Goal: Task Accomplishment & Management: Use online tool/utility

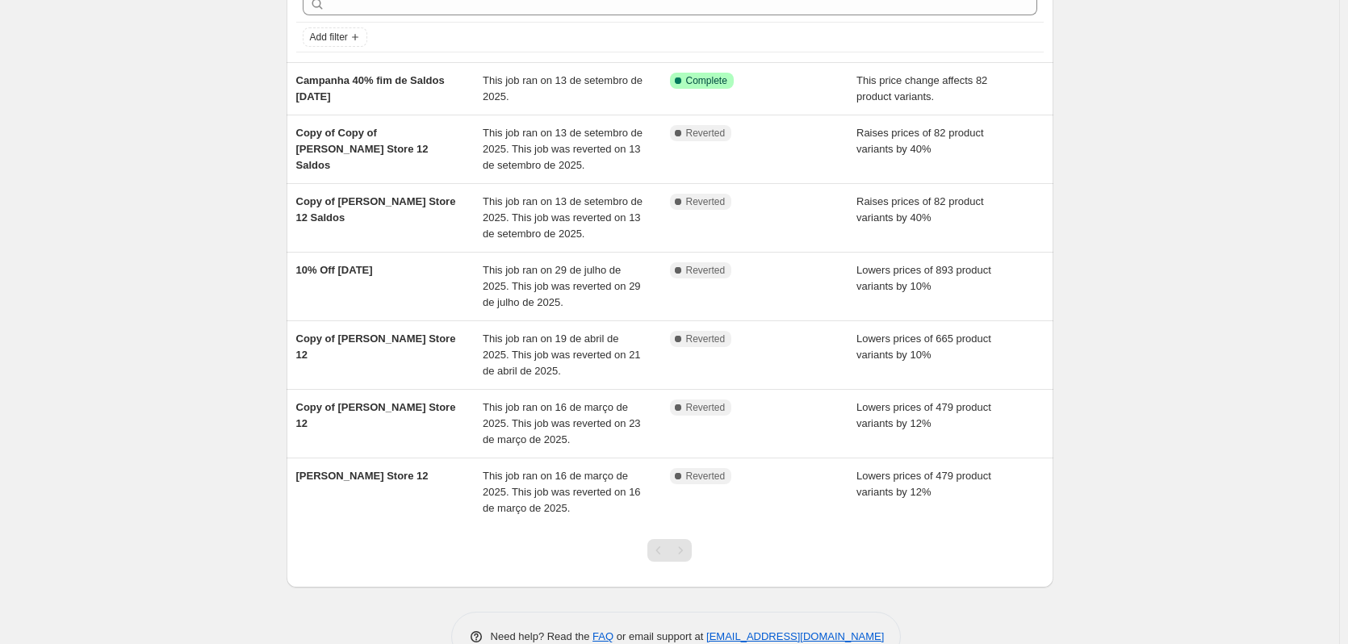
scroll to position [107, 0]
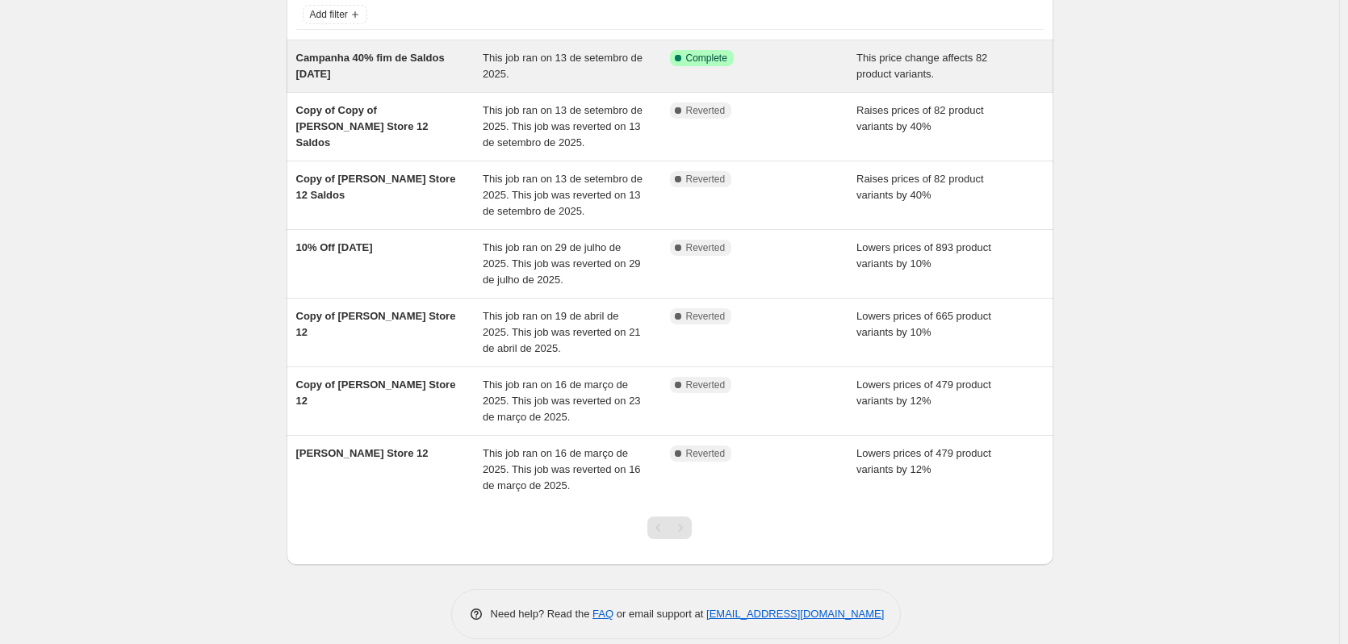
click at [558, 66] on div "This job ran on 13 de setembro de 2025." at bounding box center [576, 66] width 187 height 32
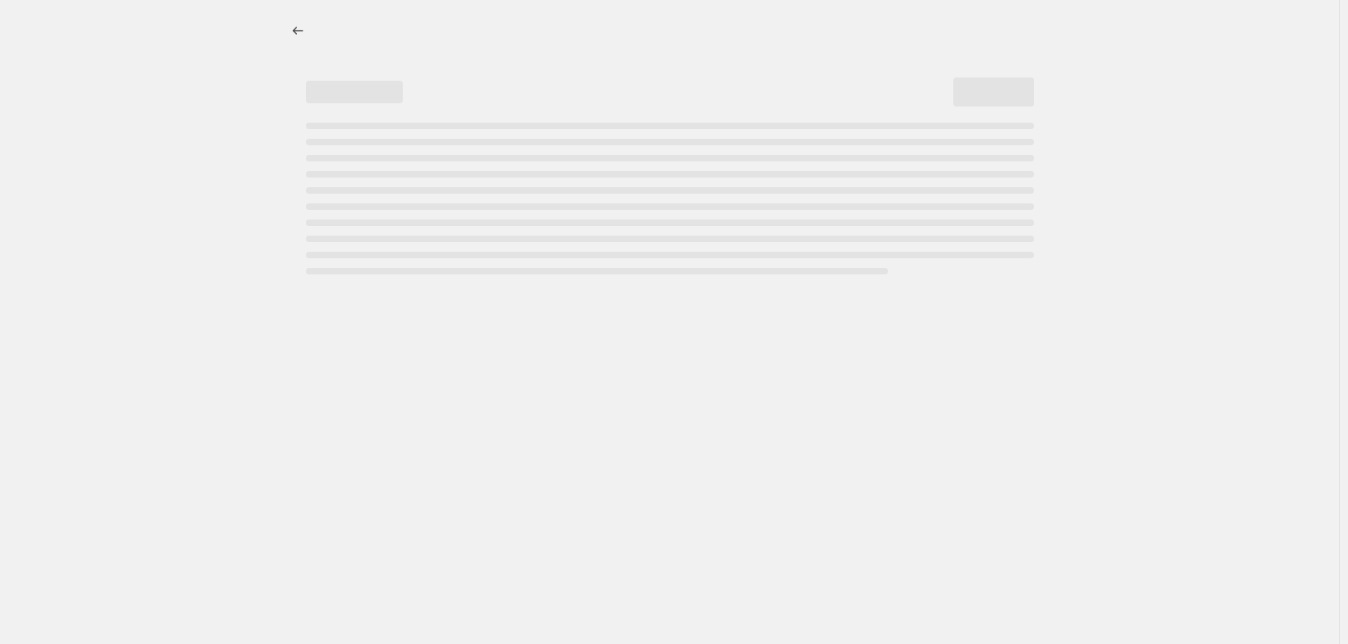
select select "pcap"
select select "no_change"
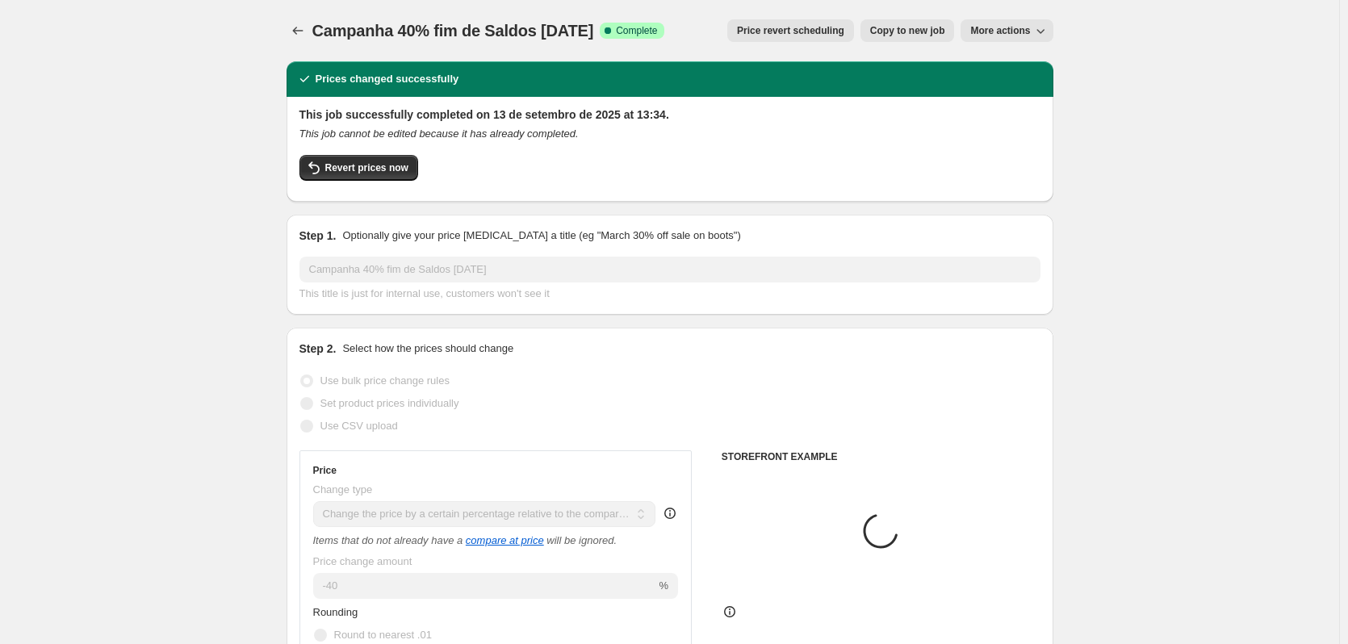
select select "collection"
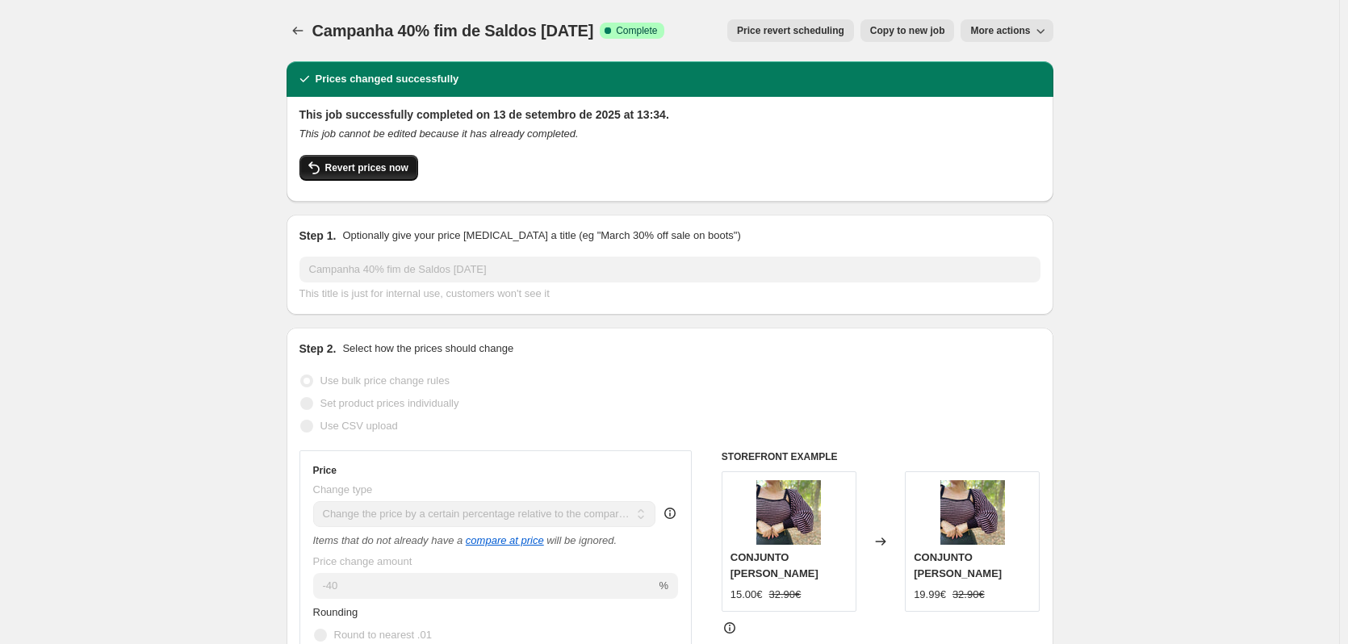
click at [350, 173] on span "Revert prices now" at bounding box center [366, 167] width 83 height 13
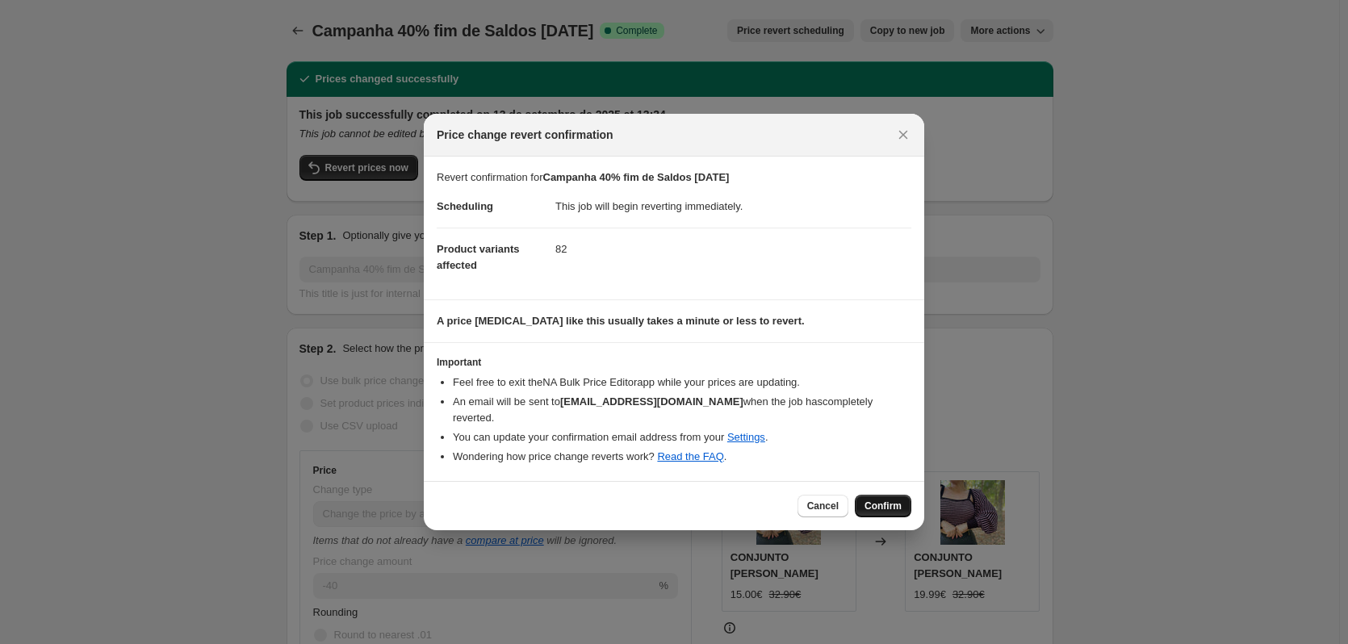
click at [884, 500] on span "Confirm" at bounding box center [882, 506] width 37 height 13
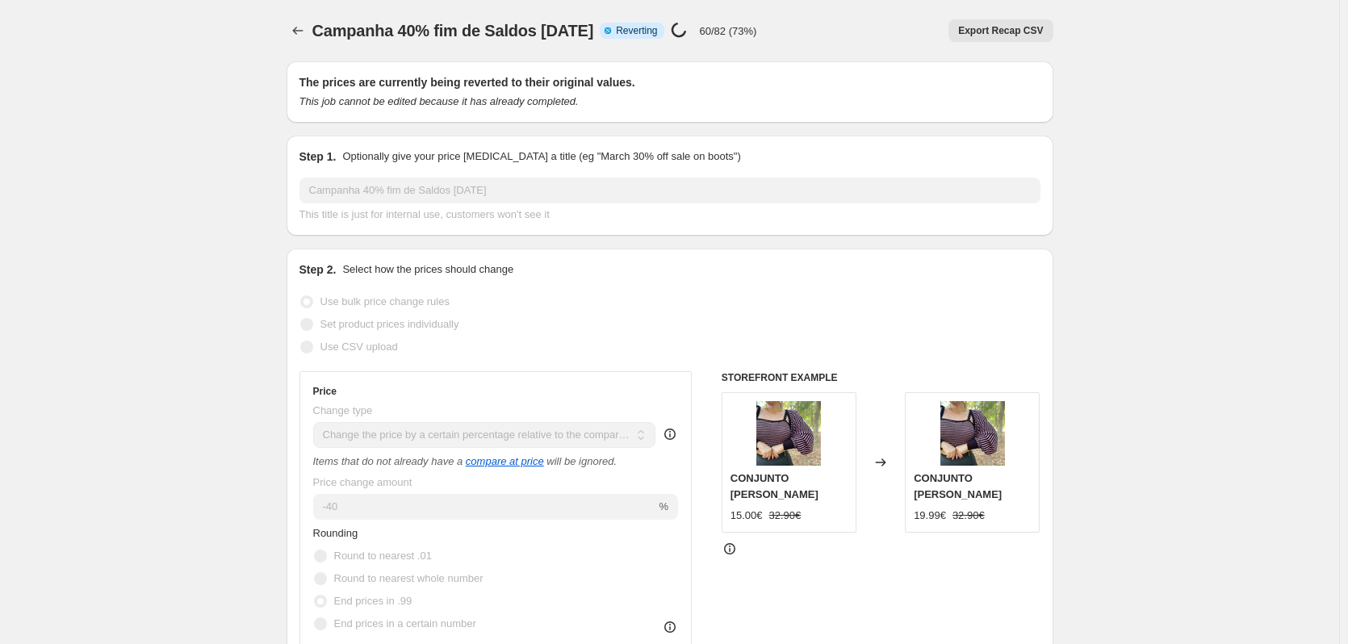
select select "pcap"
select select "no_change"
select select "collection"
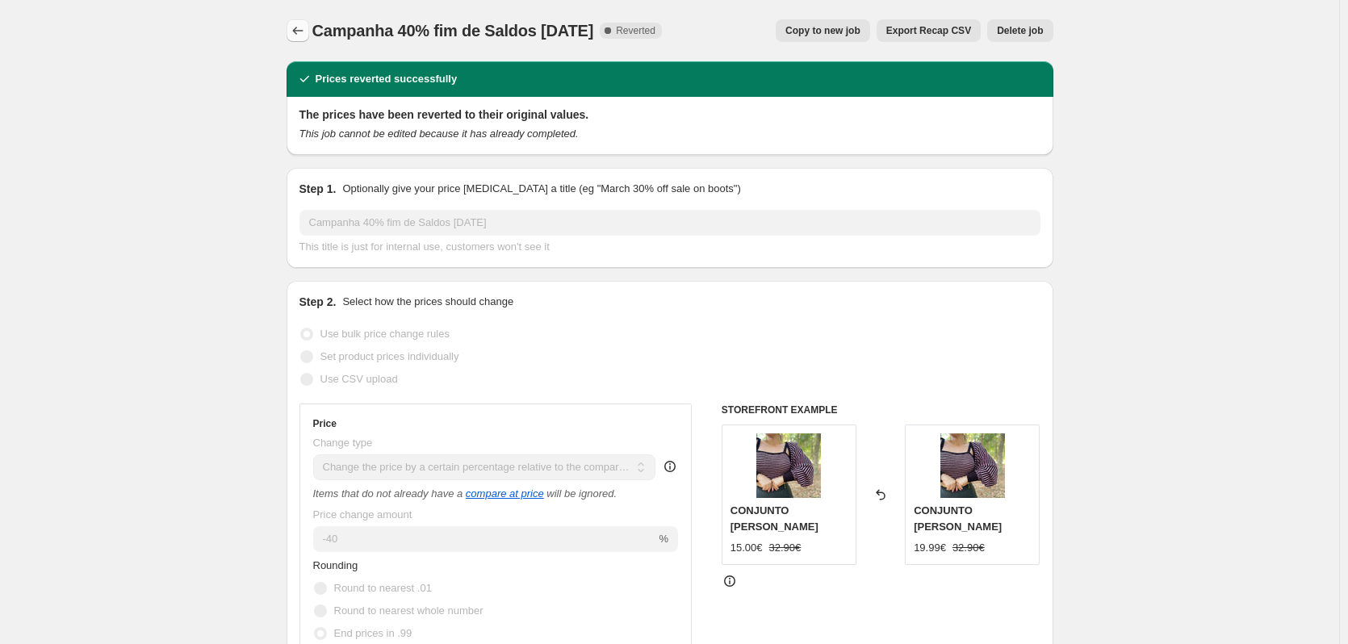
click at [297, 29] on icon "Price change jobs" at bounding box center [298, 31] width 16 height 16
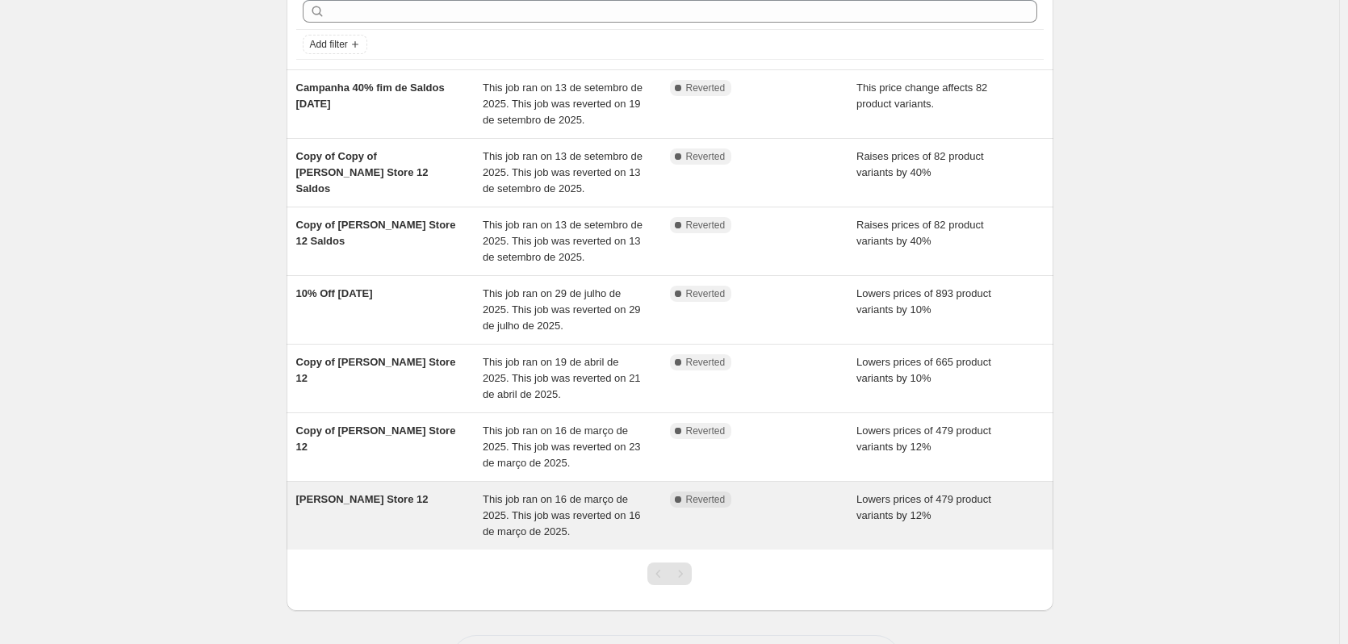
scroll to position [107, 0]
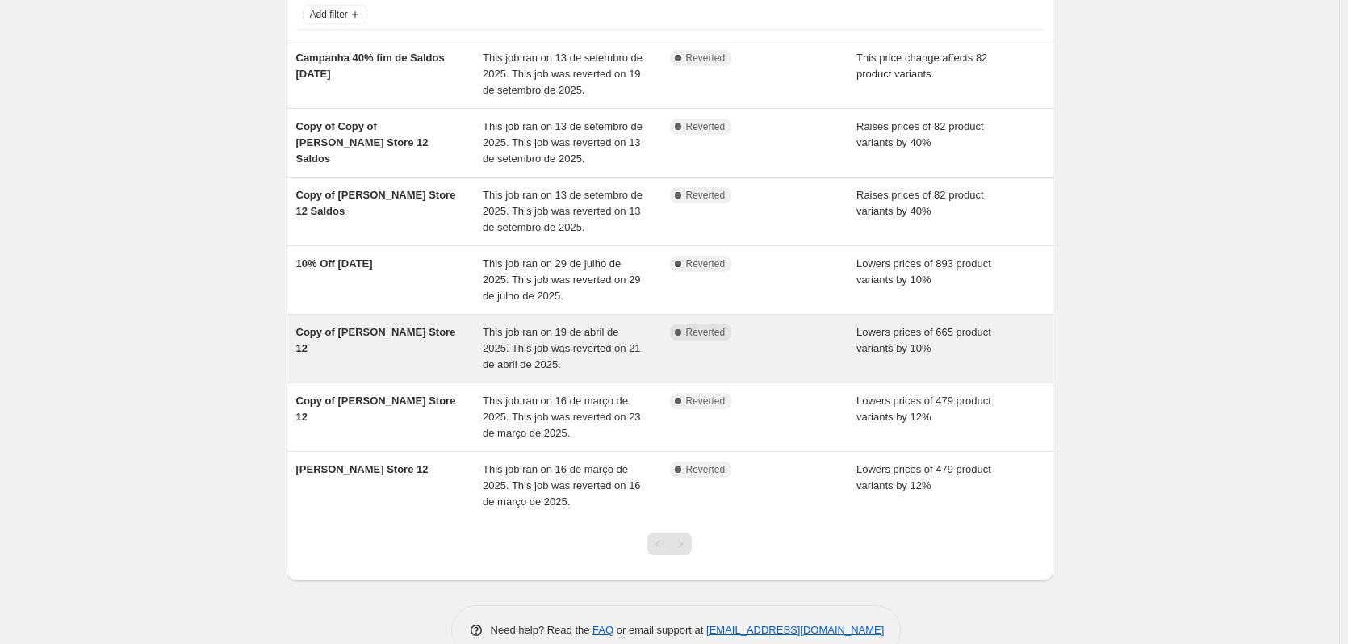
click at [519, 349] on span "This job ran on 19 de abril de 2025. This job was reverted on 21 de abril de 20…" at bounding box center [562, 348] width 158 height 44
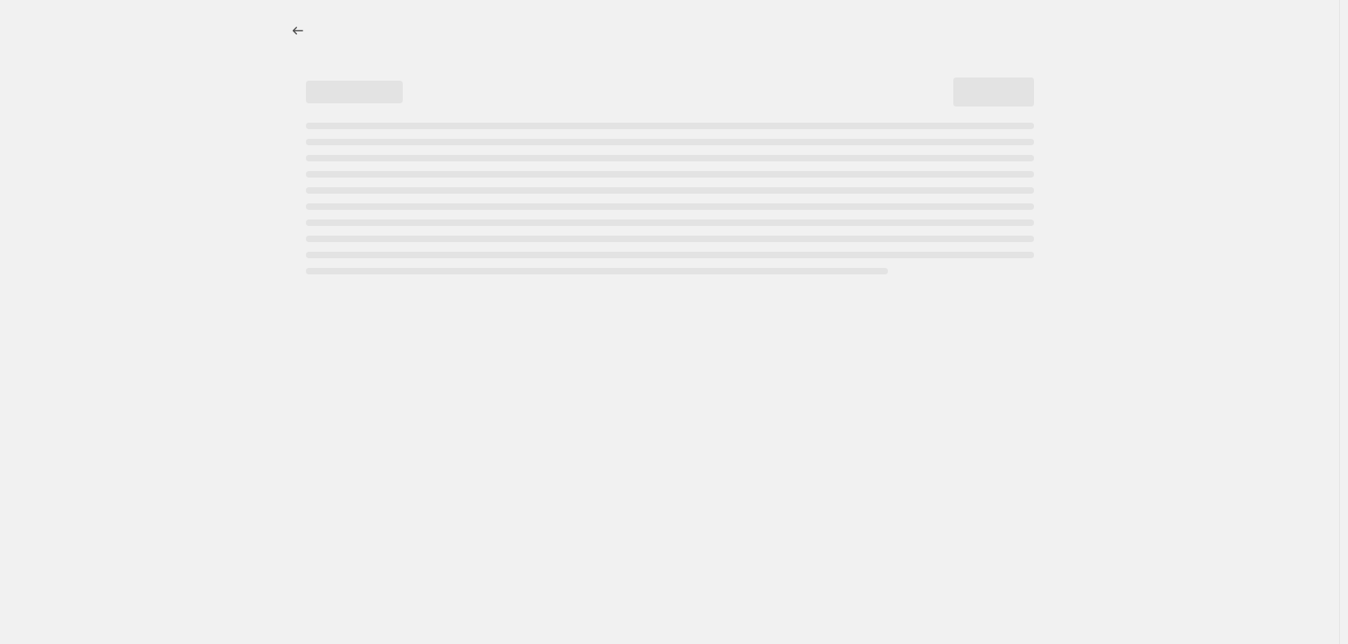
select select "percentage"
select select "collection"
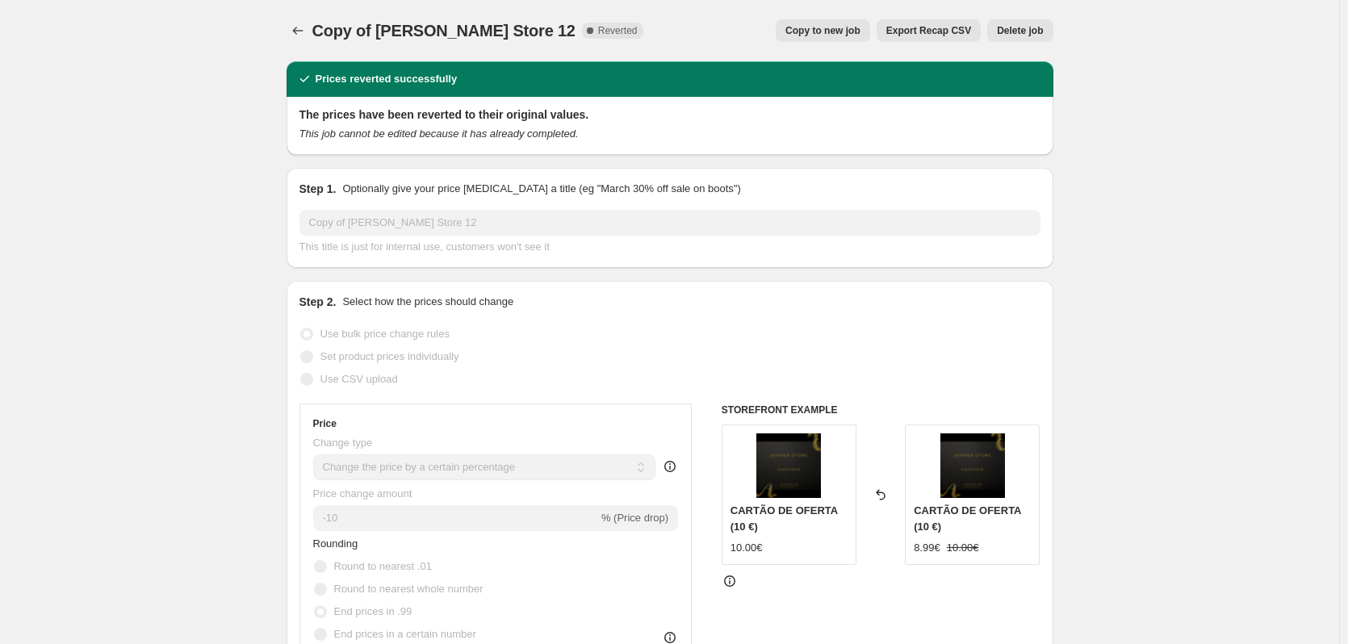
click at [822, 39] on button "Copy to new job" at bounding box center [823, 30] width 94 height 23
select select "percentage"
select select "collection"
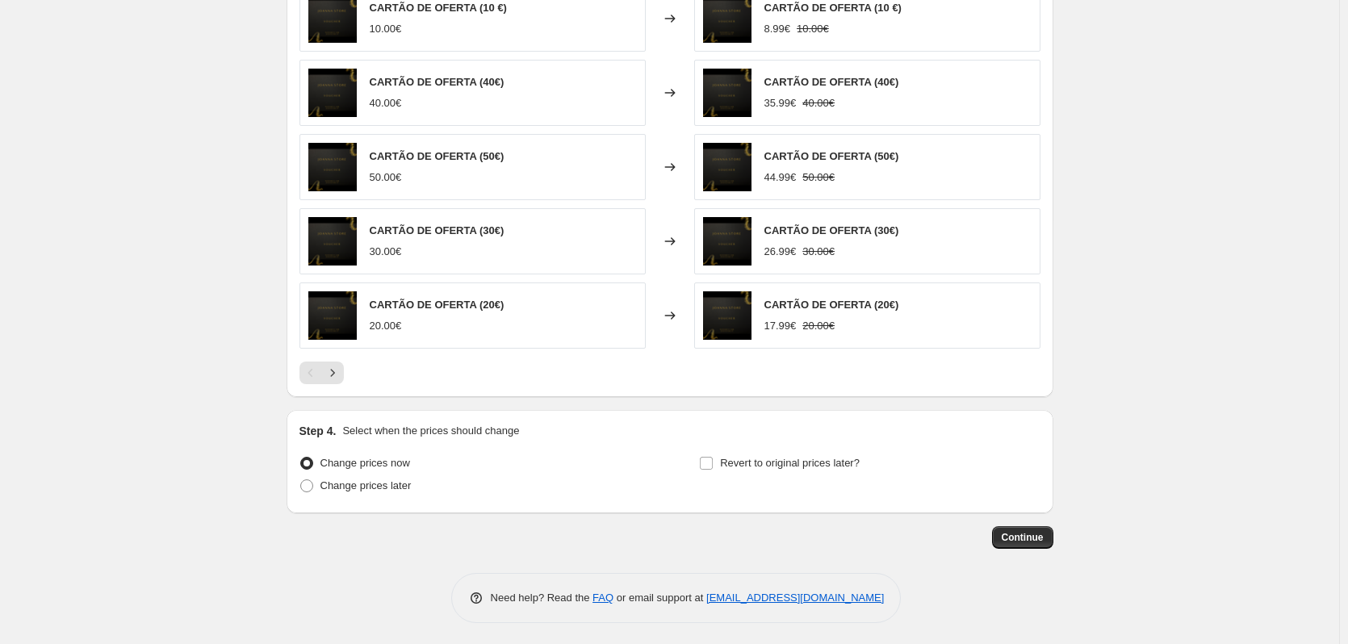
scroll to position [1152, 0]
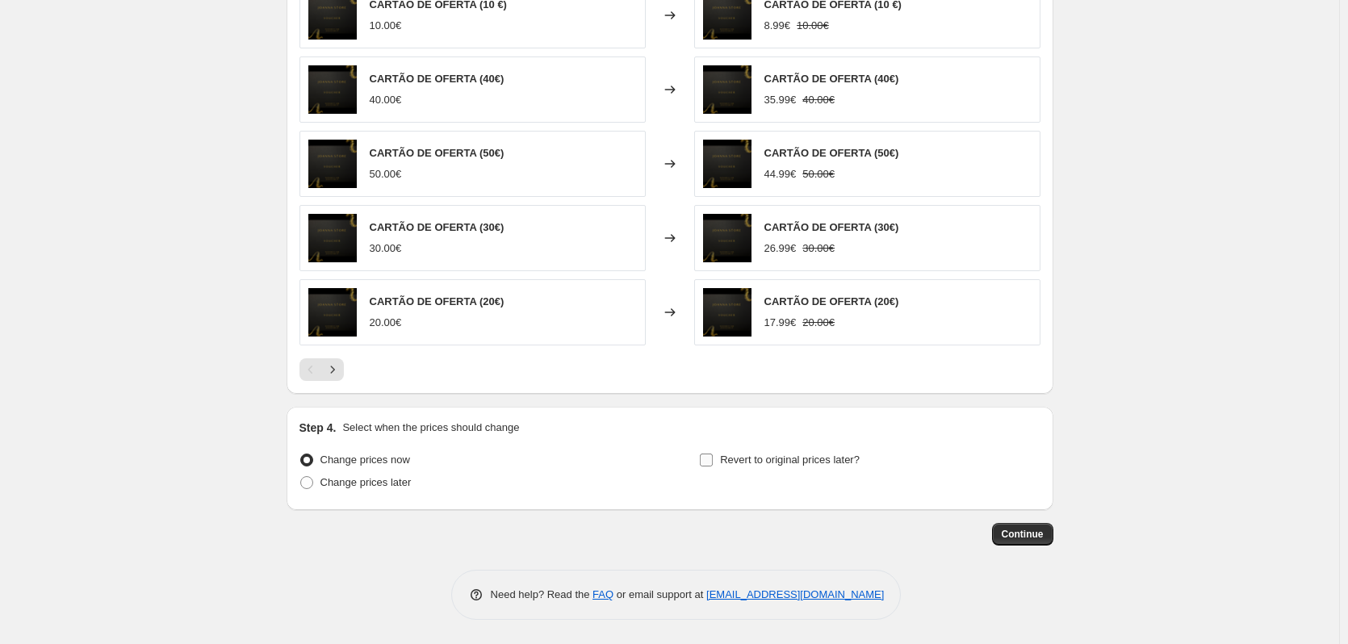
click at [709, 464] on input "Revert to original prices later?" at bounding box center [706, 460] width 13 height 13
checkbox input "true"
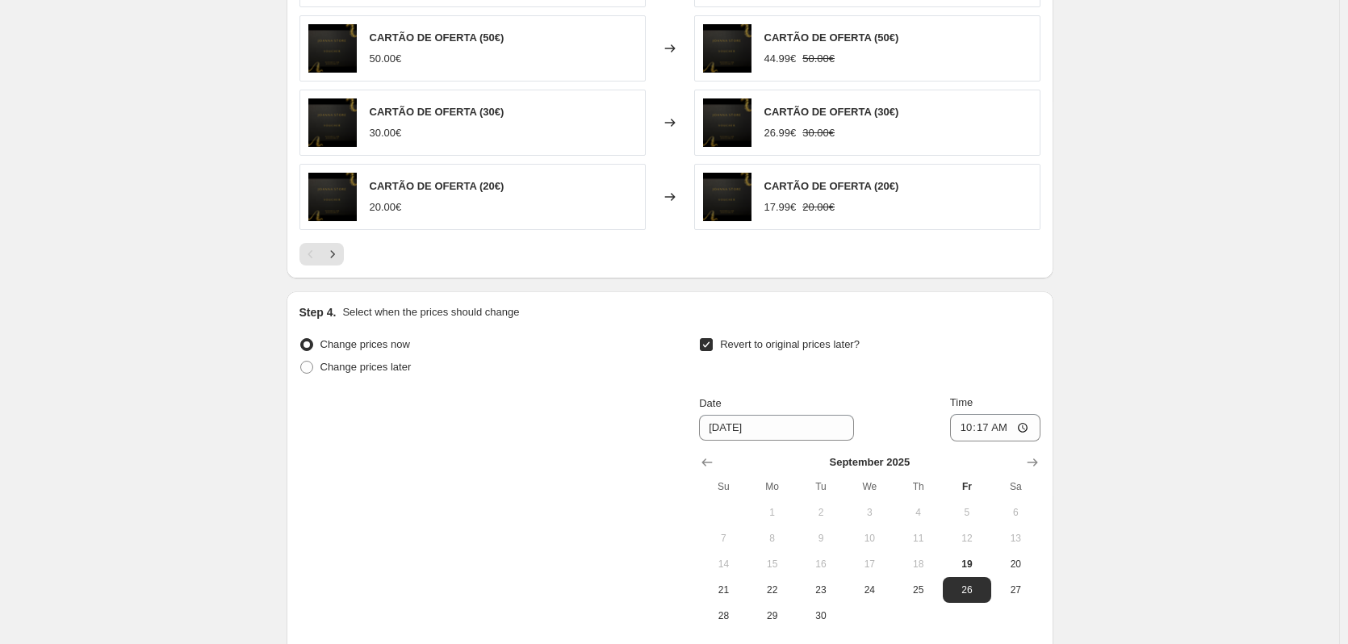
scroll to position [1367, 0]
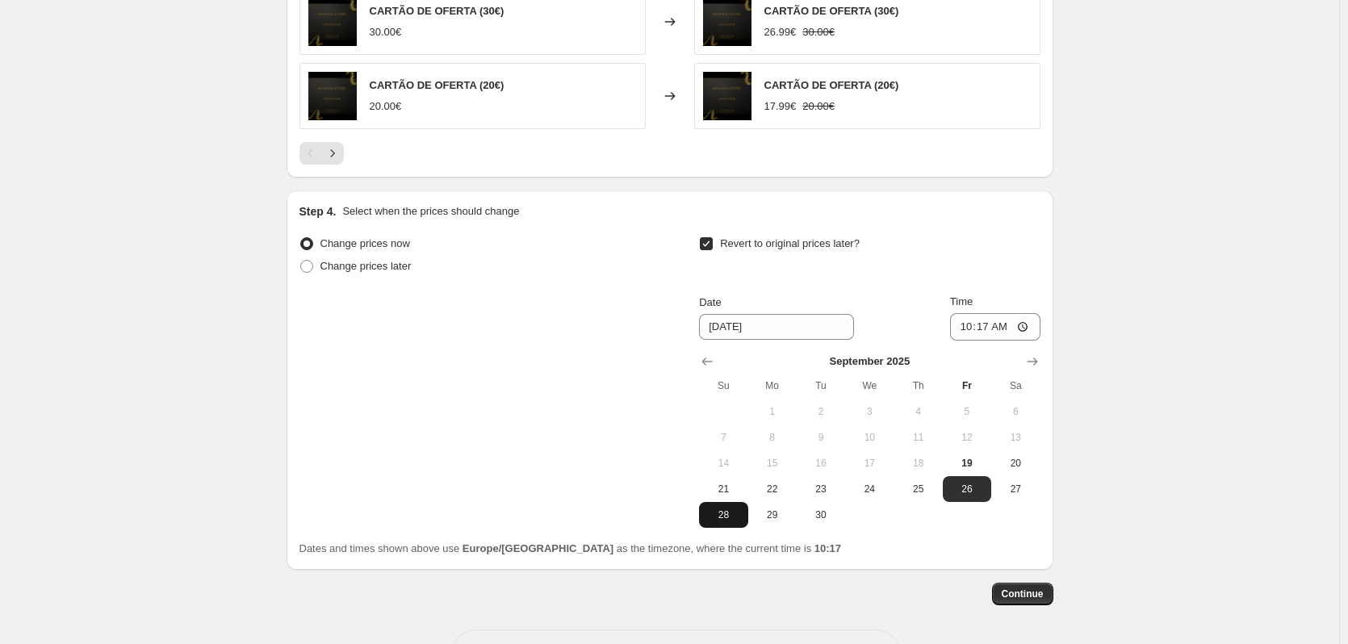
click at [739, 519] on span "28" at bounding box center [723, 514] width 36 height 13
click at [1007, 331] on input "10:17" at bounding box center [995, 326] width 90 height 27
click at [992, 334] on input "10:17" at bounding box center [995, 326] width 90 height 27
click at [916, 599] on div "Continue" at bounding box center [670, 594] width 767 height 23
click at [732, 483] on span "21" at bounding box center [723, 489] width 36 height 13
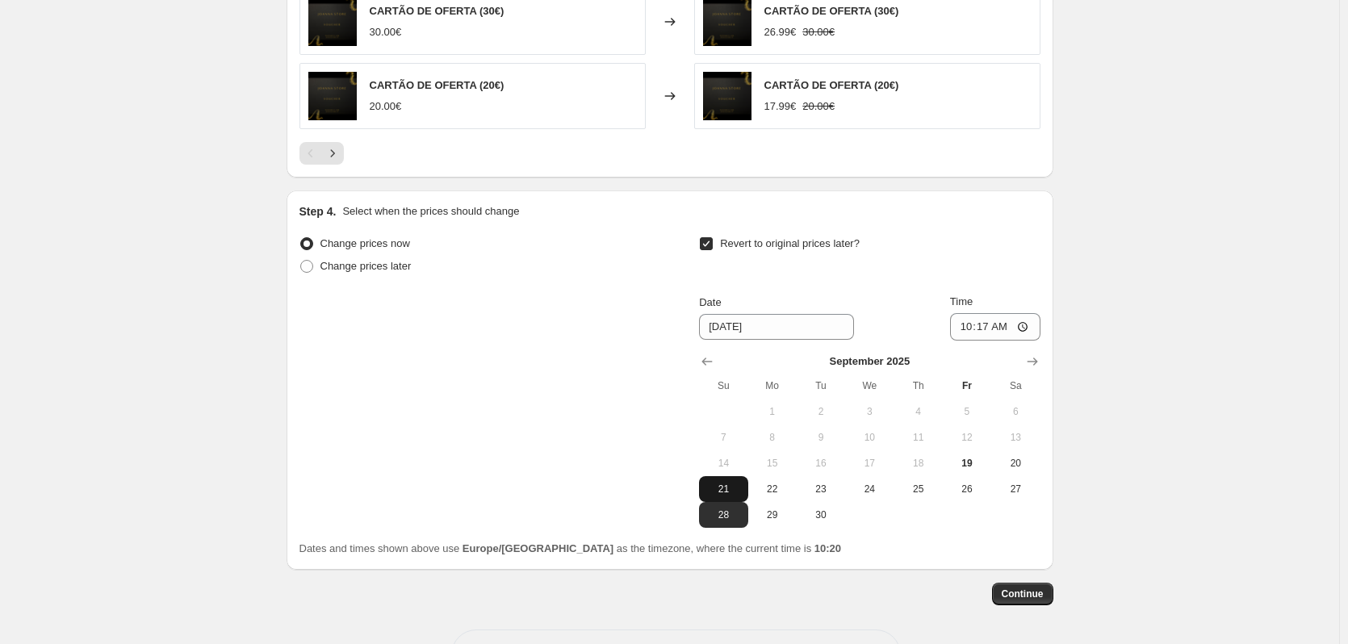
type input "[DATE]"
click at [945, 542] on div "Dates and times shown above use Europe/[GEOGRAPHIC_DATA] as the timezone, where…" at bounding box center [669, 549] width 741 height 16
click at [994, 331] on input "10:17" at bounding box center [995, 326] width 90 height 27
type input "23:59"
click at [1030, 596] on span "Continue" at bounding box center [1023, 594] width 42 height 13
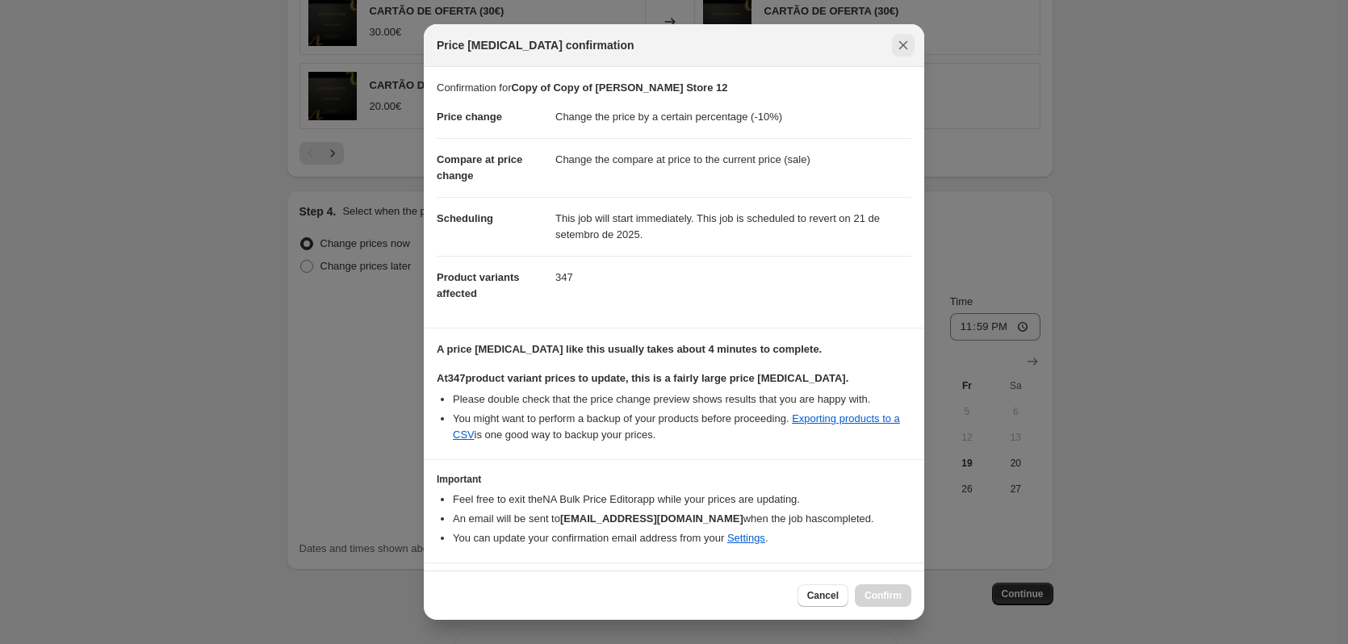
click at [905, 44] on icon "Close" at bounding box center [903, 45] width 9 height 9
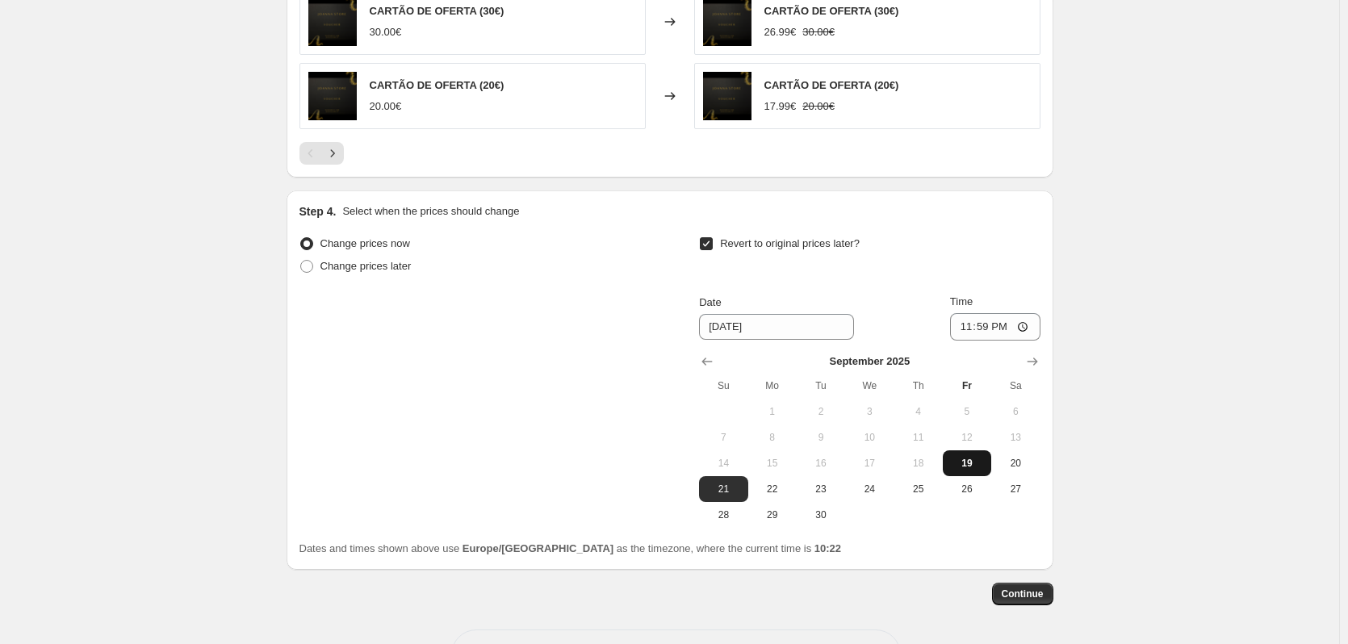
click at [958, 467] on span "19" at bounding box center [967, 463] width 36 height 13
click at [1014, 327] on input "23:59" at bounding box center [995, 326] width 90 height 27
click at [1027, 324] on input "23:59" at bounding box center [995, 326] width 90 height 27
click at [989, 328] on input "23:59" at bounding box center [995, 326] width 90 height 27
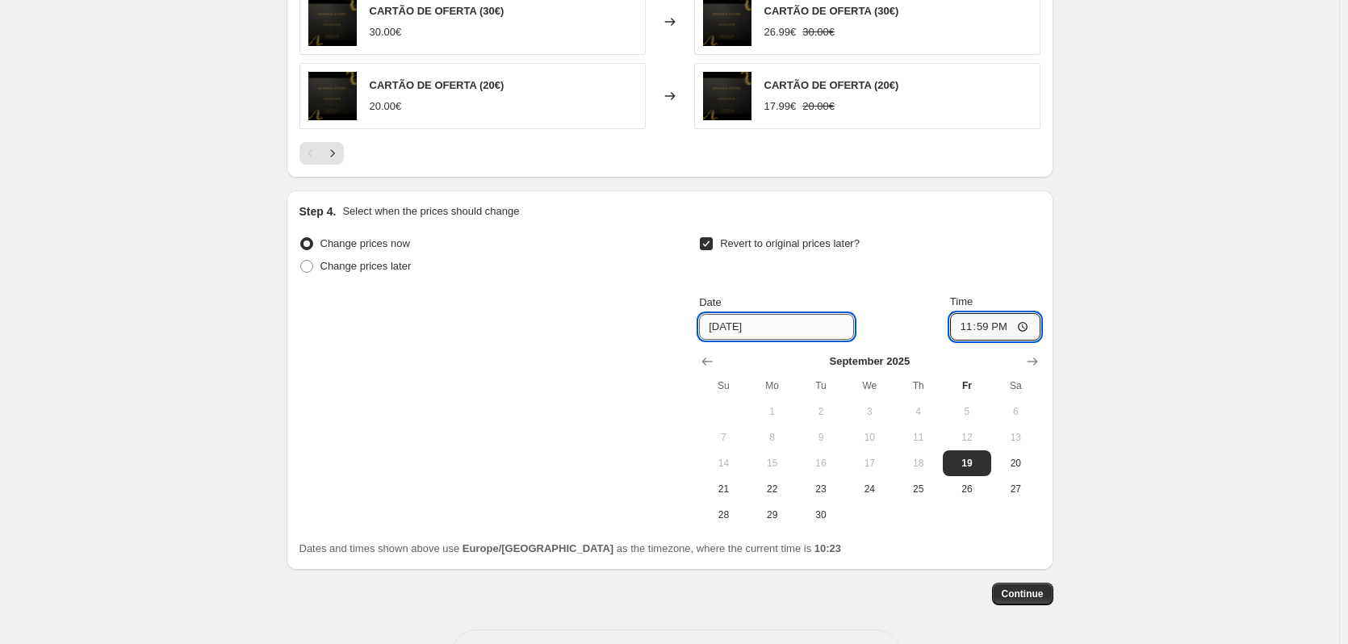
click at [713, 324] on input "[DATE]" at bounding box center [776, 327] width 155 height 26
click at [727, 500] on button "21" at bounding box center [723, 489] width 48 height 26
type input "[DATE]"
click at [726, 324] on input "[DATE]" at bounding box center [776, 327] width 155 height 26
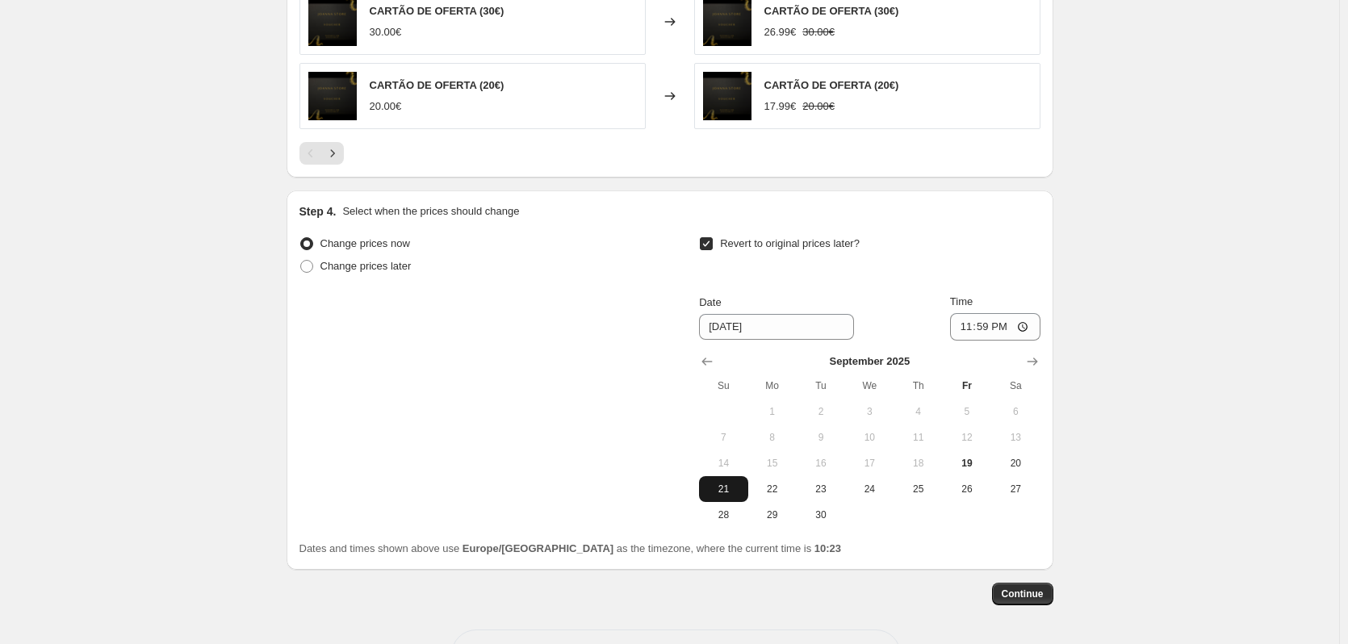
click at [736, 489] on span "21" at bounding box center [723, 489] width 36 height 13
click at [1040, 598] on span "Continue" at bounding box center [1023, 594] width 42 height 13
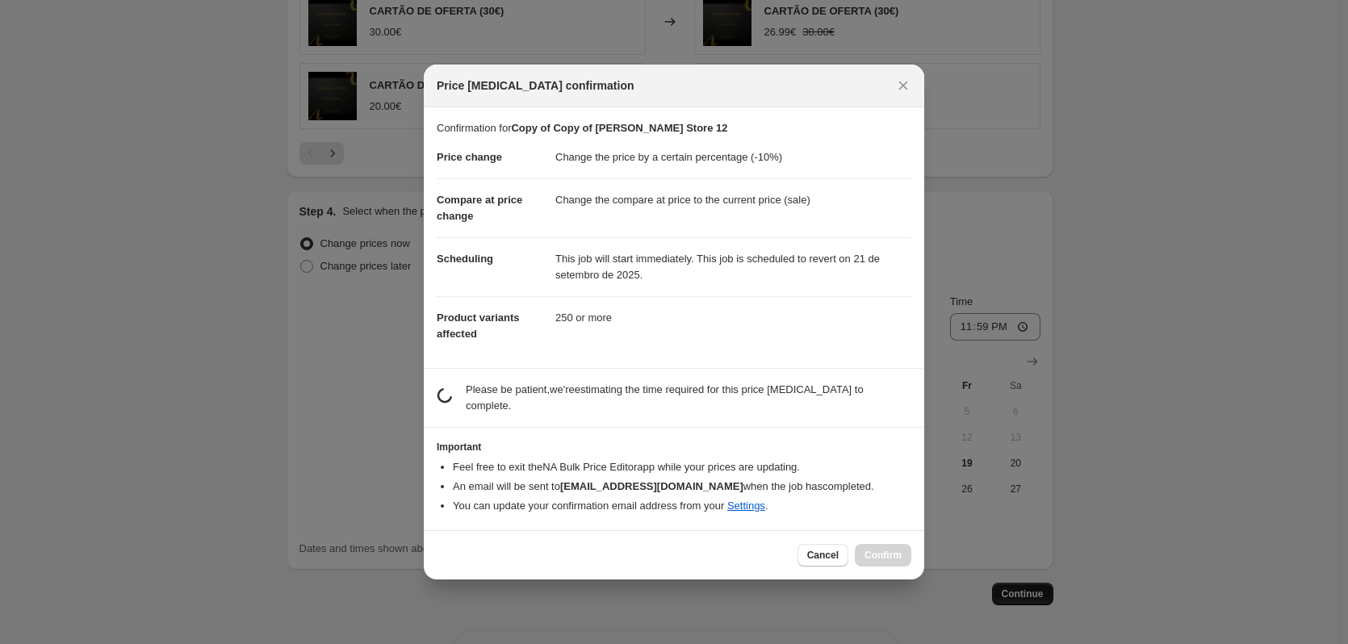
scroll to position [0, 0]
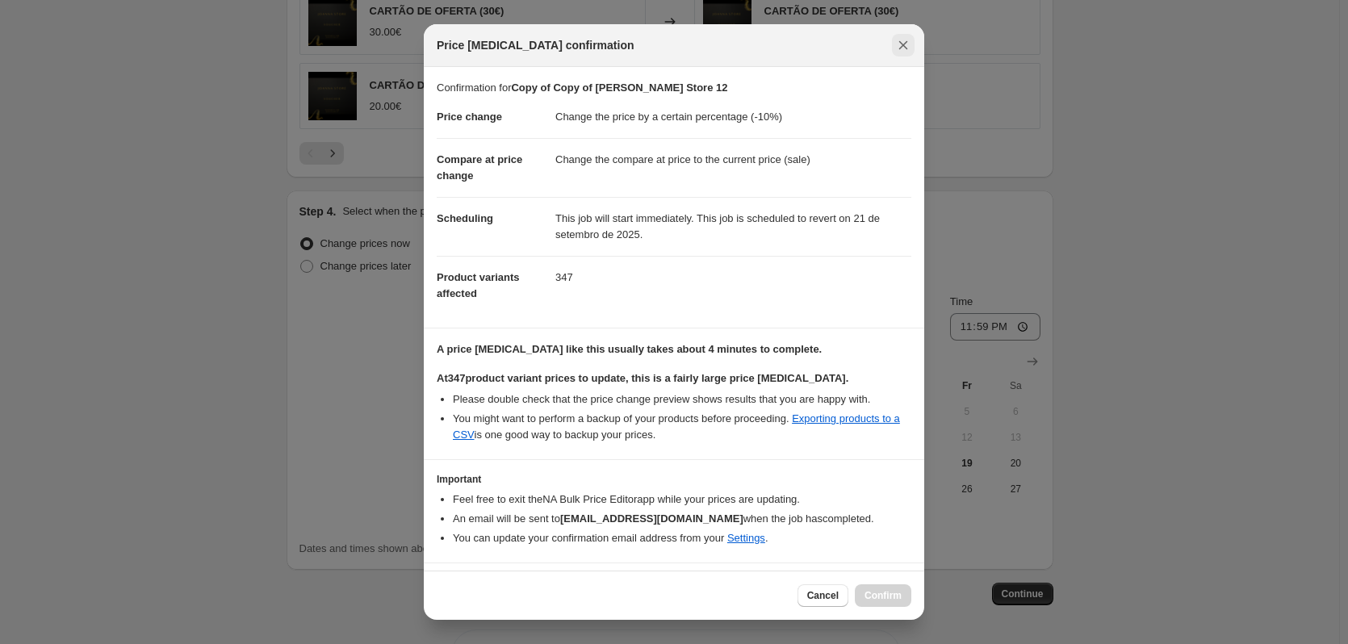
click at [904, 47] on icon "Close" at bounding box center [903, 45] width 9 height 9
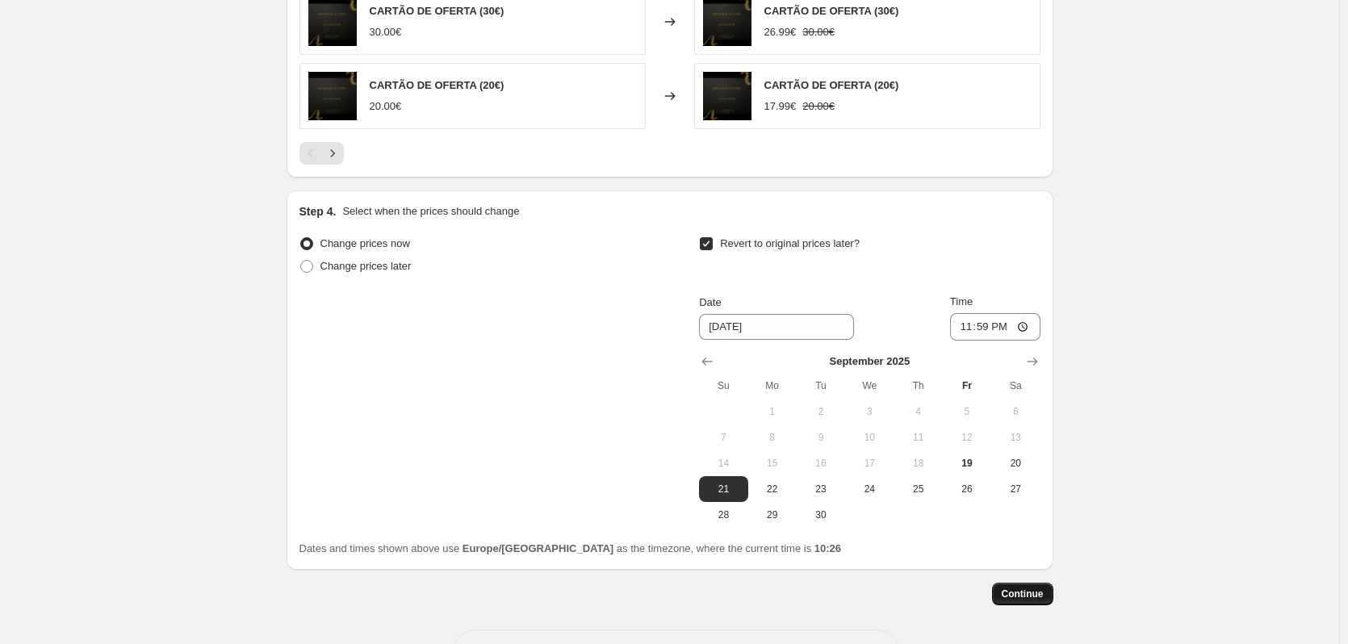
click at [1041, 599] on span "Continue" at bounding box center [1023, 594] width 42 height 13
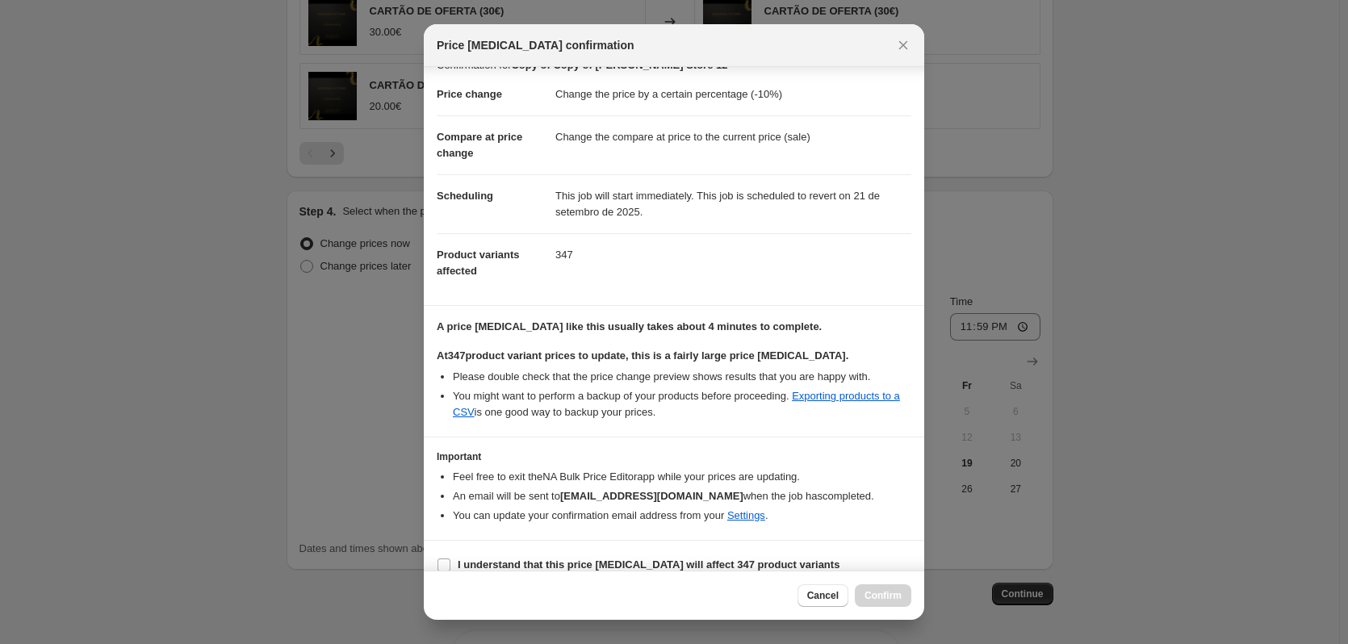
scroll to position [41, 0]
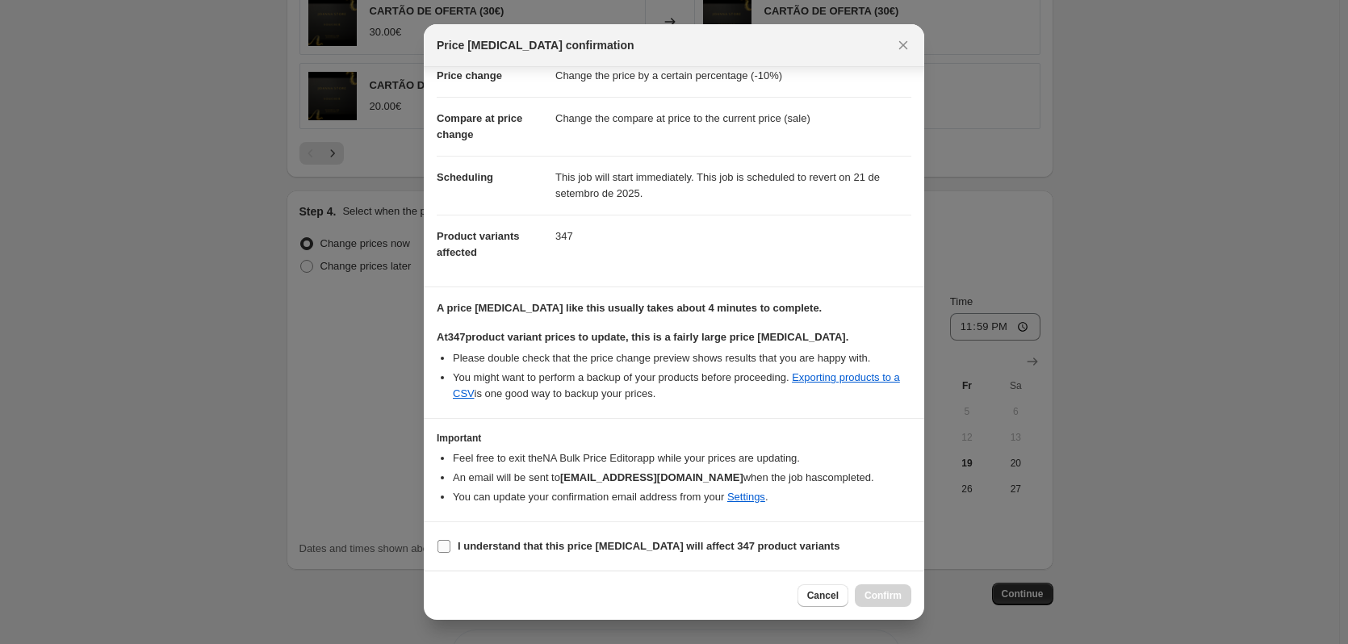
click at [439, 551] on input "I understand that this price [MEDICAL_DATA] will affect 347 product variants" at bounding box center [443, 546] width 13 height 13
checkbox input "true"
click at [467, 395] on link "Exporting products to a CSV" at bounding box center [676, 385] width 447 height 28
click at [838, 381] on link "Exporting products to a CSV" at bounding box center [676, 385] width 447 height 28
click at [888, 593] on span "Confirm" at bounding box center [882, 595] width 37 height 13
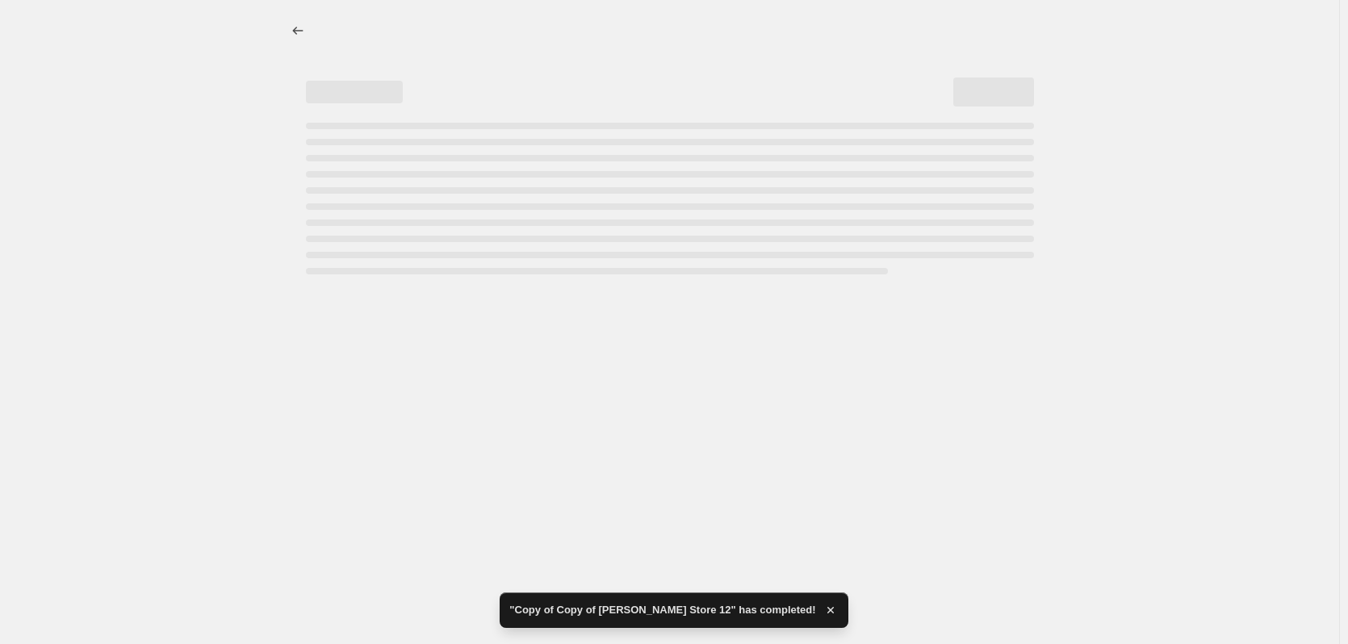
select select "percentage"
select select "collection"
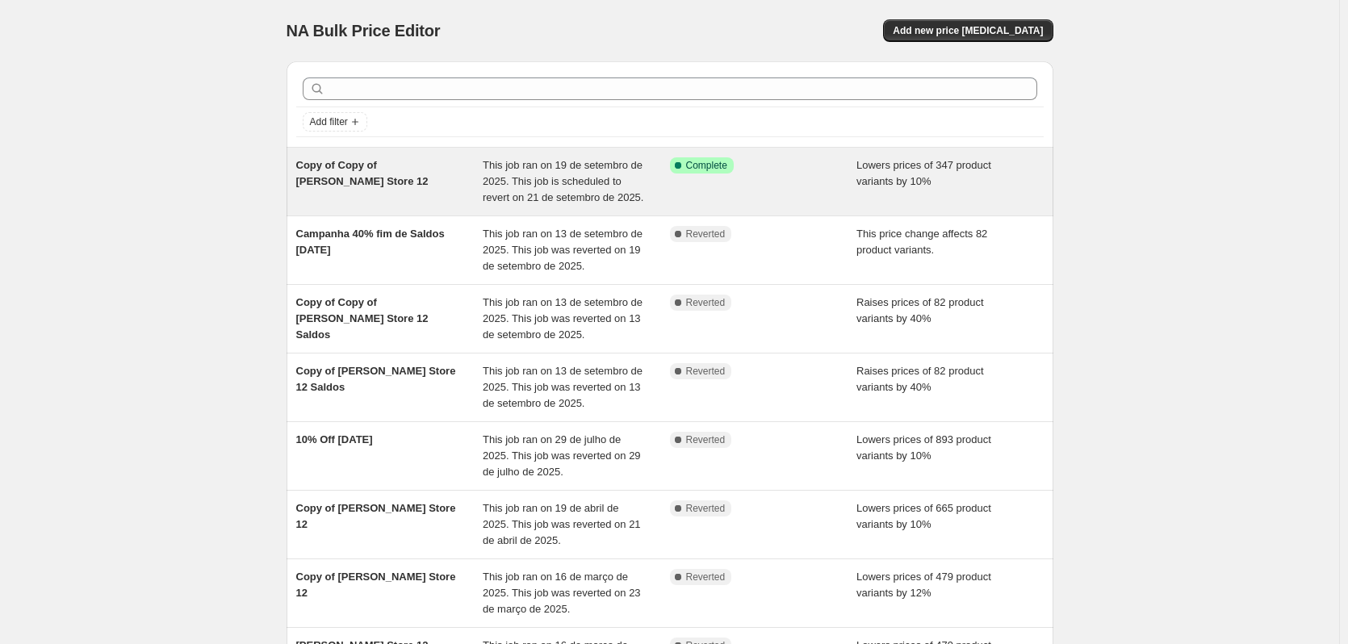
click at [562, 175] on span "This job ran on 19 de setembro de 2025. This job is scheduled to revert on 21 d…" at bounding box center [563, 181] width 161 height 44
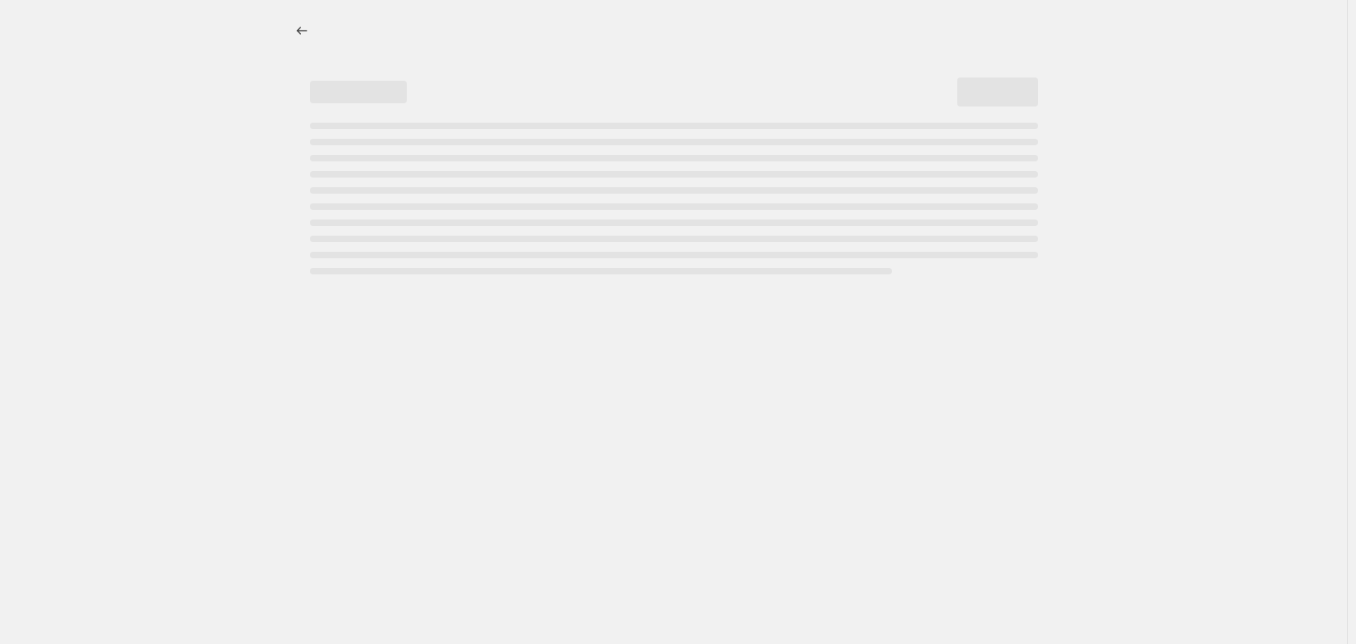
select select "percentage"
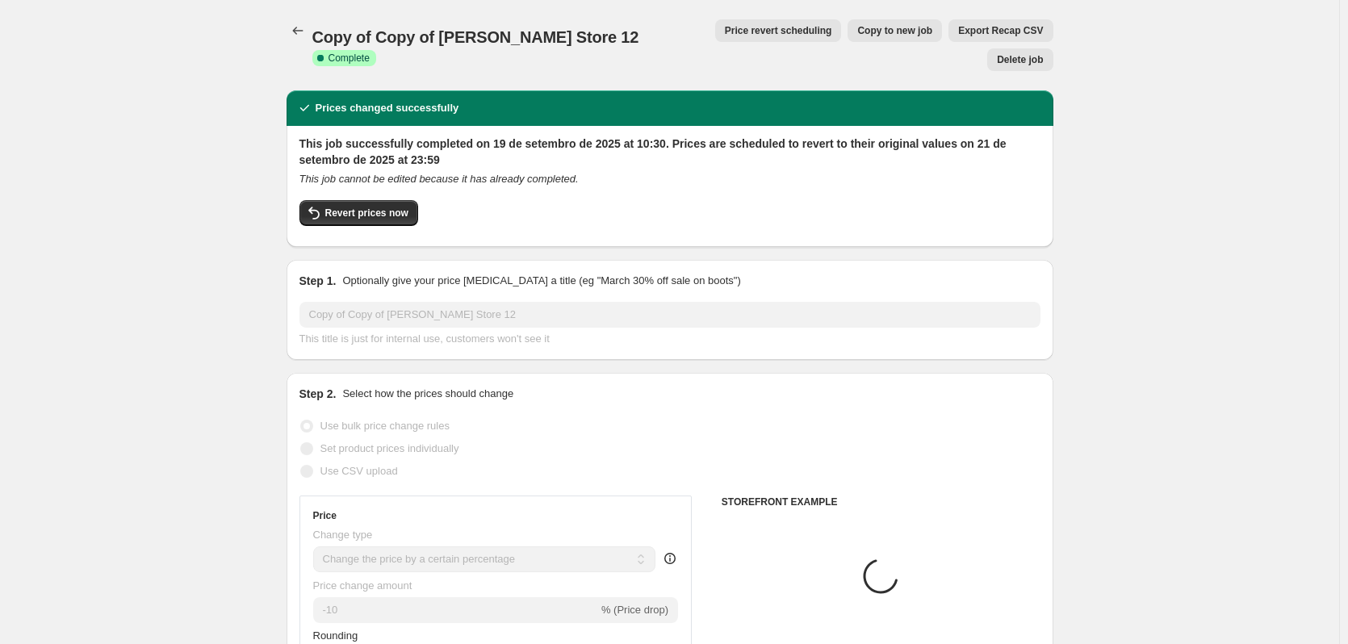
select select "collection"
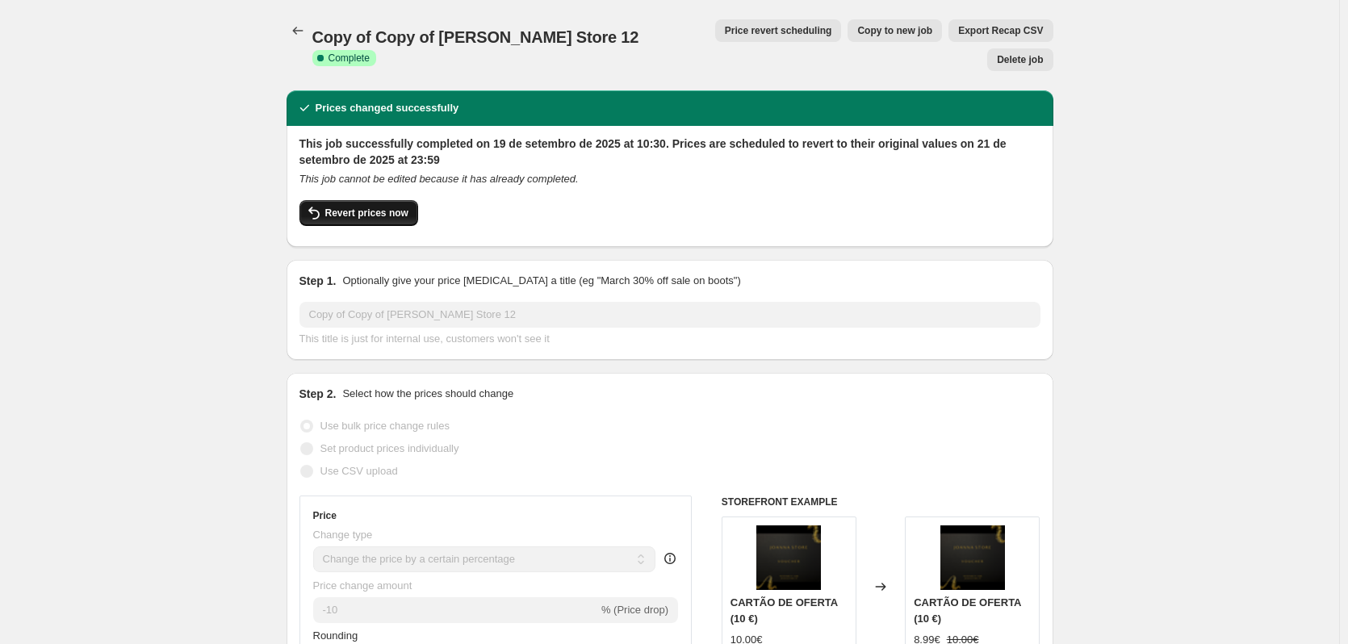
click at [336, 207] on span "Revert prices now" at bounding box center [366, 213] width 83 height 13
checkbox input "false"
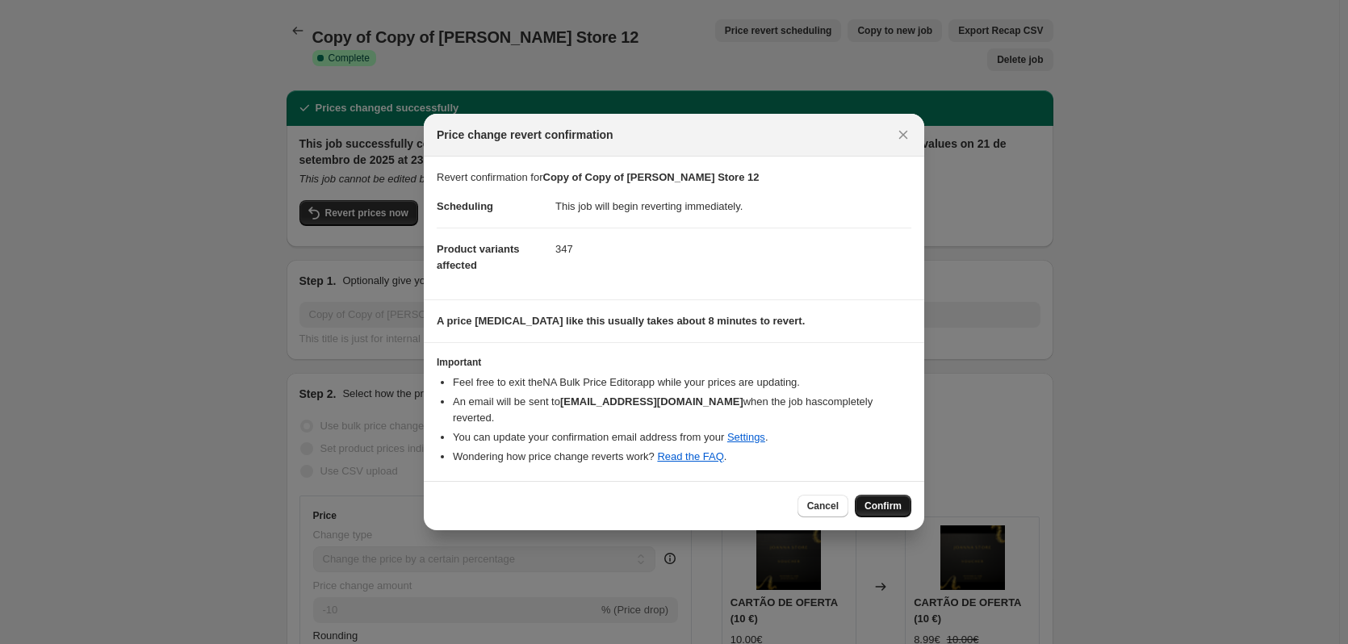
click at [890, 500] on span "Confirm" at bounding box center [882, 506] width 37 height 13
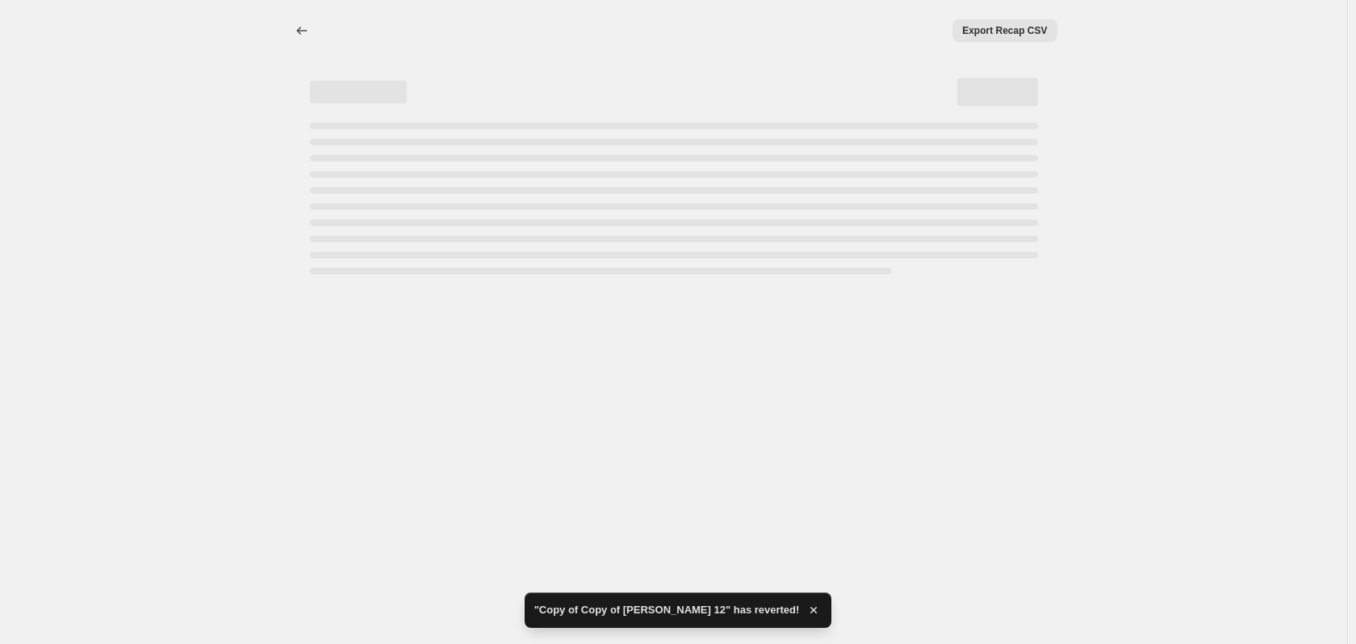
select select "percentage"
select select "collection"
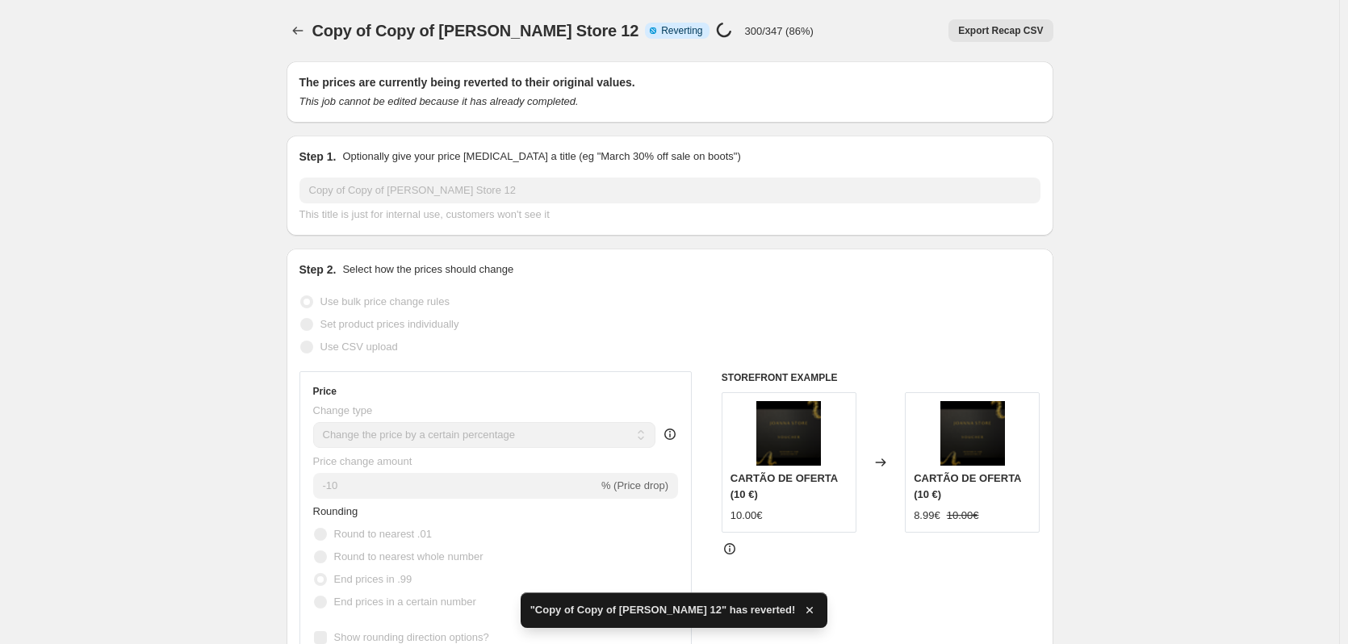
checkbox input "true"
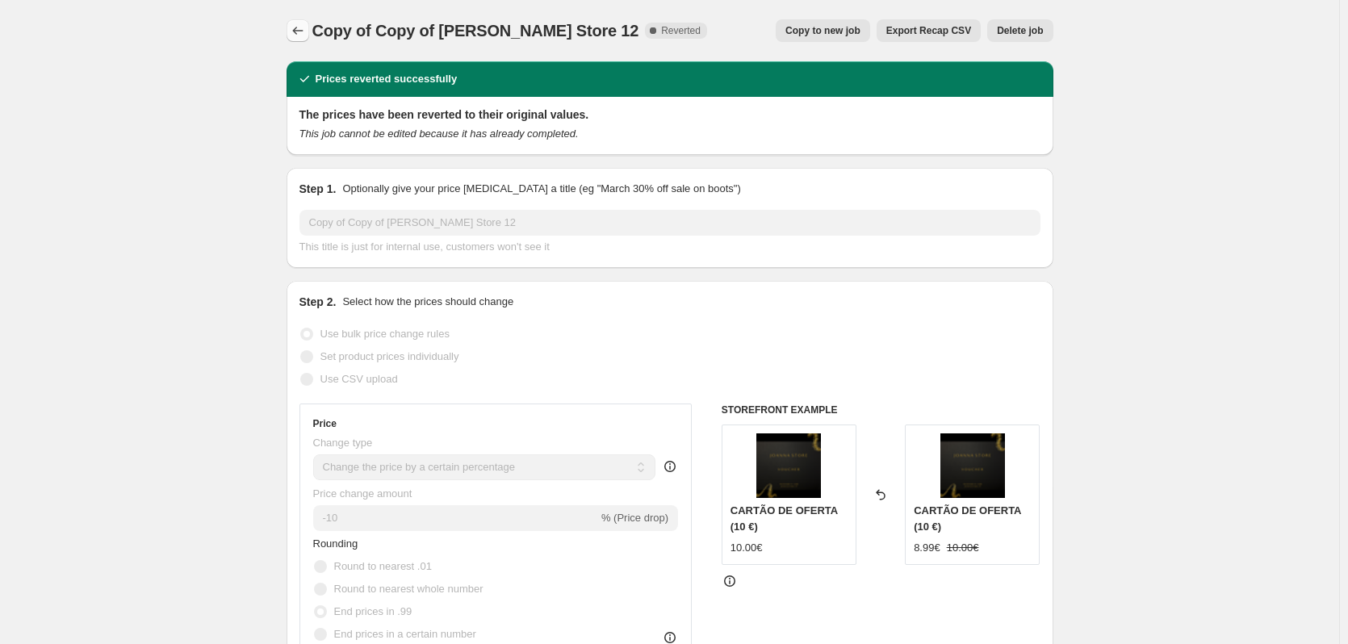
click at [297, 32] on icon "Price change jobs" at bounding box center [298, 31] width 16 height 16
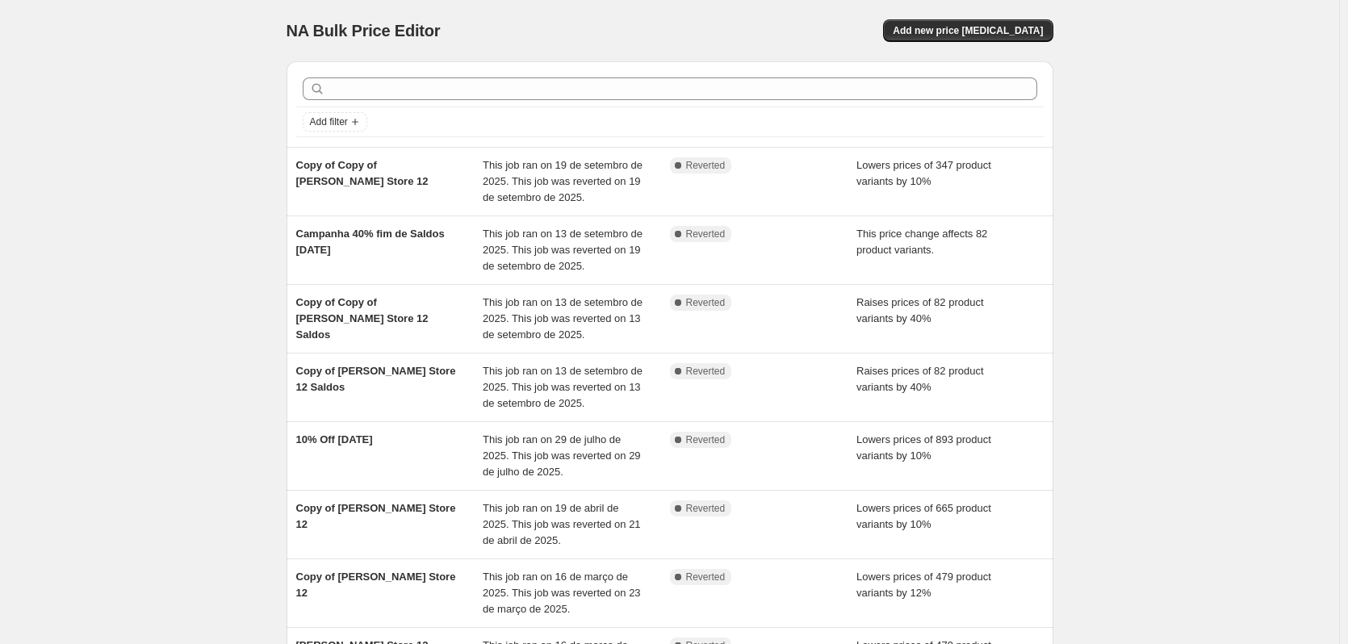
click at [216, 257] on div "NA Bulk Price Editor. This page is ready NA Bulk Price Editor Add new price cha…" at bounding box center [669, 428] width 1339 height 856
click at [965, 36] on span "Add new price [MEDICAL_DATA]" at bounding box center [968, 30] width 150 height 13
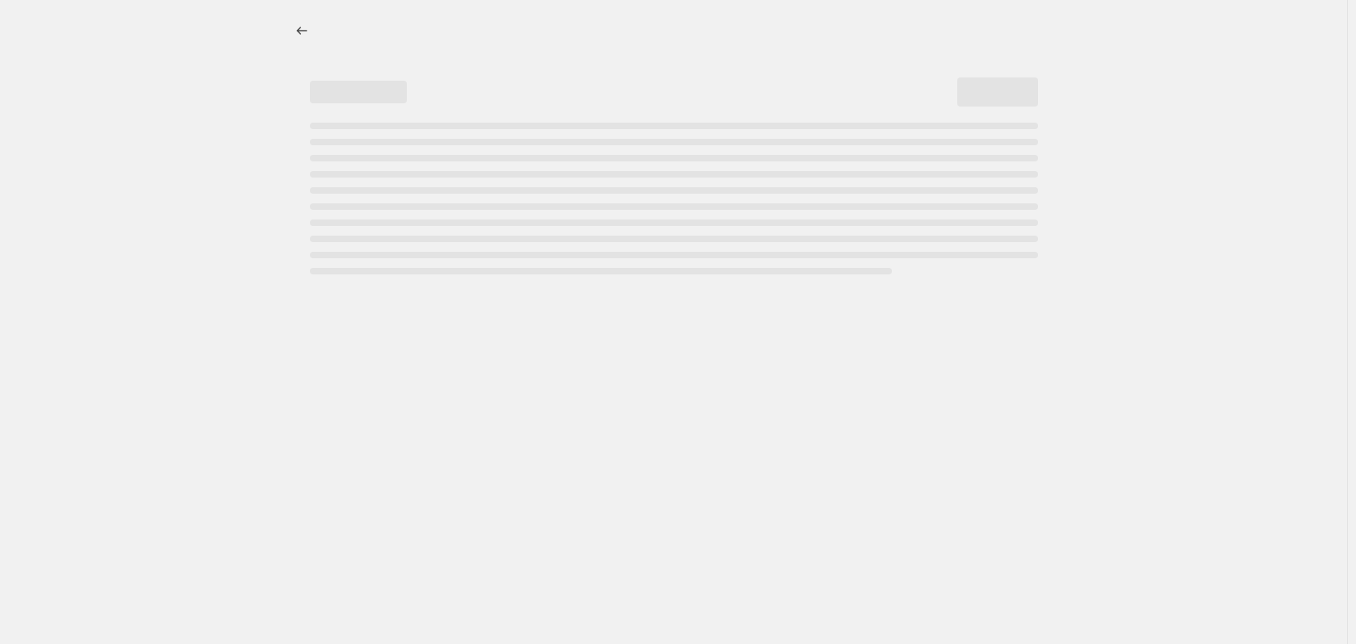
select select "percentage"
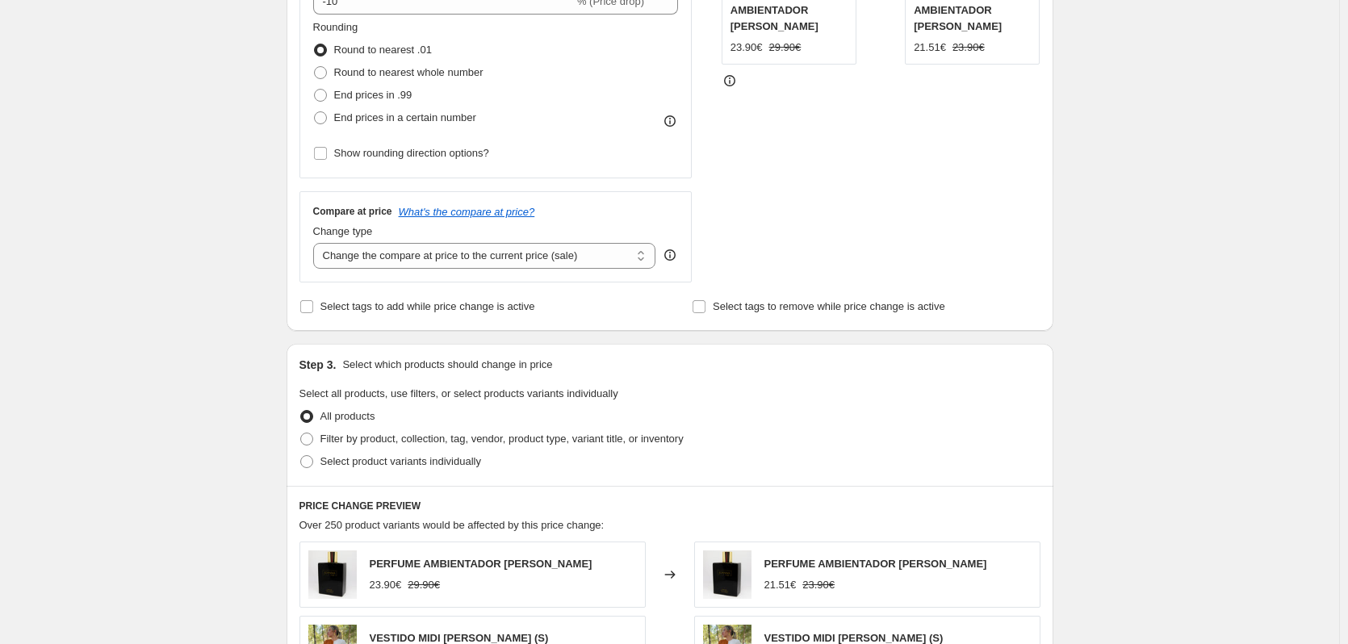
scroll to position [430, 0]
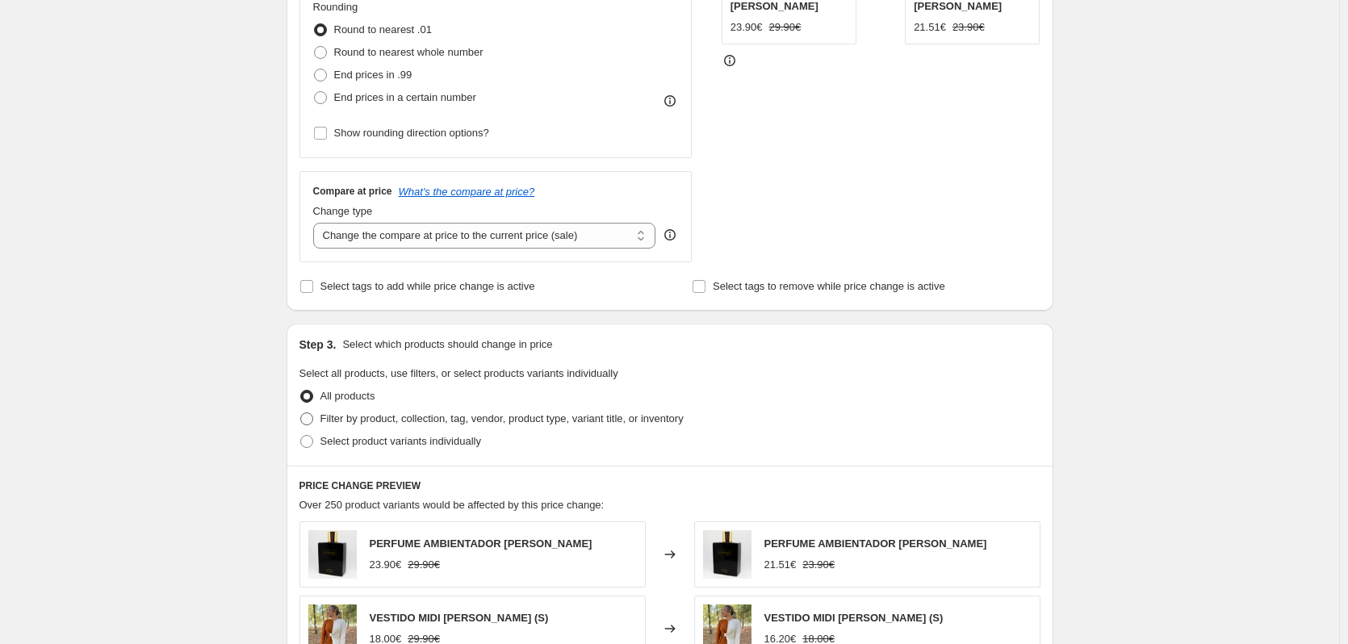
click at [313, 422] on span at bounding box center [306, 418] width 13 height 13
click at [301, 413] on input "Filter by product, collection, tag, vendor, product type, variant title, or inv…" at bounding box center [300, 412] width 1 height 1
radio input "true"
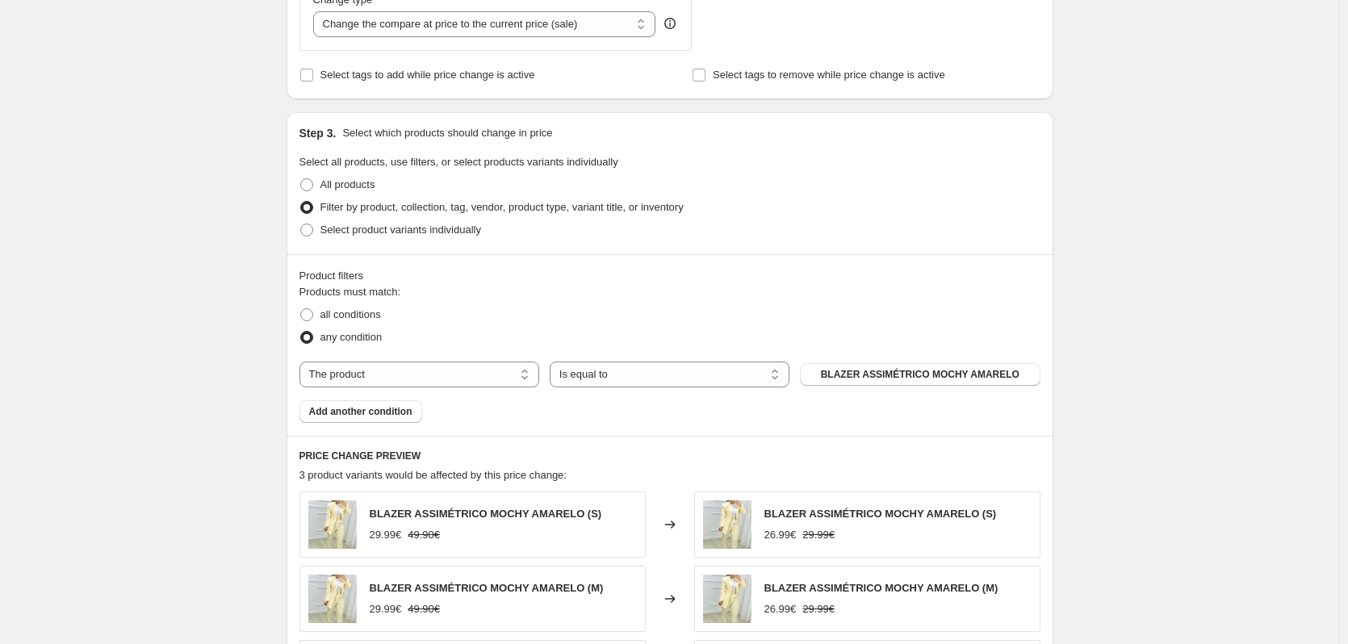
scroll to position [646, 0]
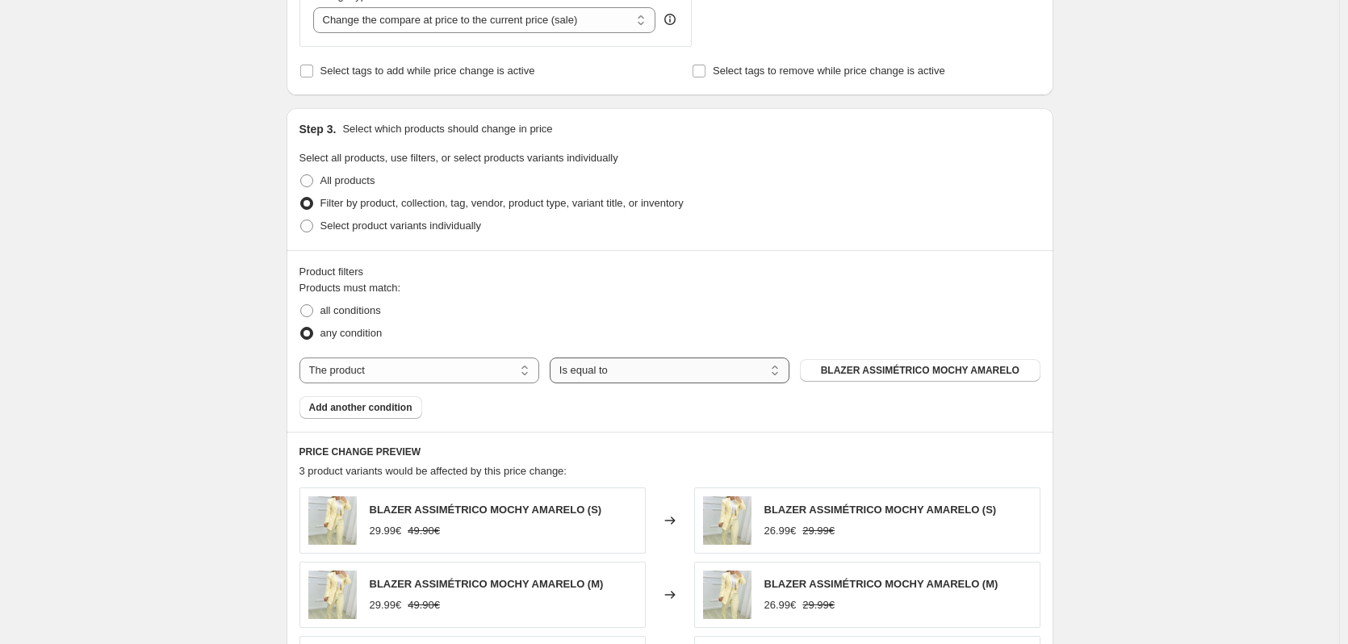
click at [674, 374] on select "Is equal to Is not equal to" at bounding box center [670, 371] width 240 height 26
click at [676, 374] on select "Is equal to Is not equal to" at bounding box center [670, 371] width 240 height 26
click at [488, 373] on select "The product The product's collection The product's tag The product's vendor The…" at bounding box center [419, 371] width 240 height 26
select select "collection"
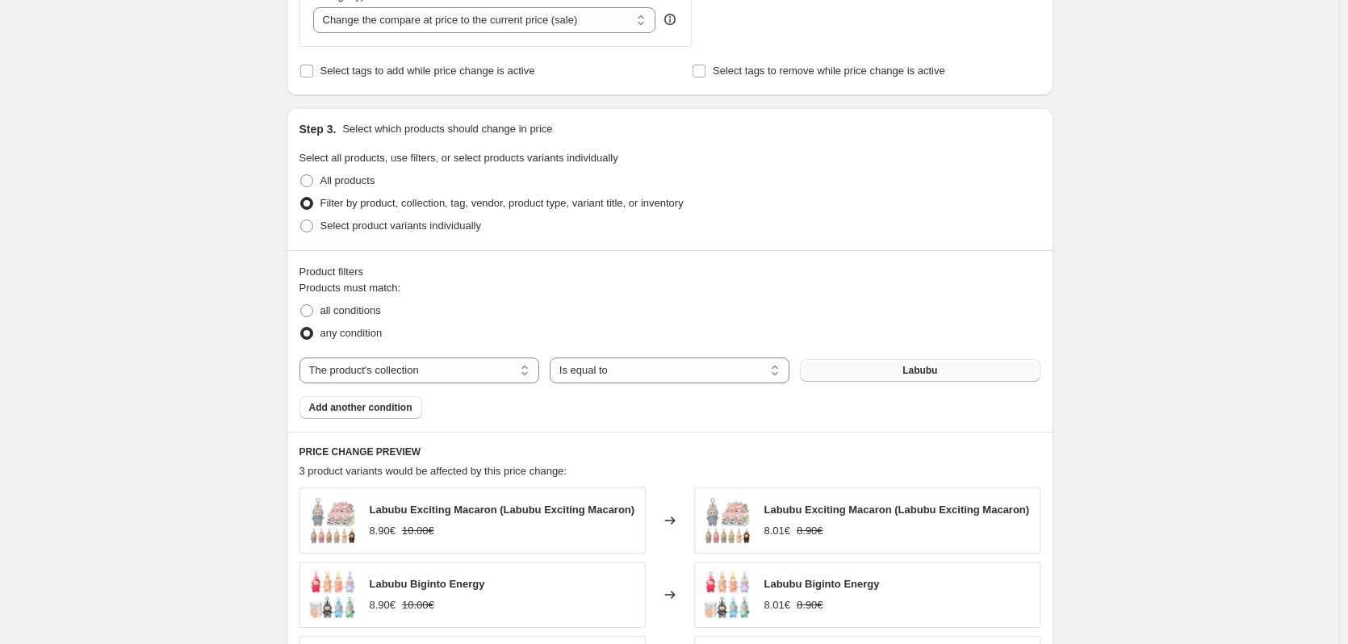
click at [893, 379] on button "Labubu" at bounding box center [920, 370] width 240 height 23
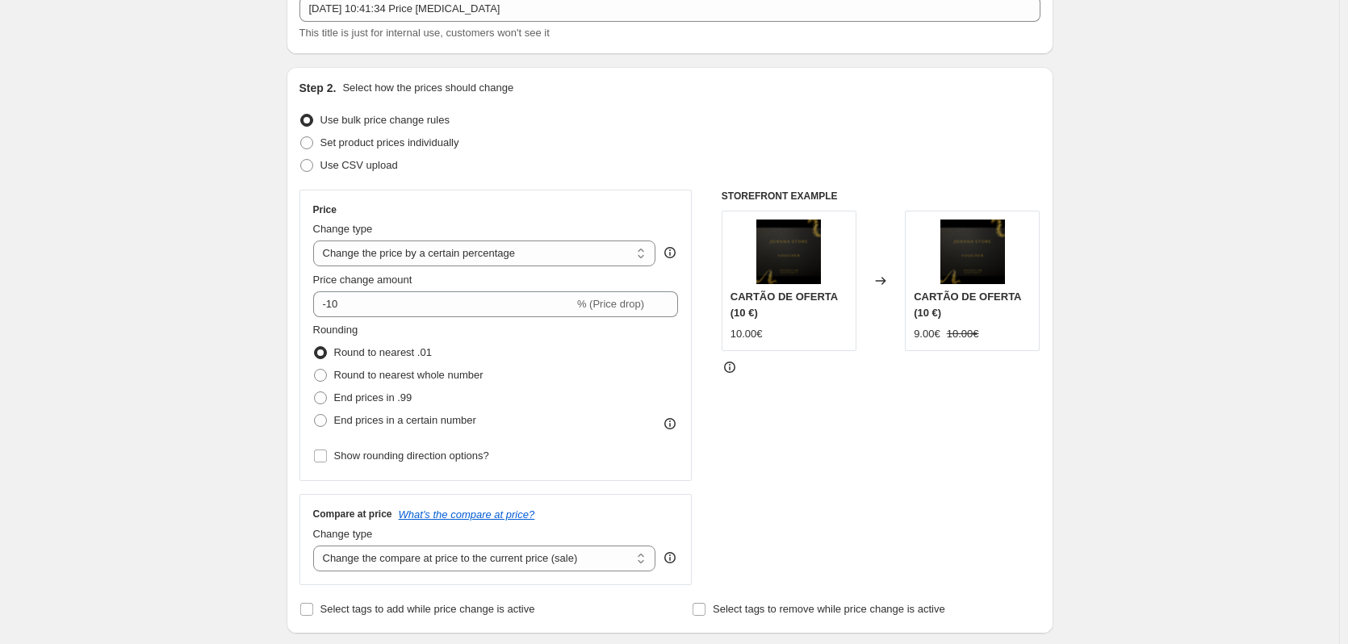
scroll to position [0, 0]
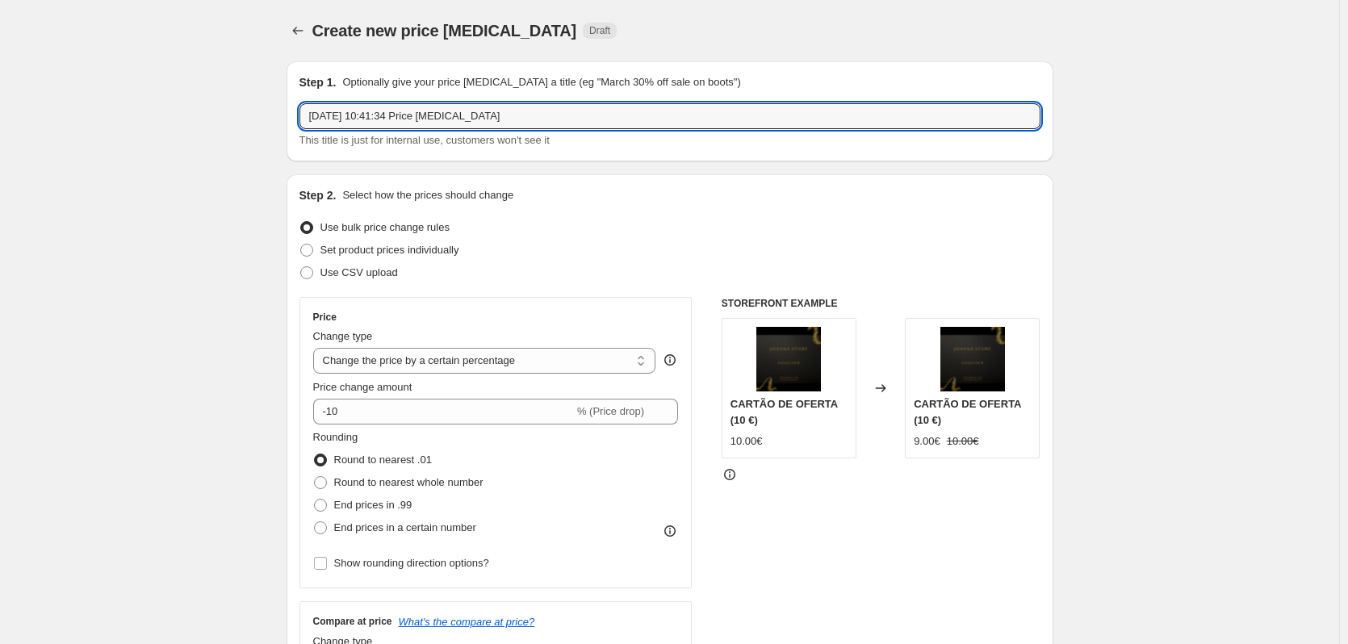
drag, startPoint x: 497, startPoint y: 116, endPoint x: 295, endPoint y: 127, distance: 202.9
click at [295, 127] on div "Step 1. Optionally give your price change job a title (eg "March 30% off sale o…" at bounding box center [670, 111] width 767 height 100
paste input "As tuas favoritas da Nova Coleção agora com -10% ✨ Só até domingo ⏰"
drag, startPoint x: 520, startPoint y: 114, endPoint x: 247, endPoint y: 144, distance: 274.4
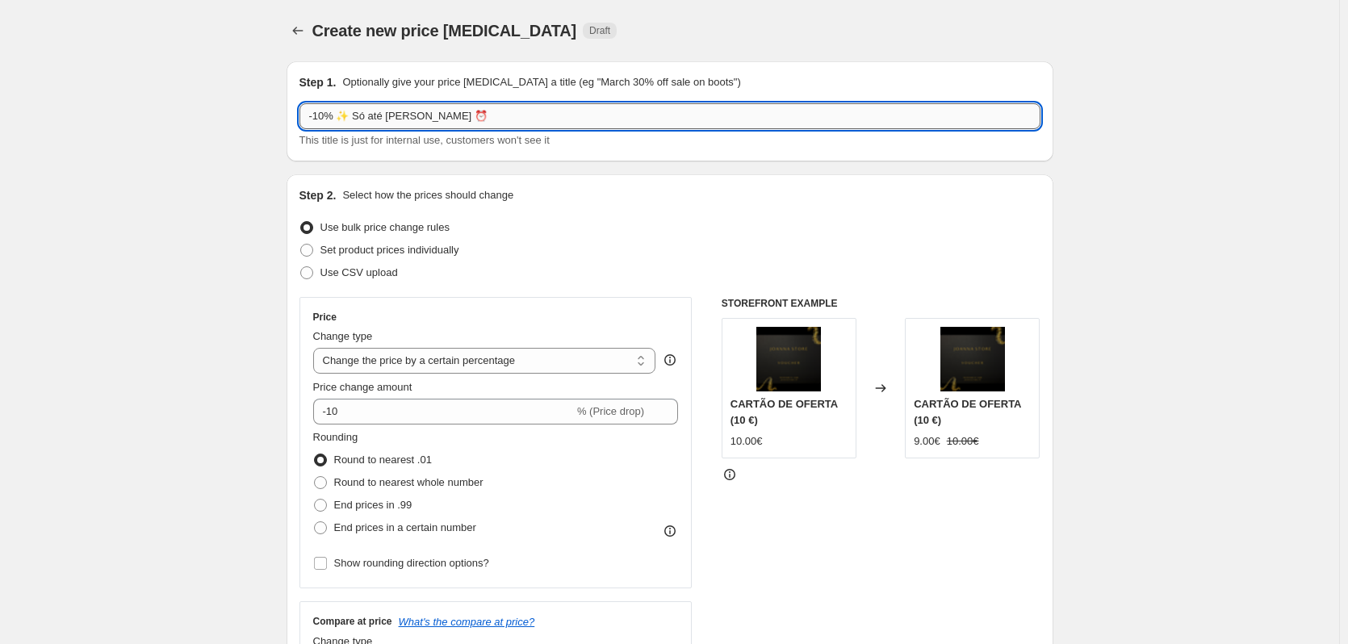
drag, startPoint x: 344, startPoint y: 116, endPoint x: 540, endPoint y: 121, distance: 196.2
click at [537, 121] on input "-10% ✨ Só até domingo ⏰" at bounding box center [669, 116] width 741 height 26
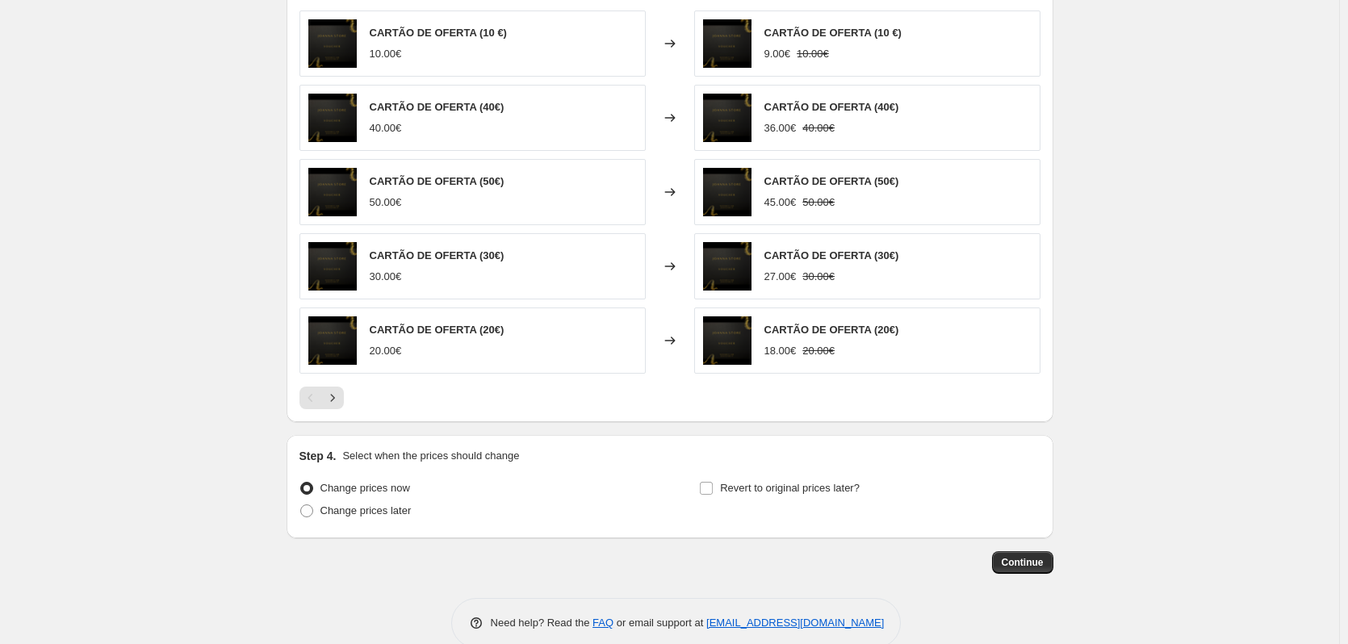
scroll to position [1152, 0]
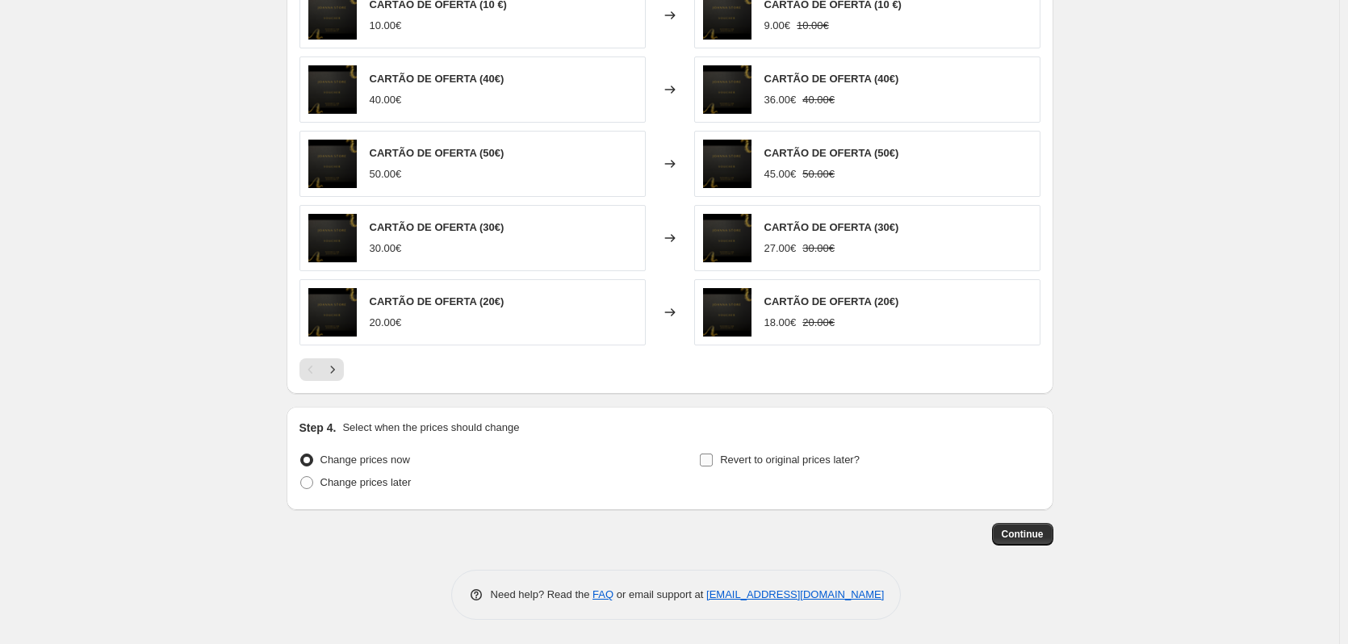
type input "-10% Nova coleção 19/9"
click at [707, 463] on input "Revert to original prices later?" at bounding box center [706, 460] width 13 height 13
checkbox input "true"
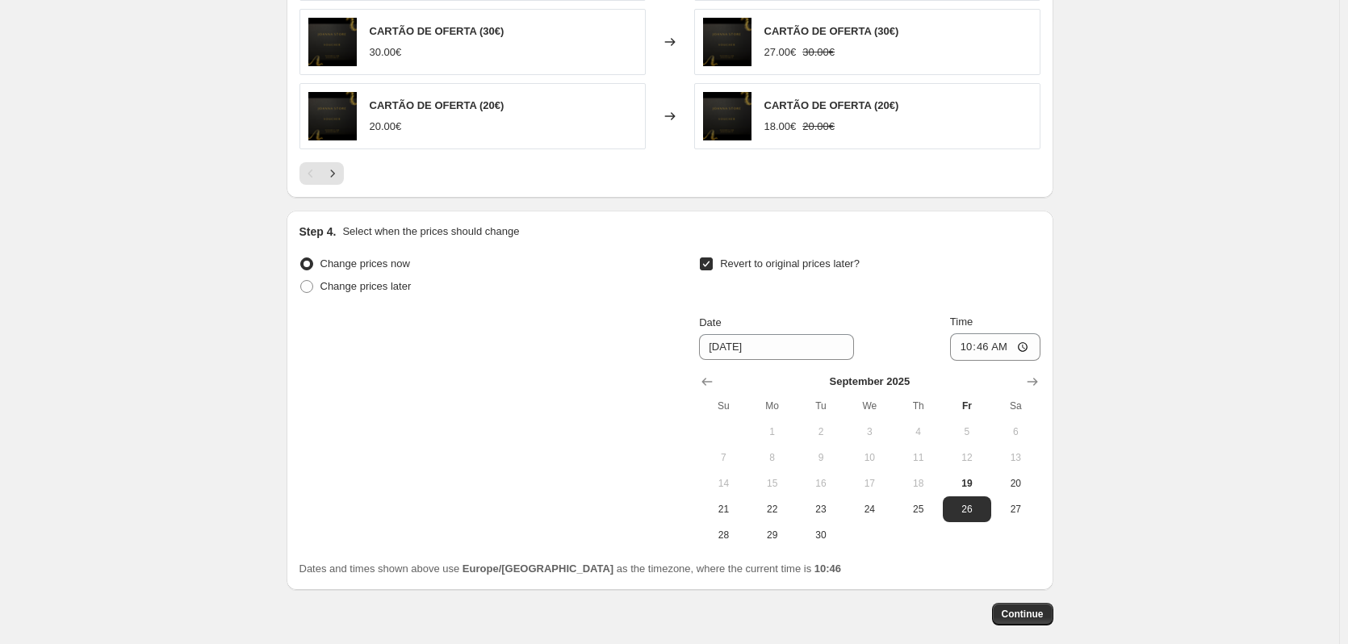
scroll to position [1367, 0]
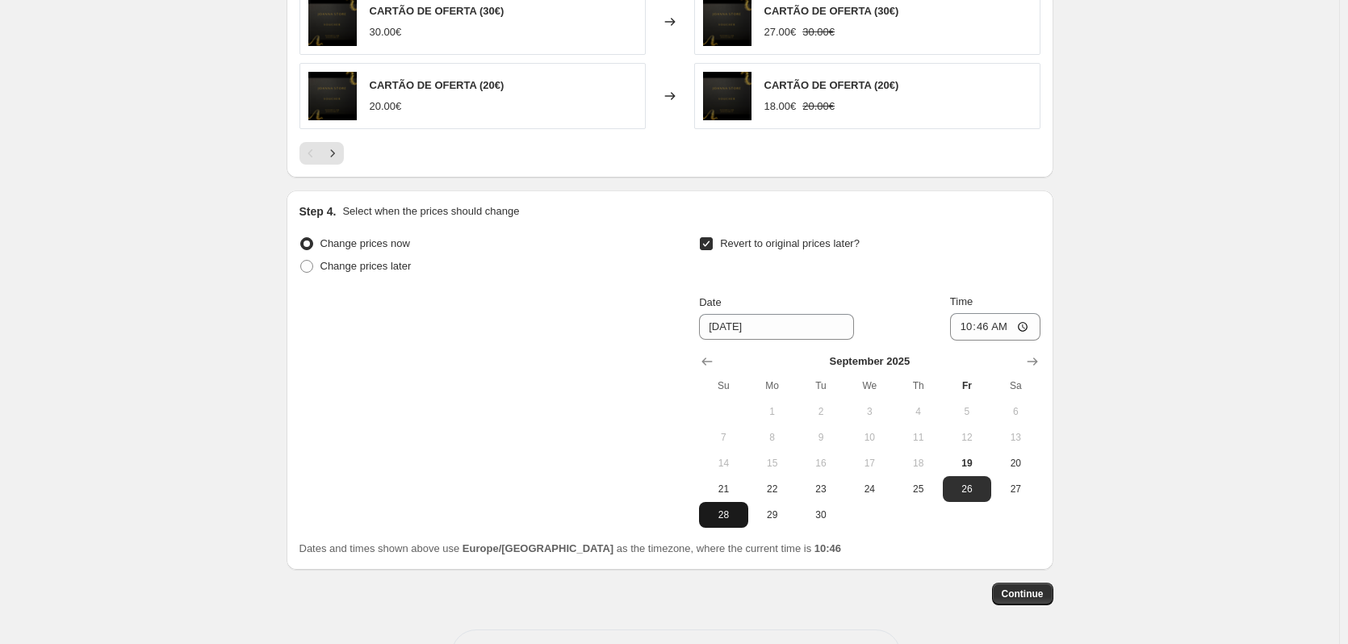
click at [726, 524] on button "28" at bounding box center [723, 515] width 48 height 26
type input "[DATE]"
drag, startPoint x: 996, startPoint y: 328, endPoint x: 988, endPoint y: 328, distance: 8.1
click at [988, 328] on input "10:46" at bounding box center [995, 326] width 90 height 27
type input "23:59"
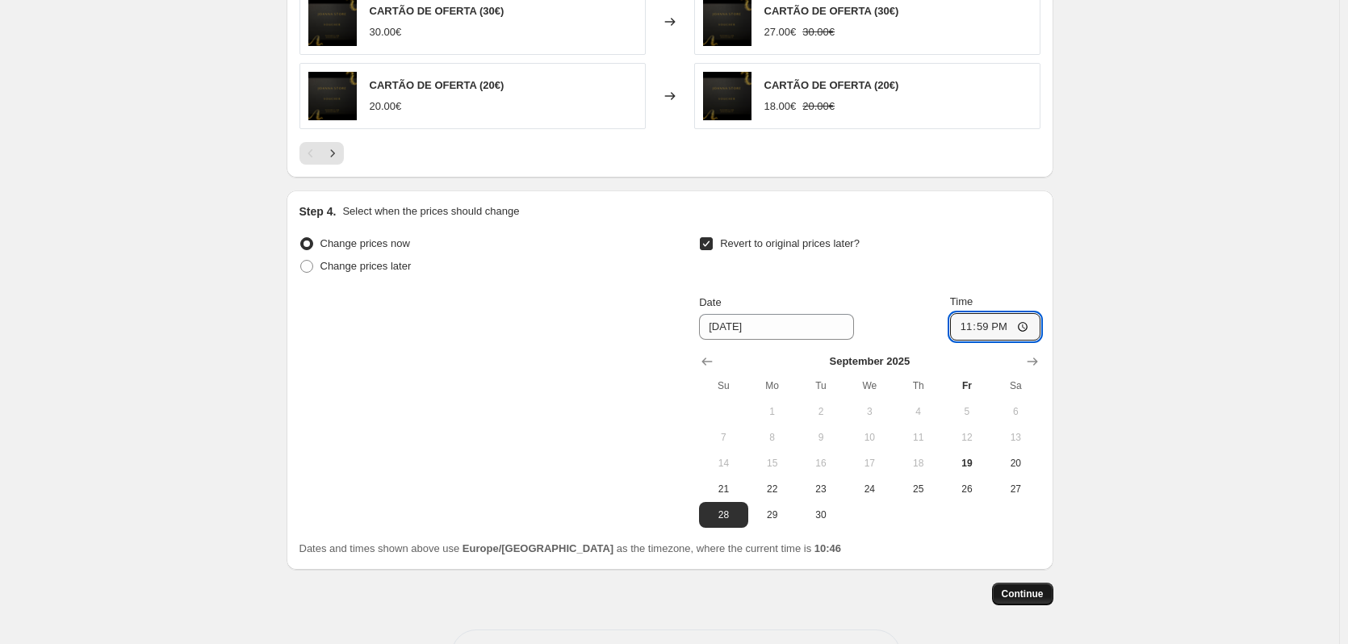
click at [1040, 596] on span "Continue" at bounding box center [1023, 594] width 42 height 13
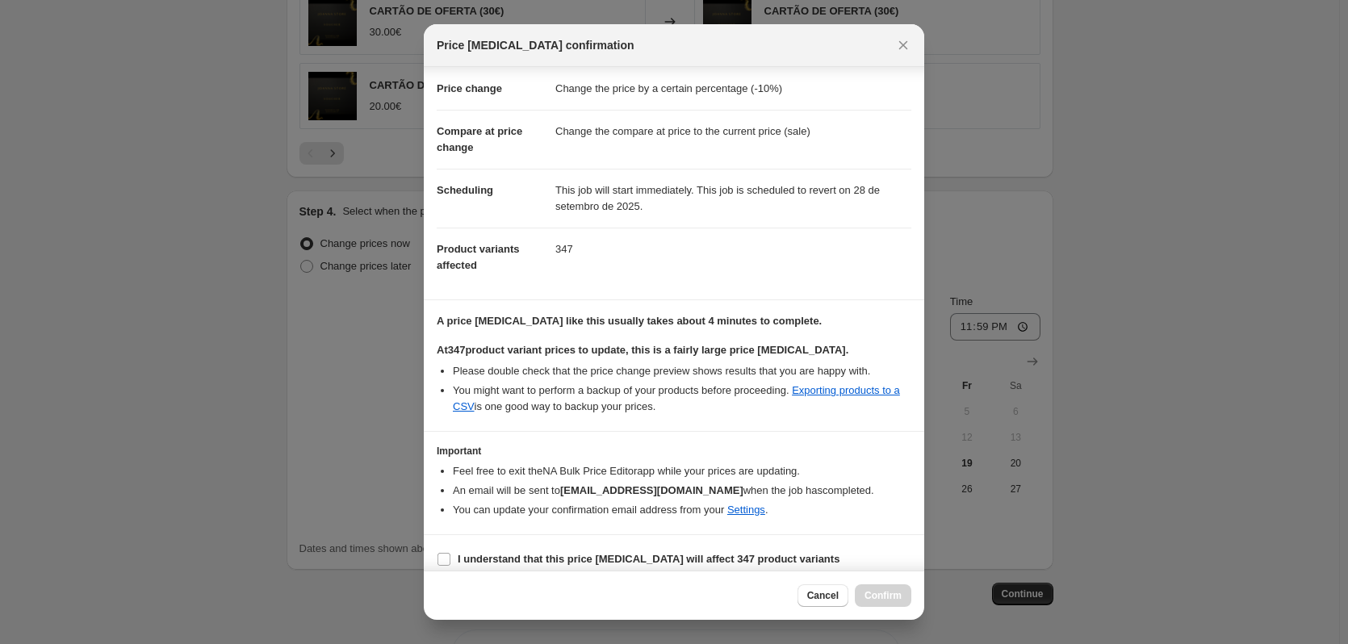
scroll to position [41, 0]
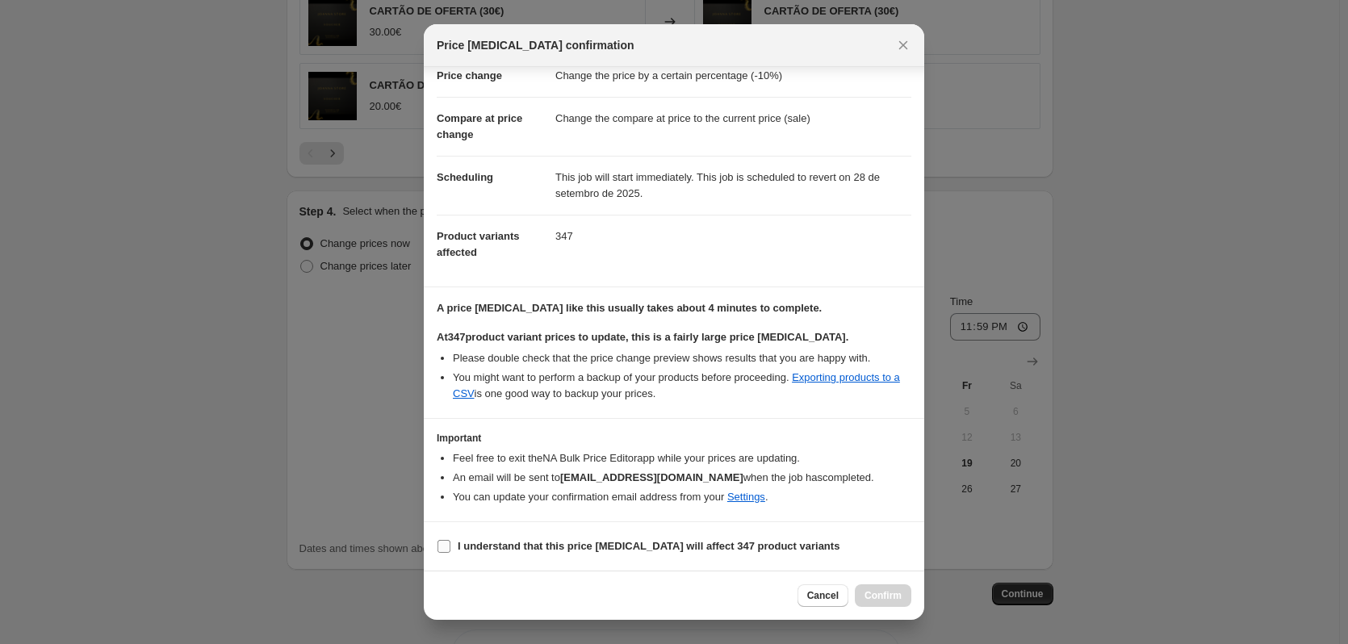
click at [438, 544] on input "I understand that this price [MEDICAL_DATA] will affect 347 product variants" at bounding box center [443, 546] width 13 height 13
checkbox input "true"
click at [894, 596] on span "Confirm" at bounding box center [882, 595] width 37 height 13
type input "-10% Nova coleção 19/9"
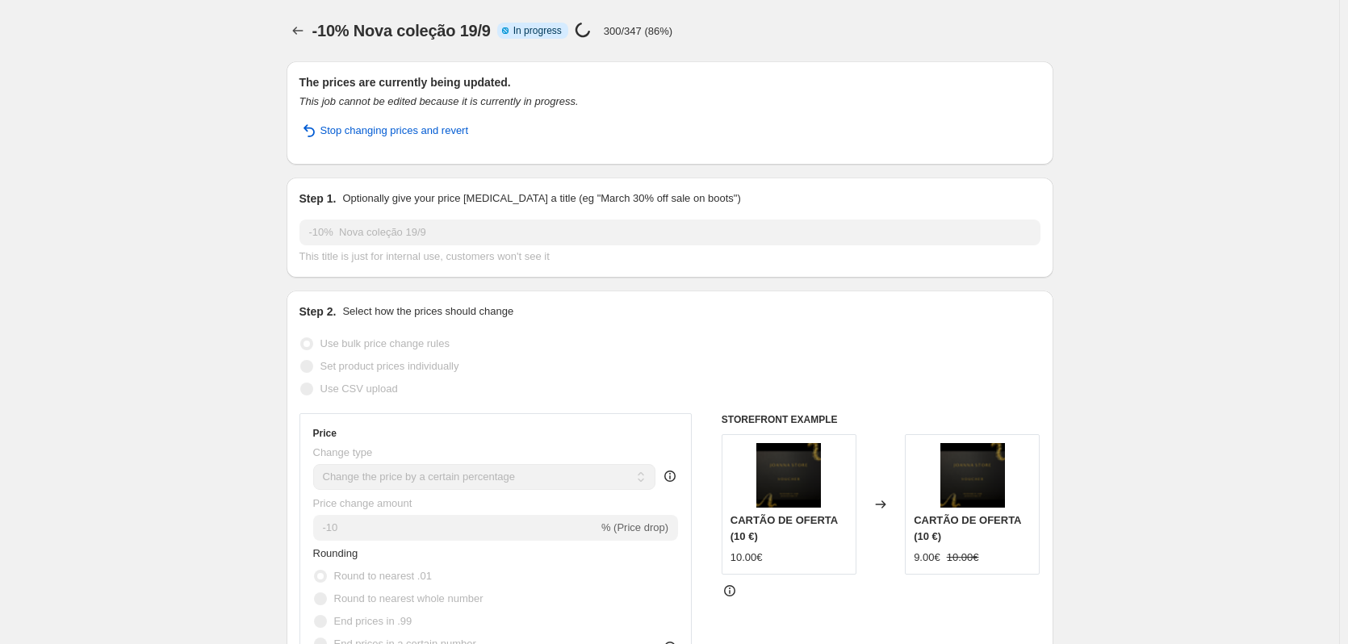
select select "percentage"
select select "collection"
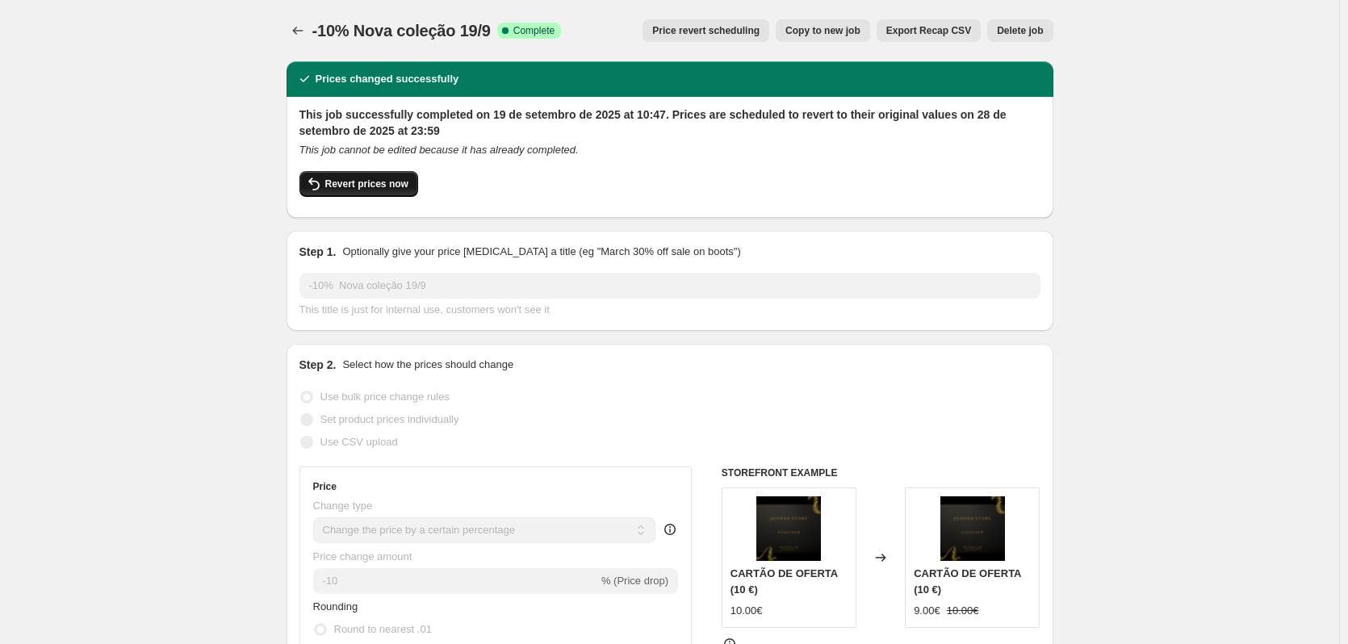
click at [349, 182] on span "Revert prices now" at bounding box center [366, 184] width 83 height 13
checkbox input "false"
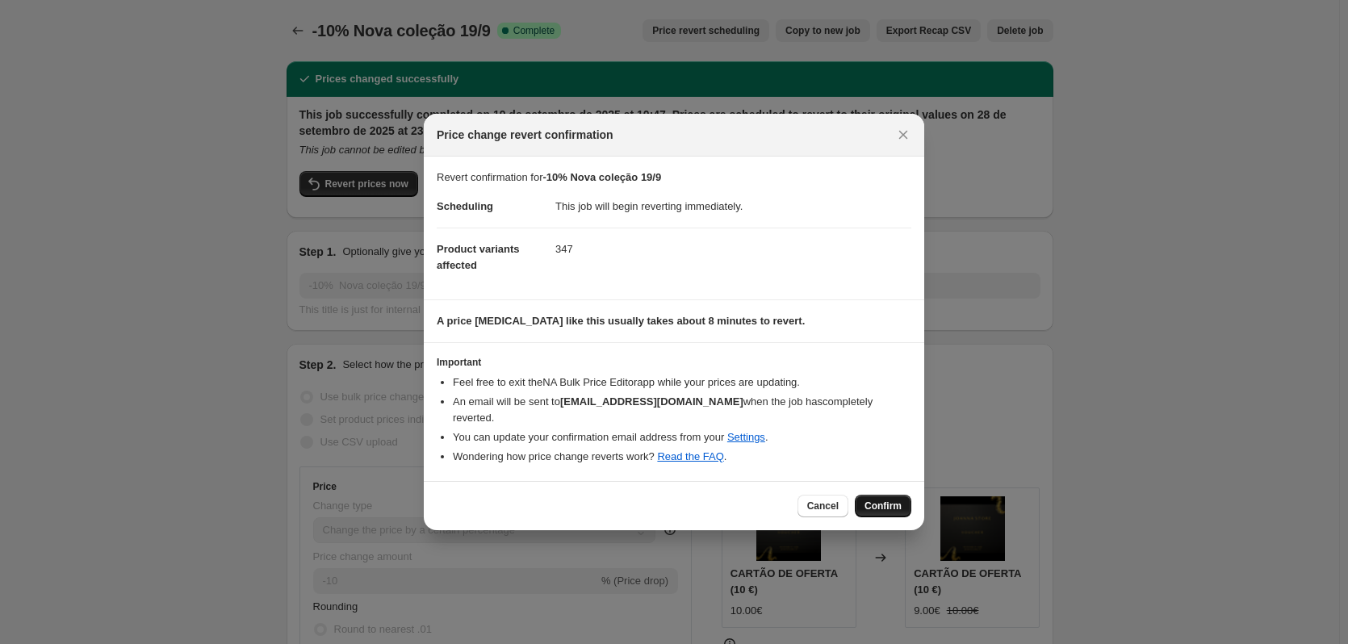
click at [897, 500] on span "Confirm" at bounding box center [882, 506] width 37 height 13
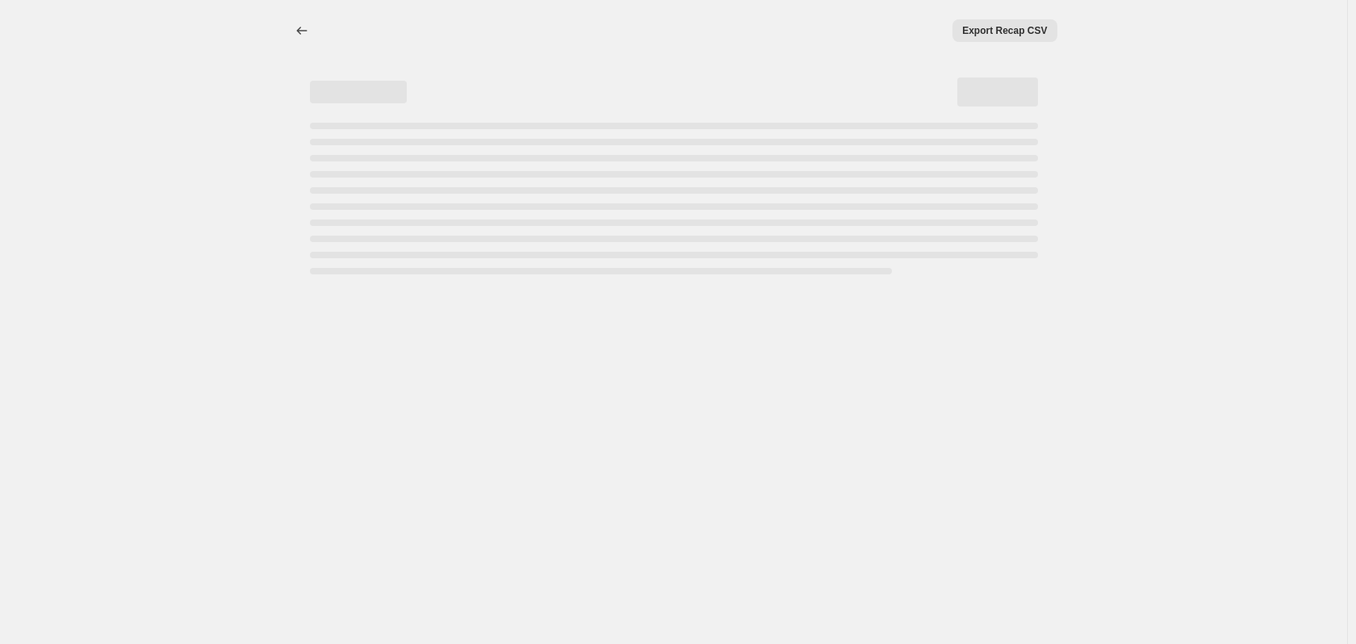
select select "percentage"
select select "collection"
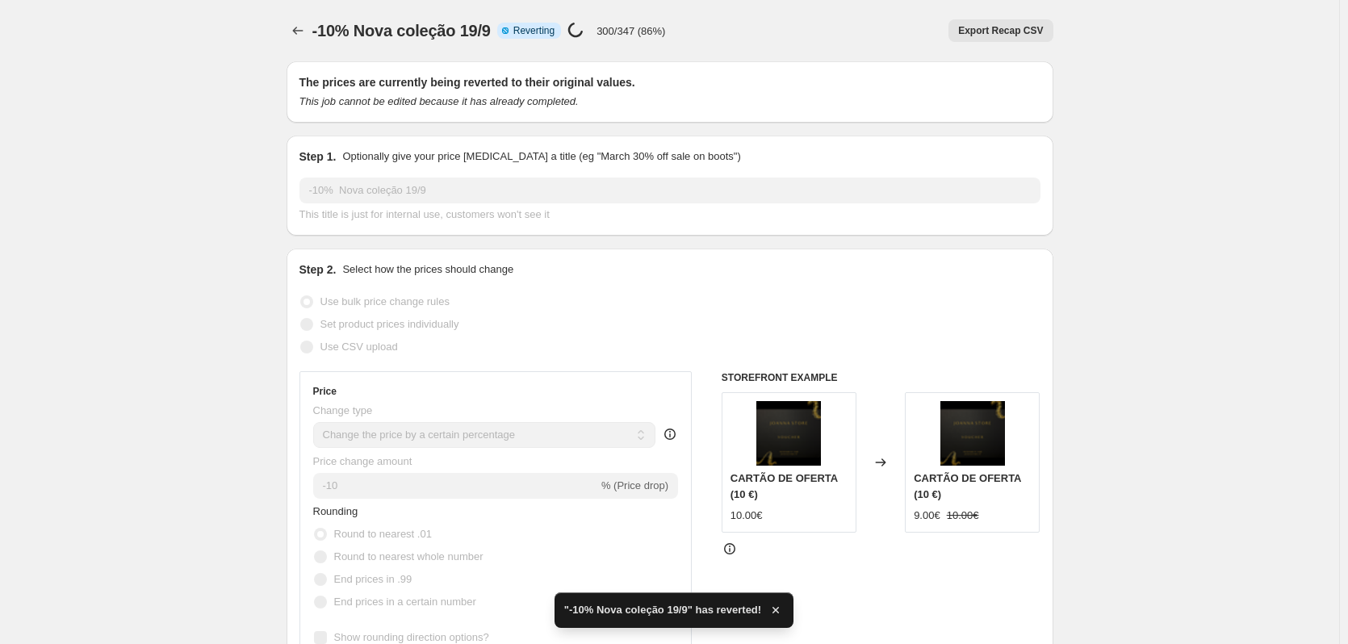
checkbox input "true"
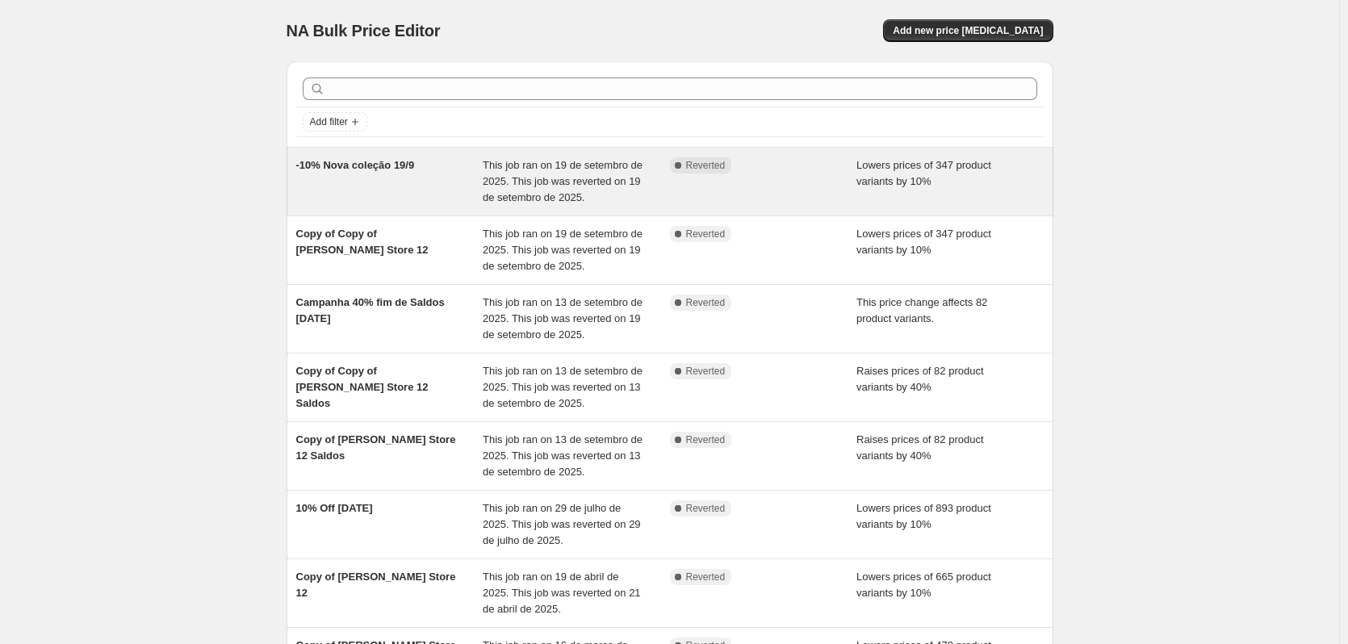
click at [747, 186] on div "Complete Reverted" at bounding box center [763, 181] width 187 height 48
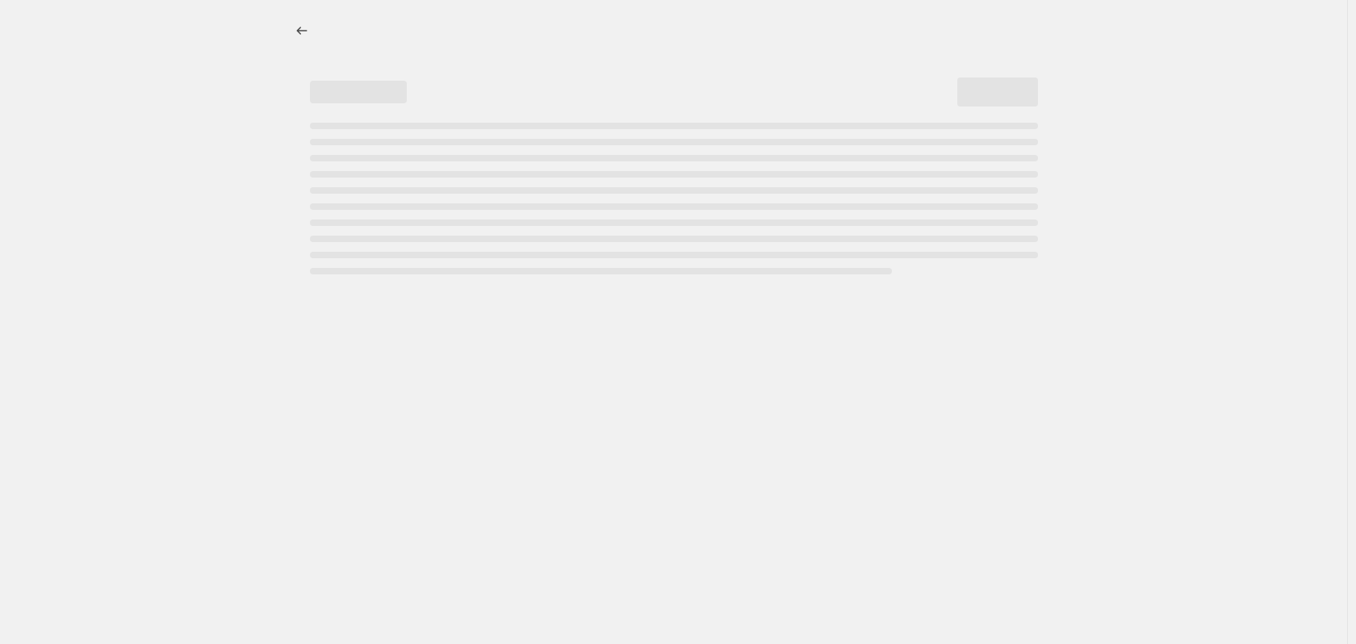
select select "percentage"
select select "collection"
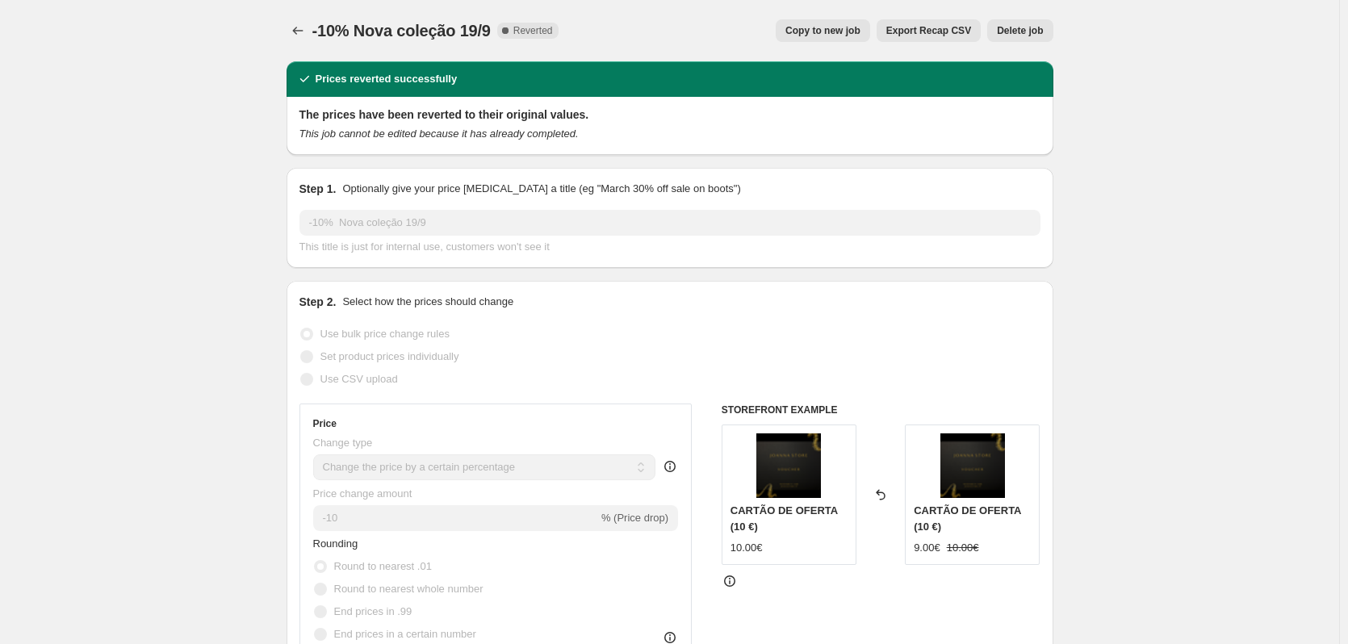
click at [835, 34] on span "Copy to new job" at bounding box center [822, 30] width 75 height 13
select select "percentage"
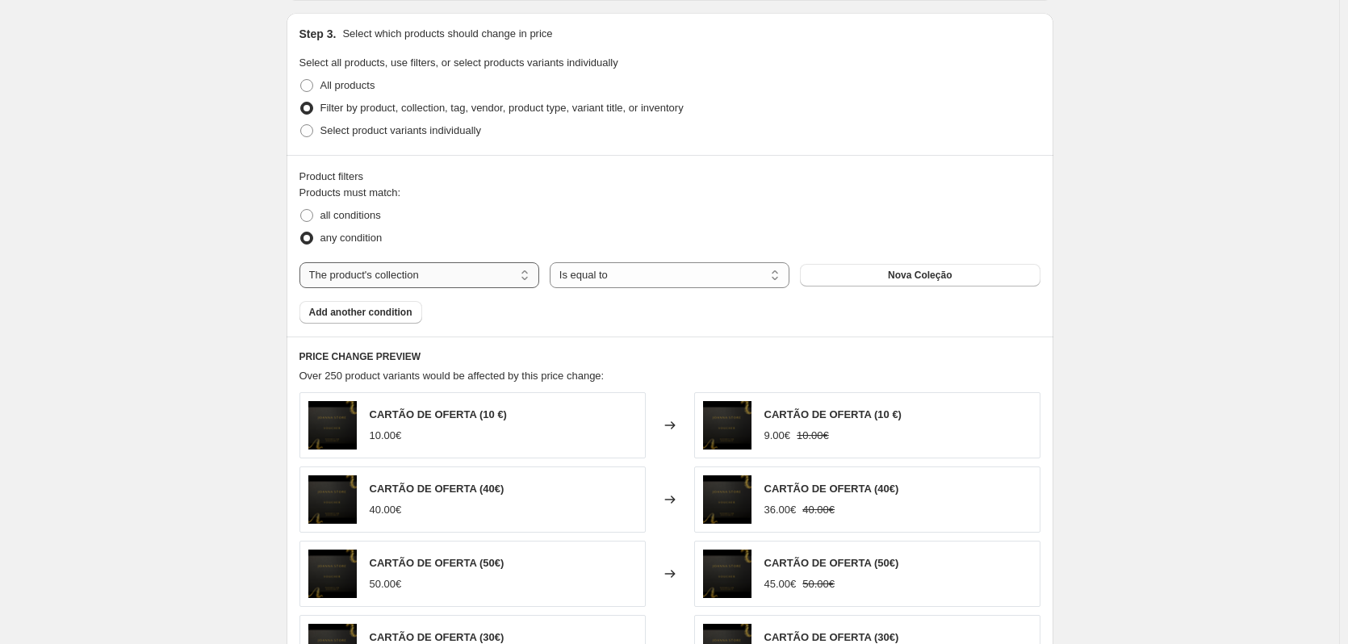
scroll to position [753, 0]
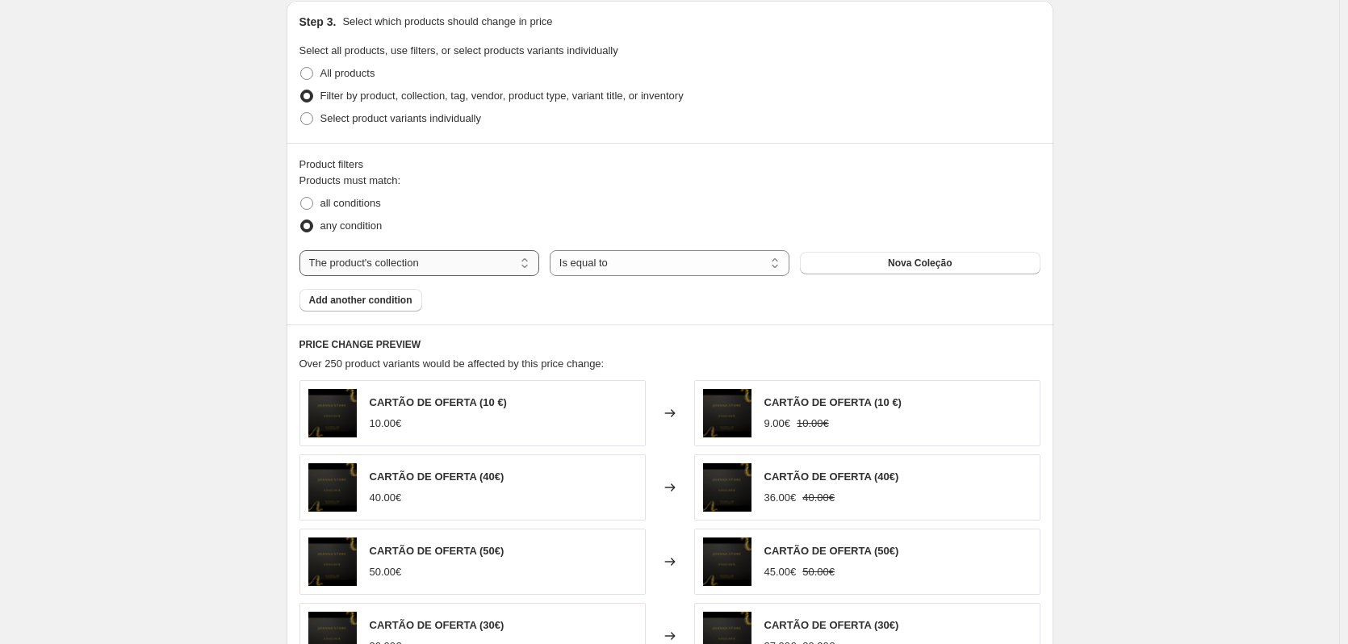
click at [524, 270] on select "The product The product's collection The product's tag The product's vendor The…" at bounding box center [419, 263] width 240 height 26
select select "tag"
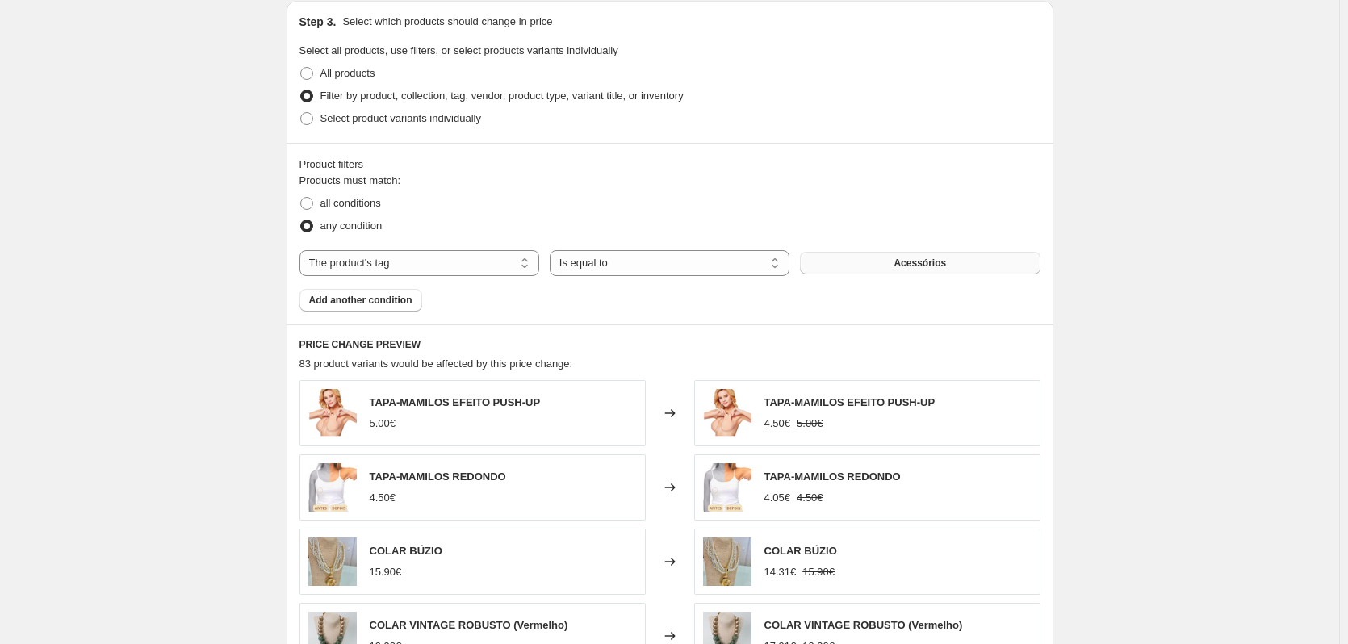
click at [914, 269] on span "Acessórios" at bounding box center [919, 263] width 52 height 13
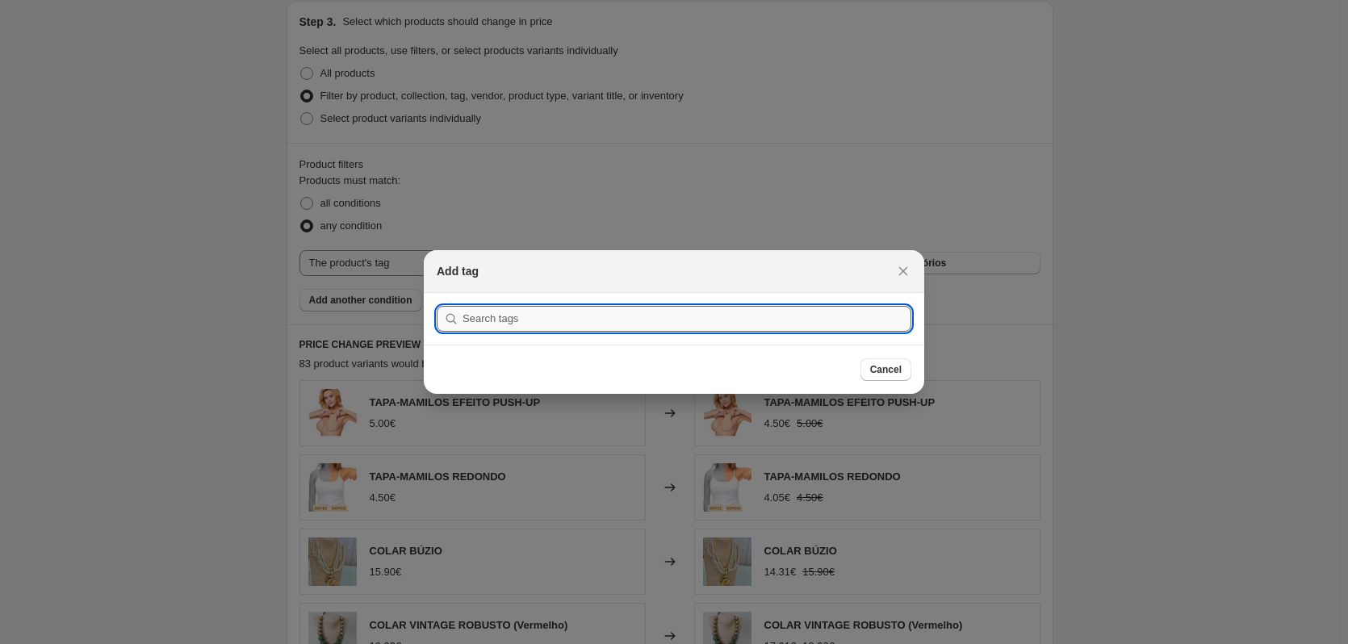
click at [533, 316] on input ":reg:" at bounding box center [686, 319] width 449 height 26
type input "Nova Coleção"
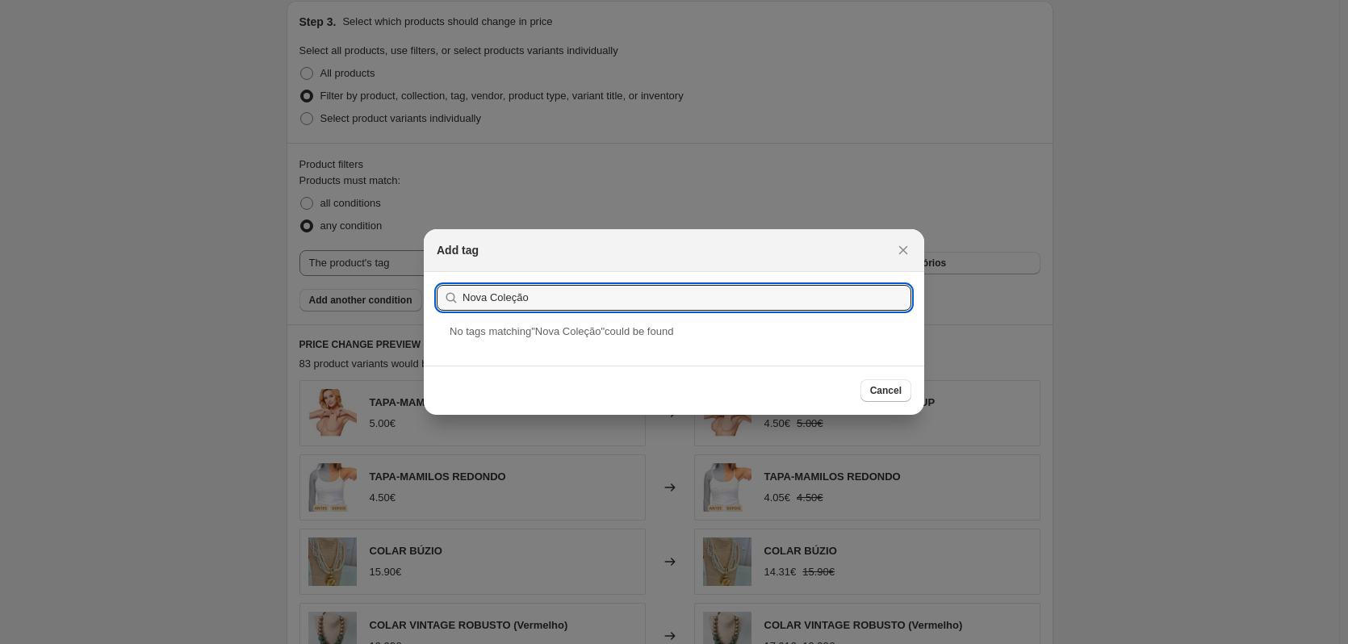
drag, startPoint x: 551, startPoint y: 298, endPoint x: 451, endPoint y: 295, distance: 100.1
click at [454, 295] on div "Nova Coleção" at bounding box center [674, 298] width 475 height 26
type input "n"
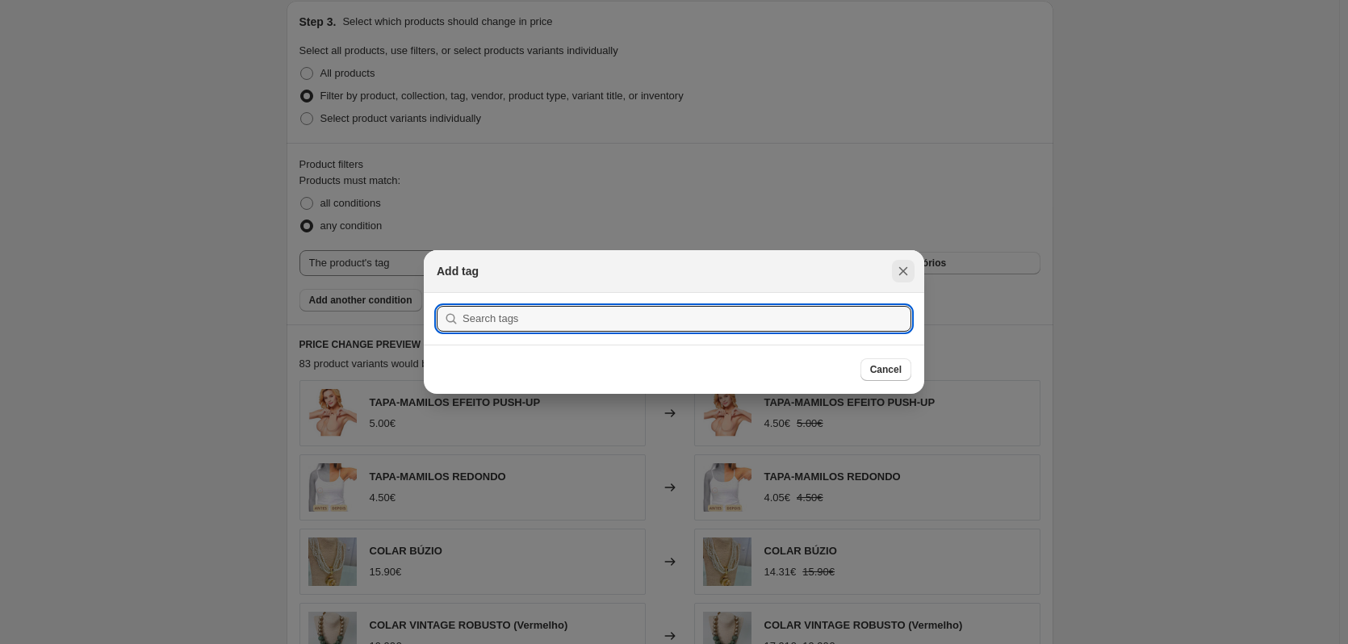
click at [907, 272] on icon "Close" at bounding box center [903, 271] width 16 height 16
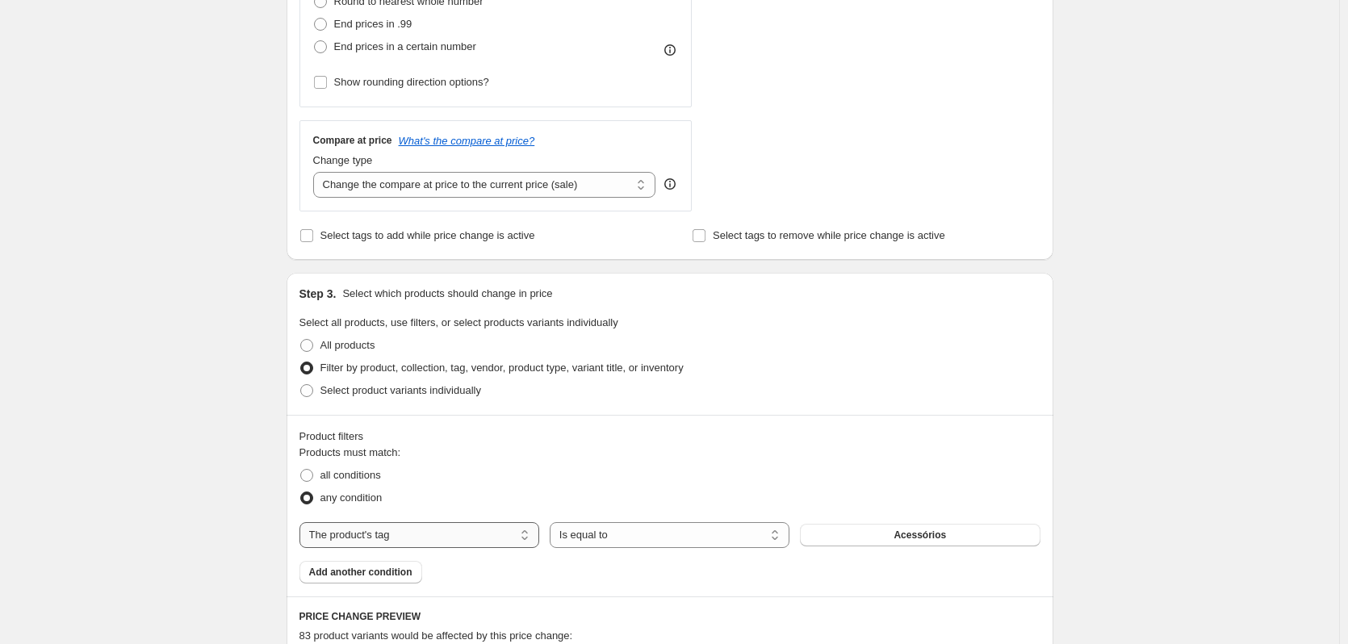
scroll to position [379, 0]
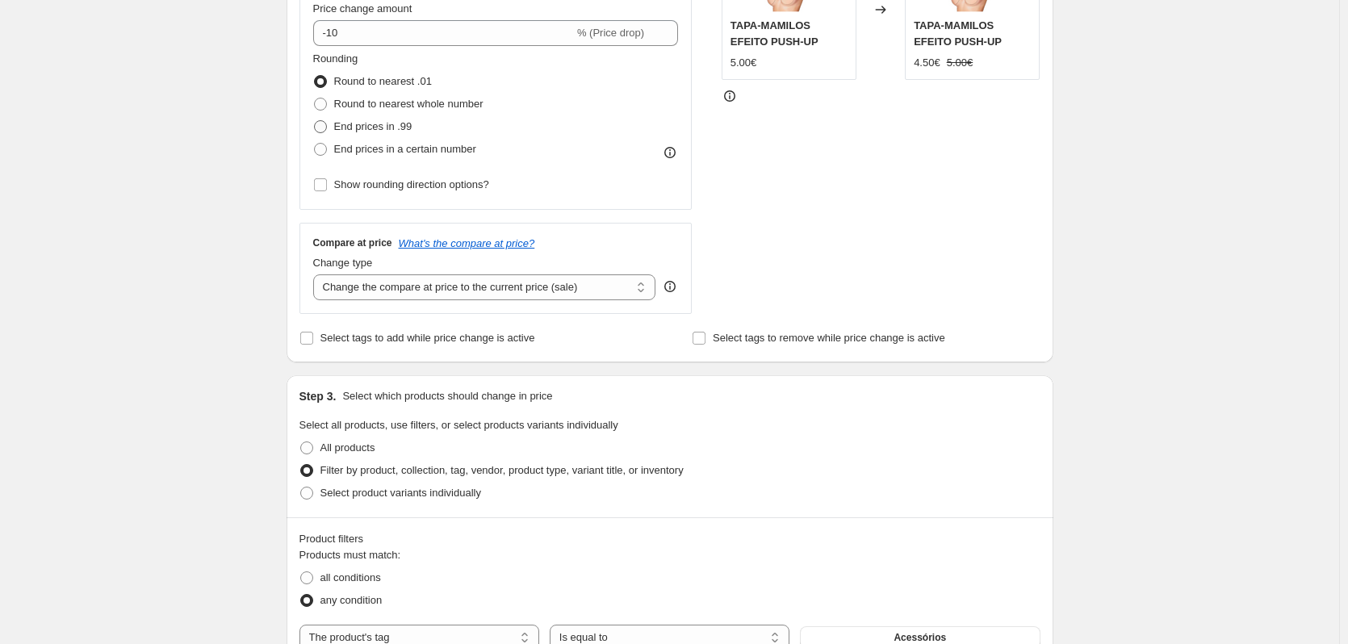
click at [321, 131] on span at bounding box center [320, 126] width 13 height 13
click at [315, 121] on input "End prices in .99" at bounding box center [314, 120] width 1 height 1
radio input "true"
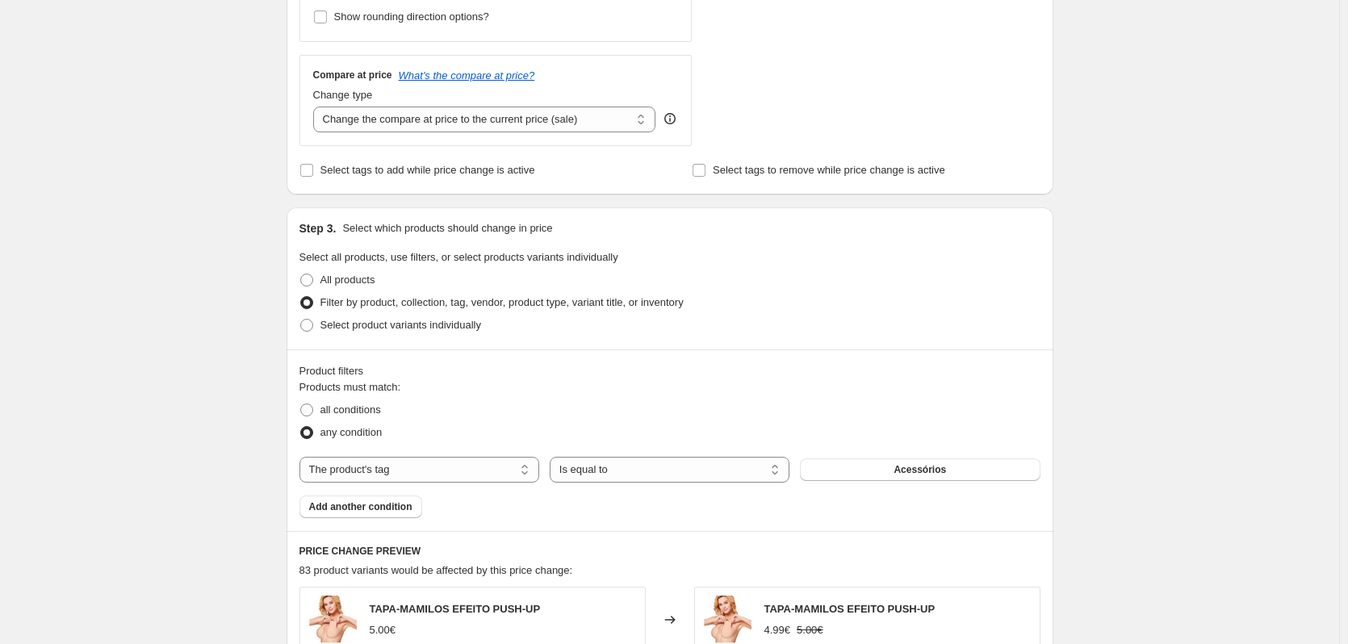
scroll to position [594, 0]
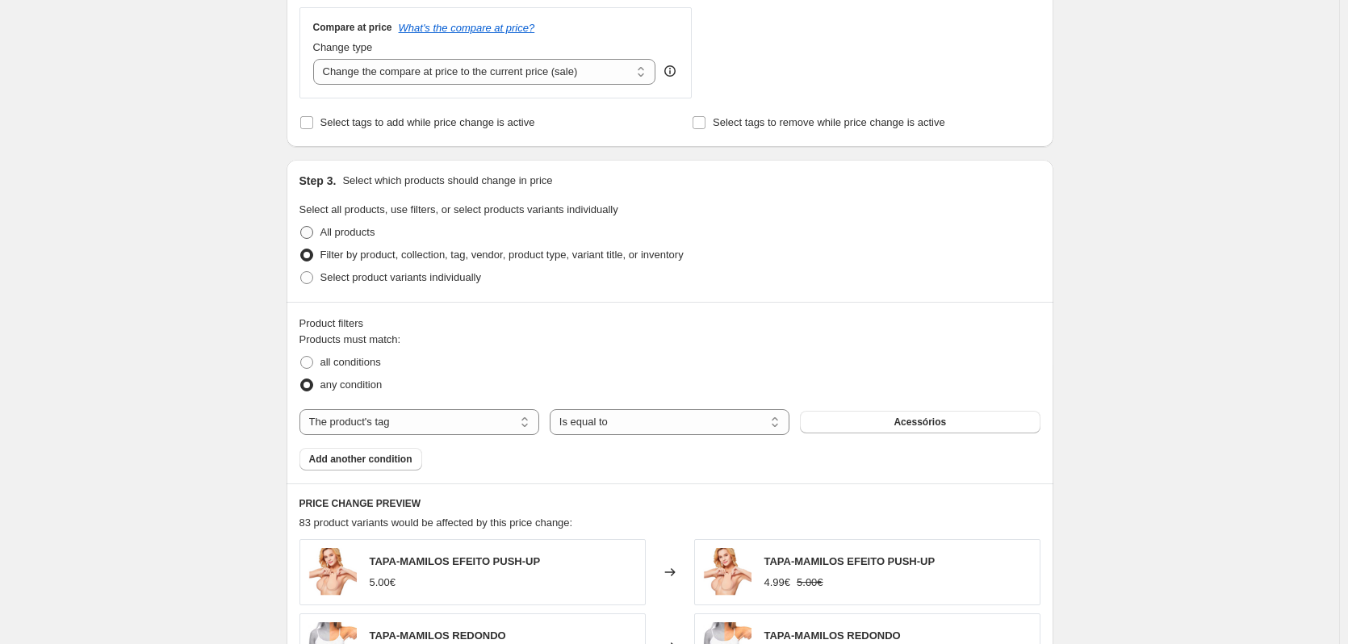
click at [313, 232] on span at bounding box center [306, 232] width 13 height 13
click at [301, 227] on input "All products" at bounding box center [300, 226] width 1 height 1
radio input "true"
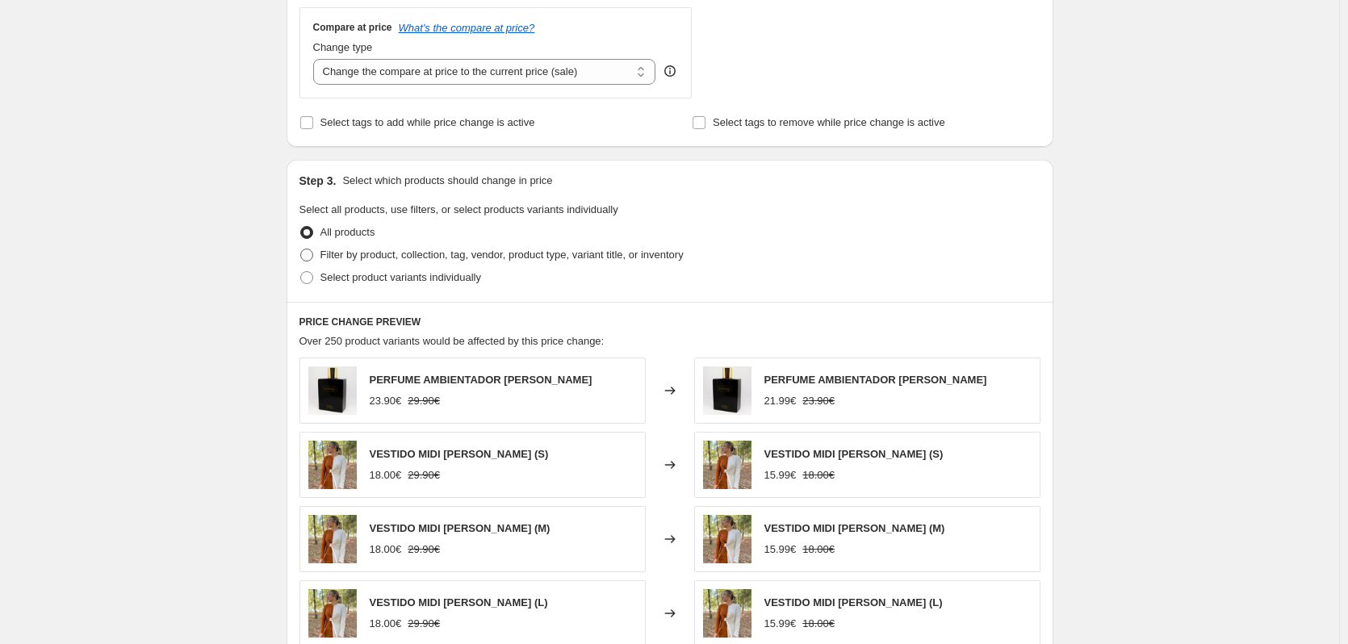
click at [313, 259] on span at bounding box center [306, 255] width 13 height 13
click at [301, 249] on input "Filter by product, collection, tag, vendor, product type, variant title, or inv…" at bounding box center [300, 249] width 1 height 1
radio input "true"
select select "tag"
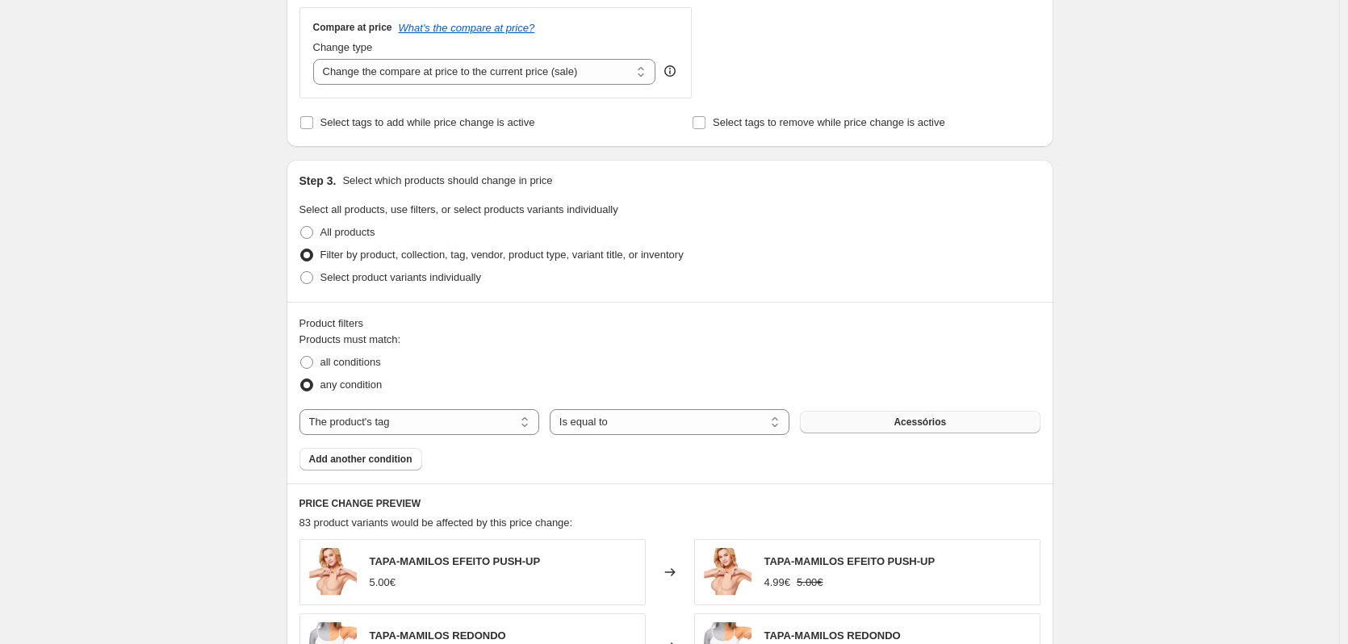
click at [902, 431] on button "Acessórios" at bounding box center [920, 422] width 240 height 23
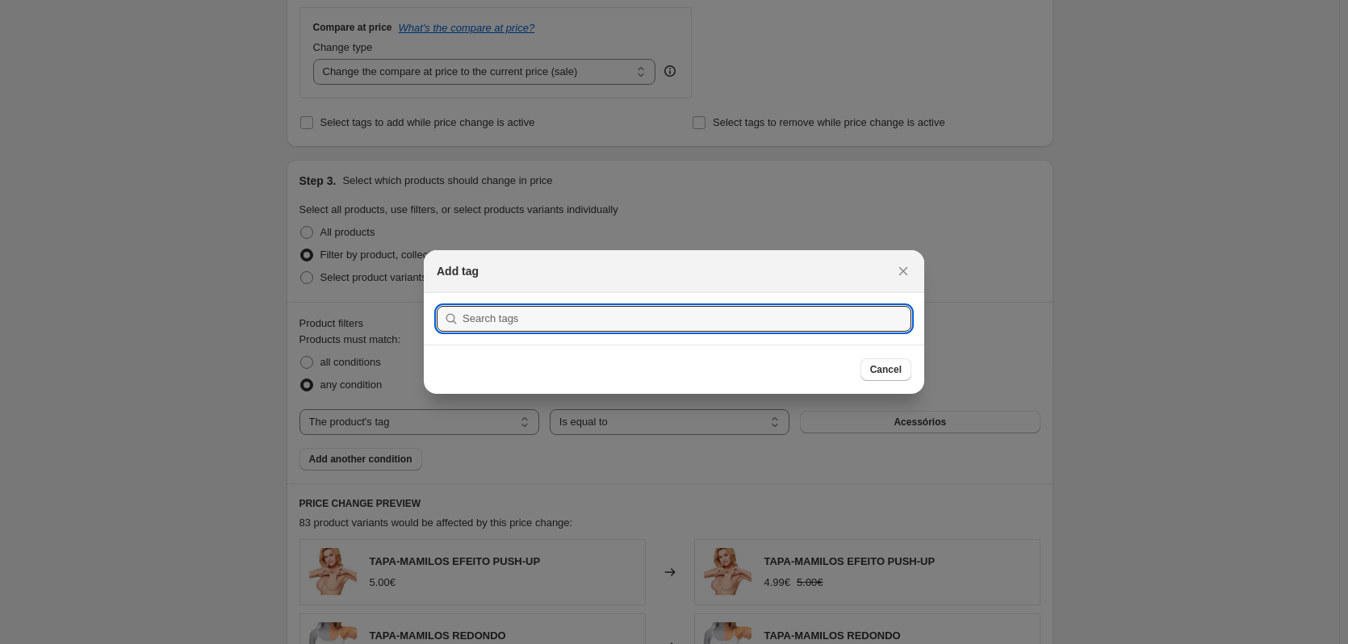
click at [435, 427] on div at bounding box center [674, 322] width 1348 height 644
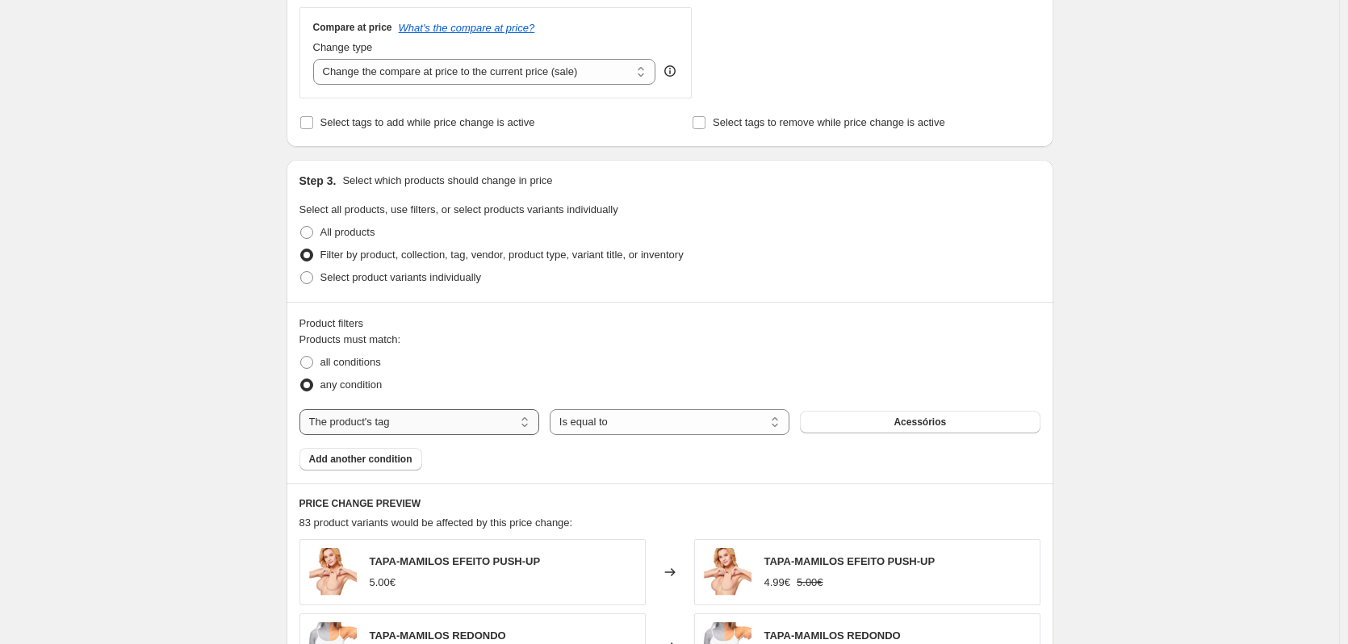
click at [513, 433] on select "The product The product's collection The product's tag The product's vendor The…" at bounding box center [419, 422] width 240 height 26
click at [221, 430] on div "Create new price change job. This page is ready Create new price change job Dra…" at bounding box center [669, 303] width 1339 height 1795
click at [918, 423] on span "Acessórios" at bounding box center [919, 422] width 52 height 13
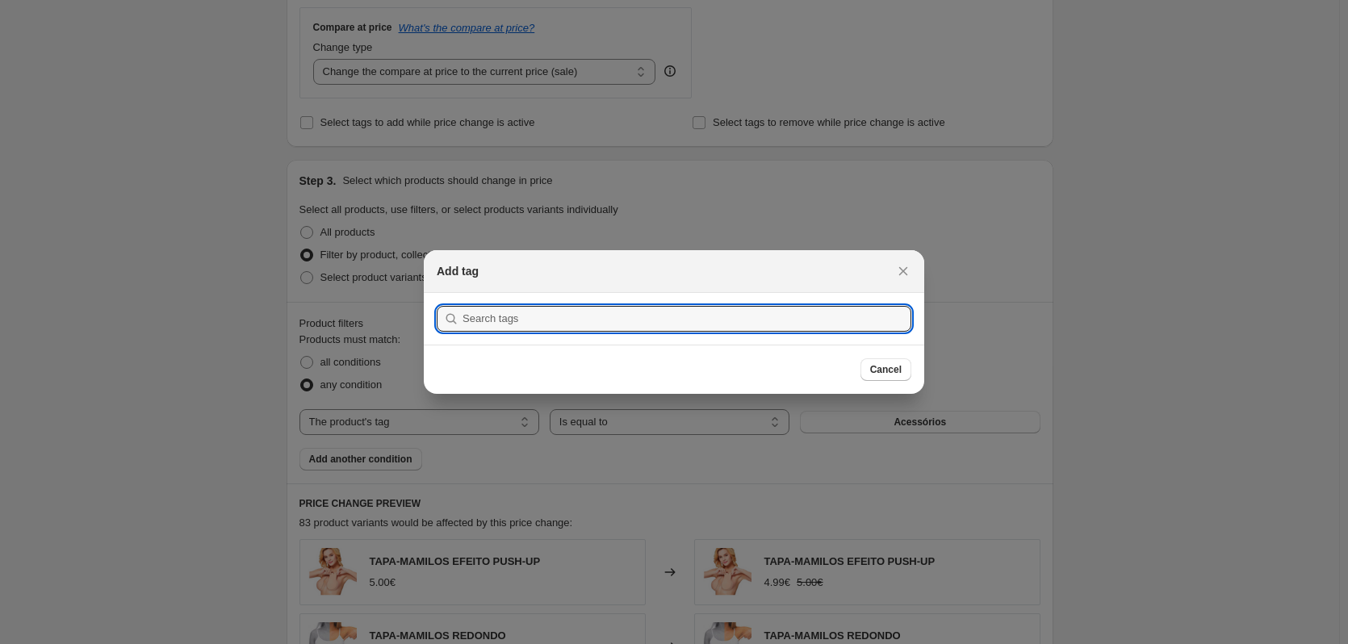
click at [519, 429] on div at bounding box center [674, 322] width 1348 height 644
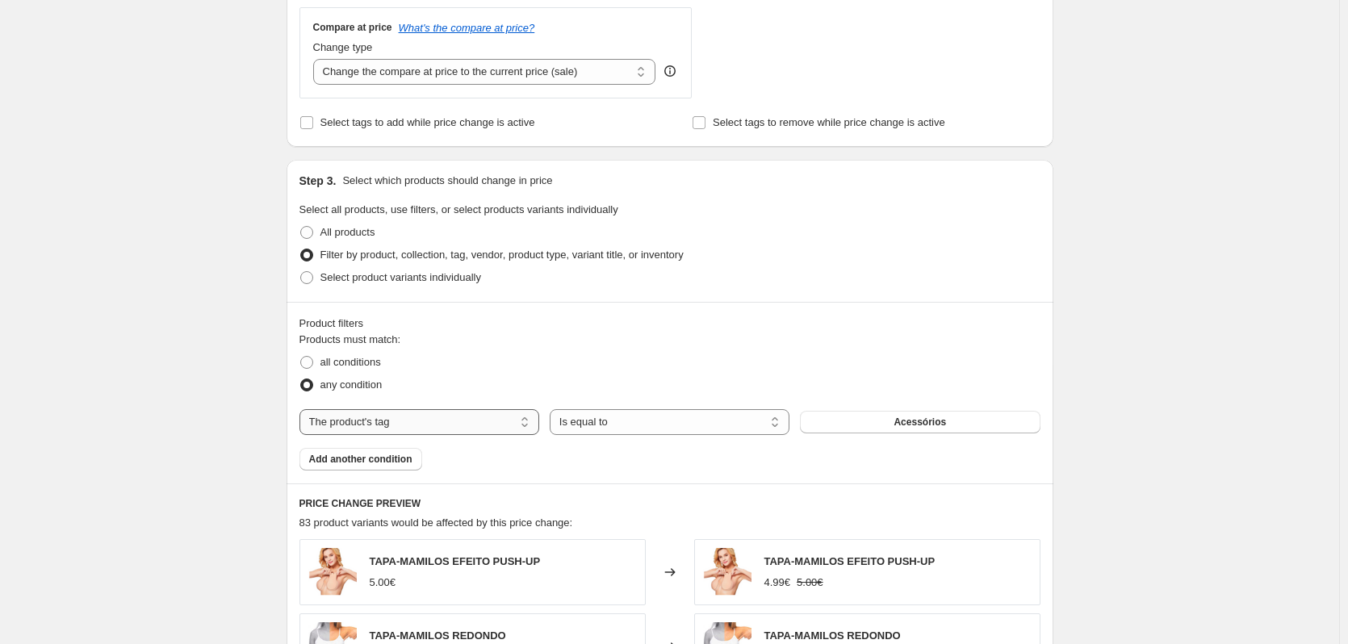
click at [519, 429] on select "The product The product's collection The product's tag The product's vendor The…" at bounding box center [419, 422] width 240 height 26
click at [303, 409] on select "The product The product's collection The product's tag The product's vendor The…" at bounding box center [419, 422] width 240 height 26
click at [913, 427] on span "Acessórios" at bounding box center [919, 422] width 52 height 13
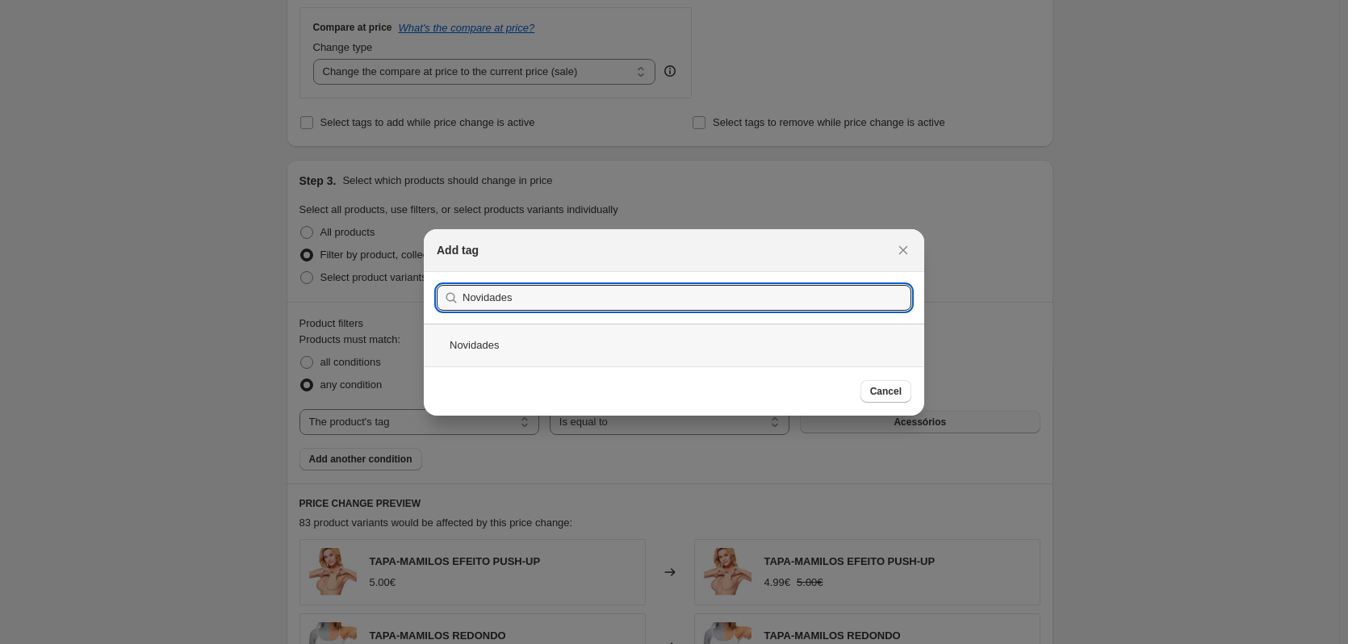
type input "Novidades"
click at [459, 349] on div "Novidades" at bounding box center [674, 345] width 500 height 43
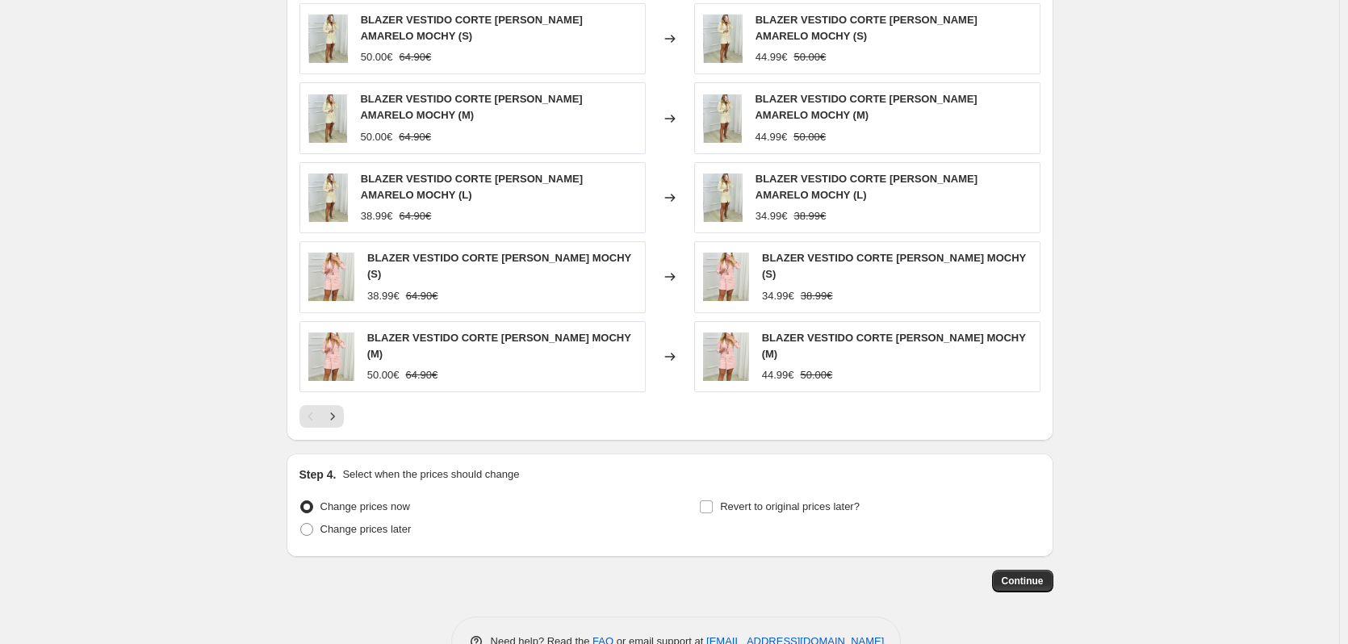
scroll to position [1132, 0]
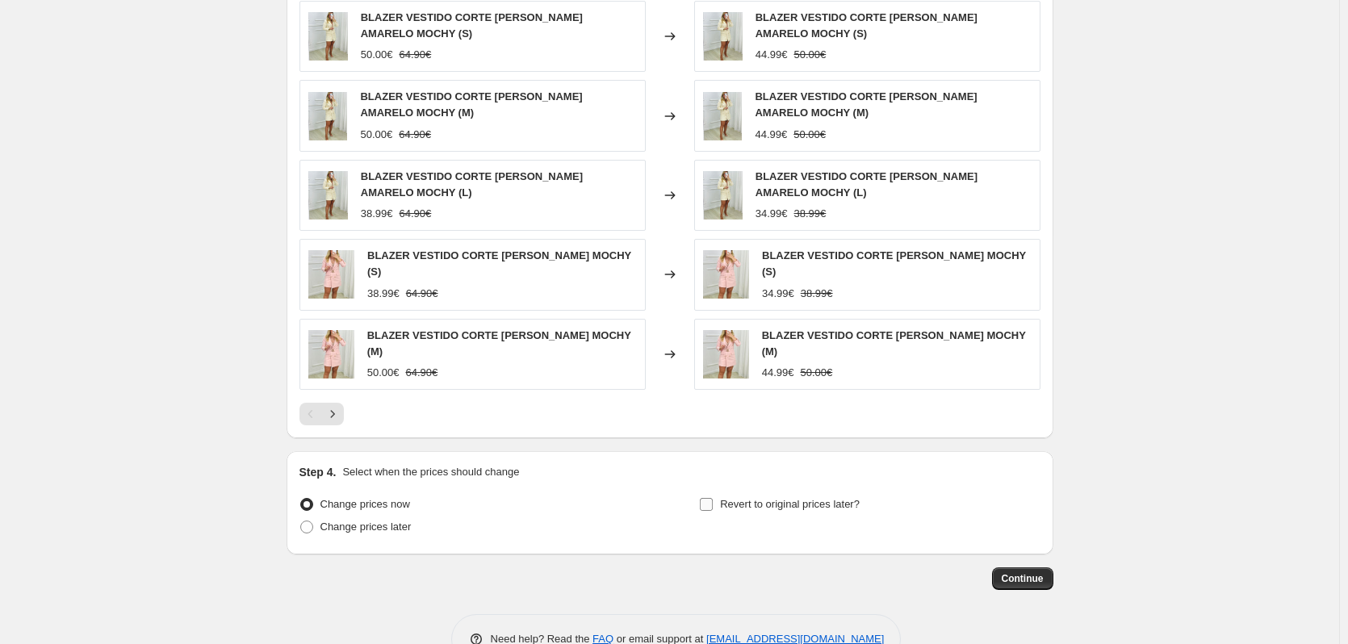
click at [710, 506] on input "Revert to original prices later?" at bounding box center [706, 504] width 13 height 13
checkbox input "true"
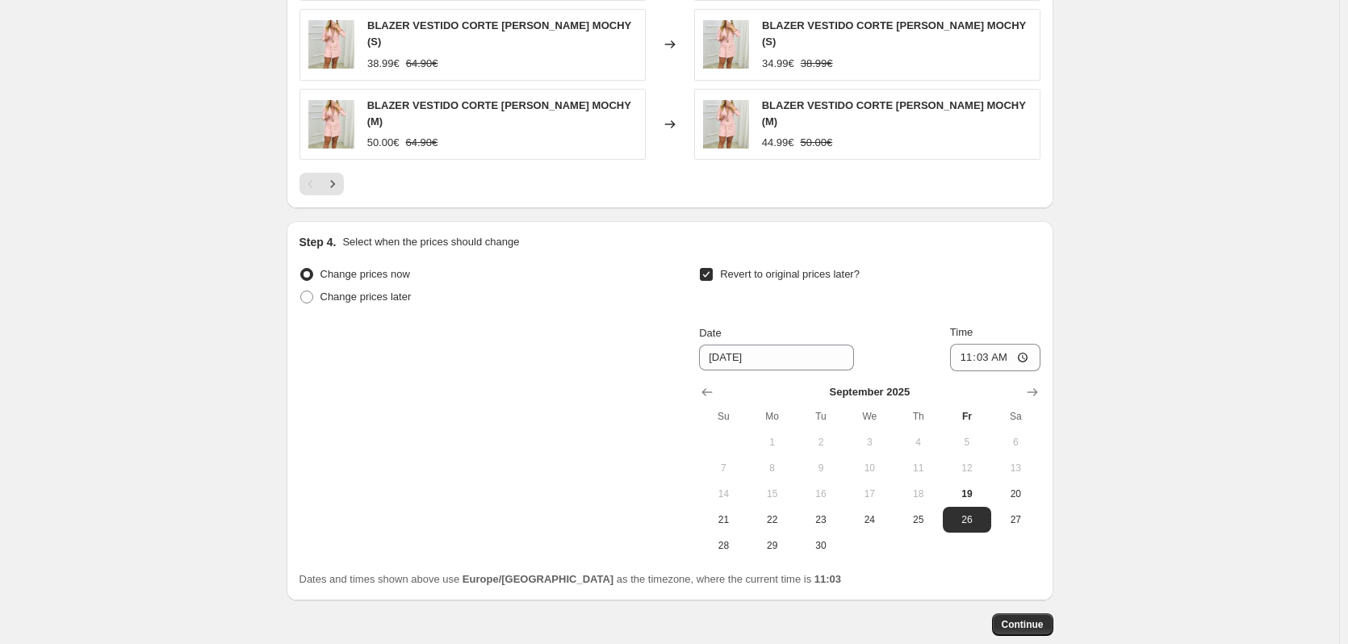
scroll to position [1449, 0]
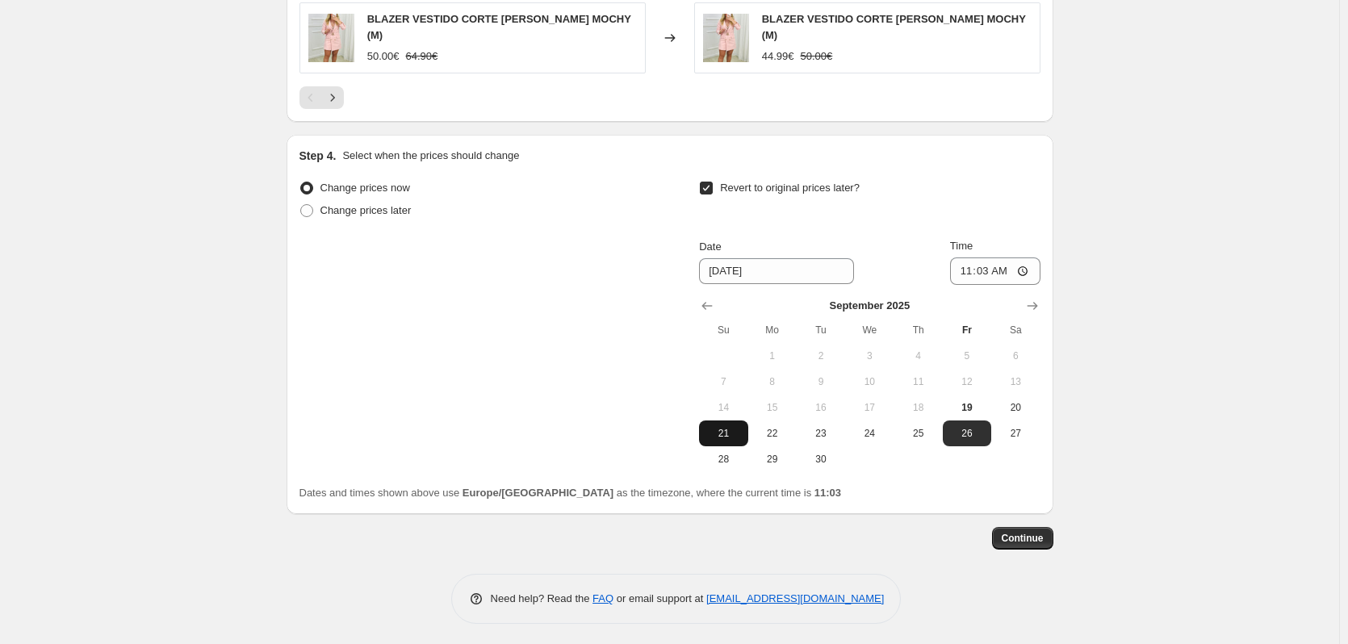
click at [722, 433] on span "21" at bounding box center [723, 433] width 36 height 13
type input "[DATE]"
click at [996, 268] on input "11:03" at bounding box center [995, 270] width 90 height 27
type input "23:59"
click at [1023, 533] on span "Continue" at bounding box center [1023, 538] width 42 height 13
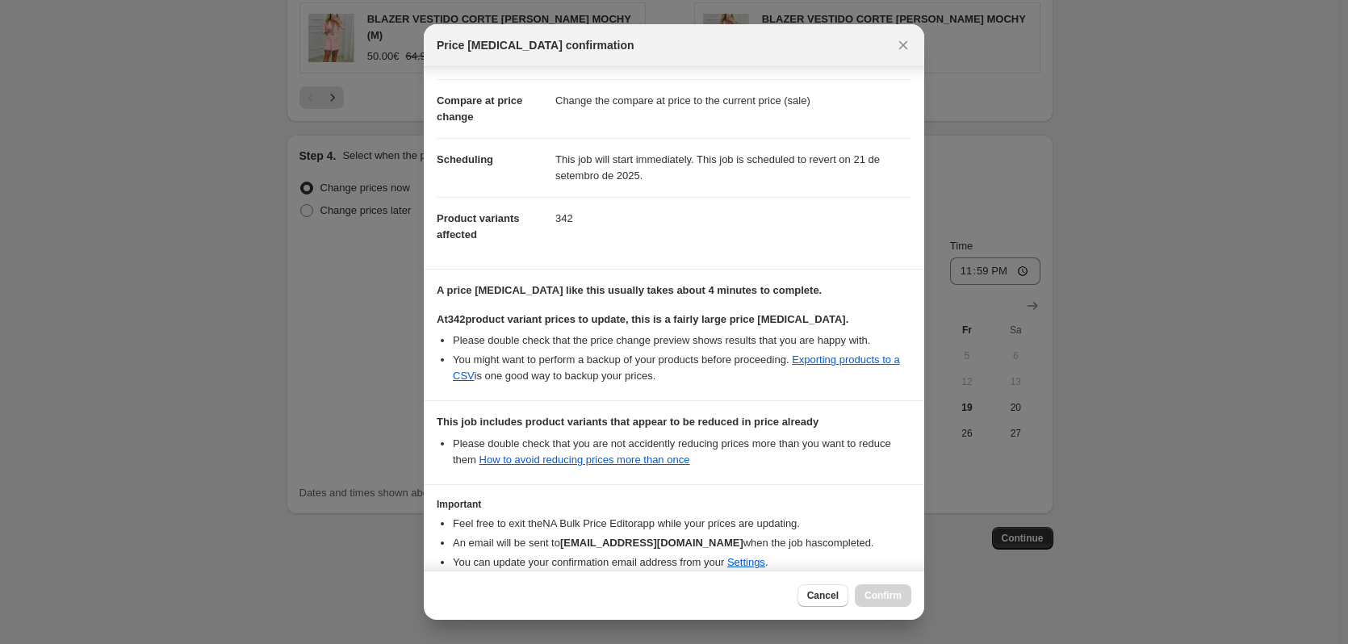
scroll to position [140, 0]
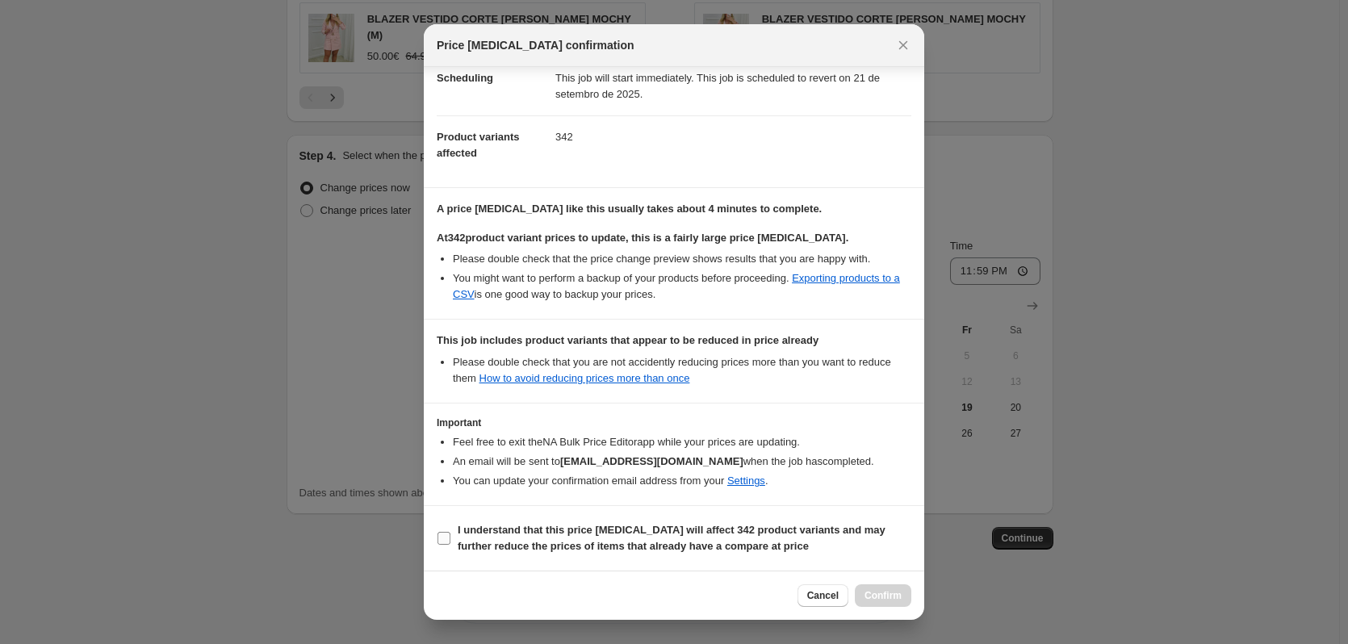
click at [440, 540] on input "I understand that this price change job will affect 342 product variants and ma…" at bounding box center [443, 538] width 13 height 13
checkbox input "true"
click at [881, 597] on span "Confirm" at bounding box center [882, 595] width 37 height 13
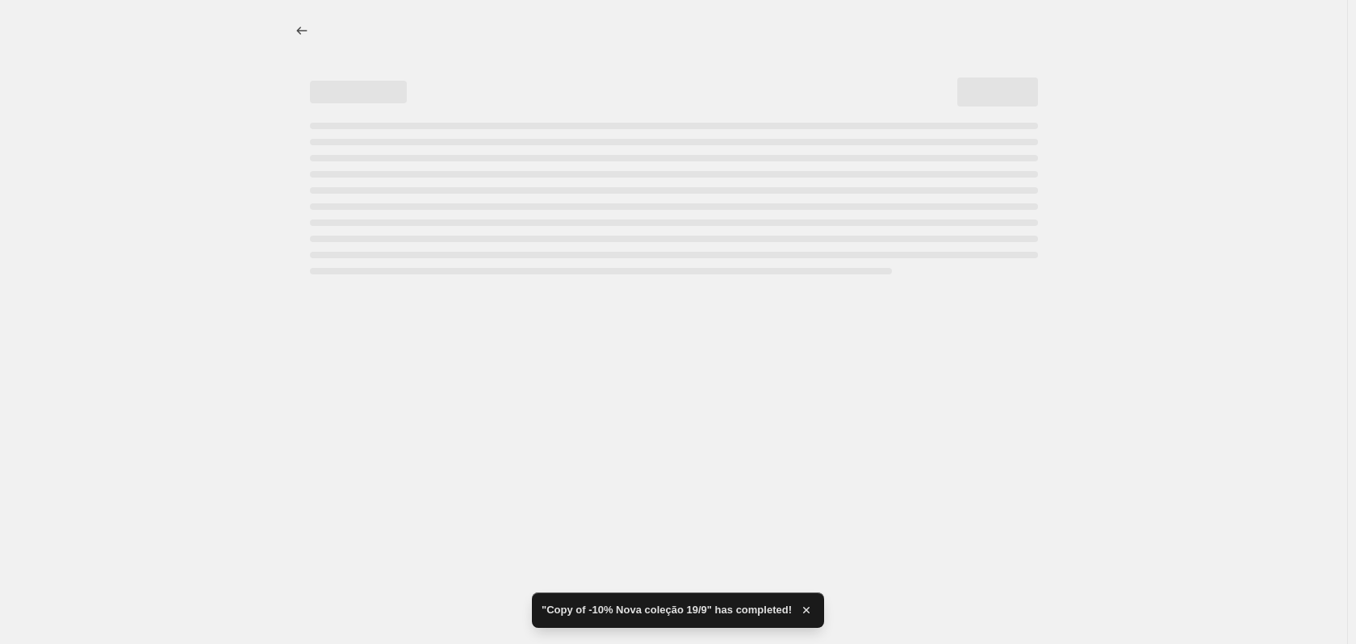
select select "percentage"
select select "tag"
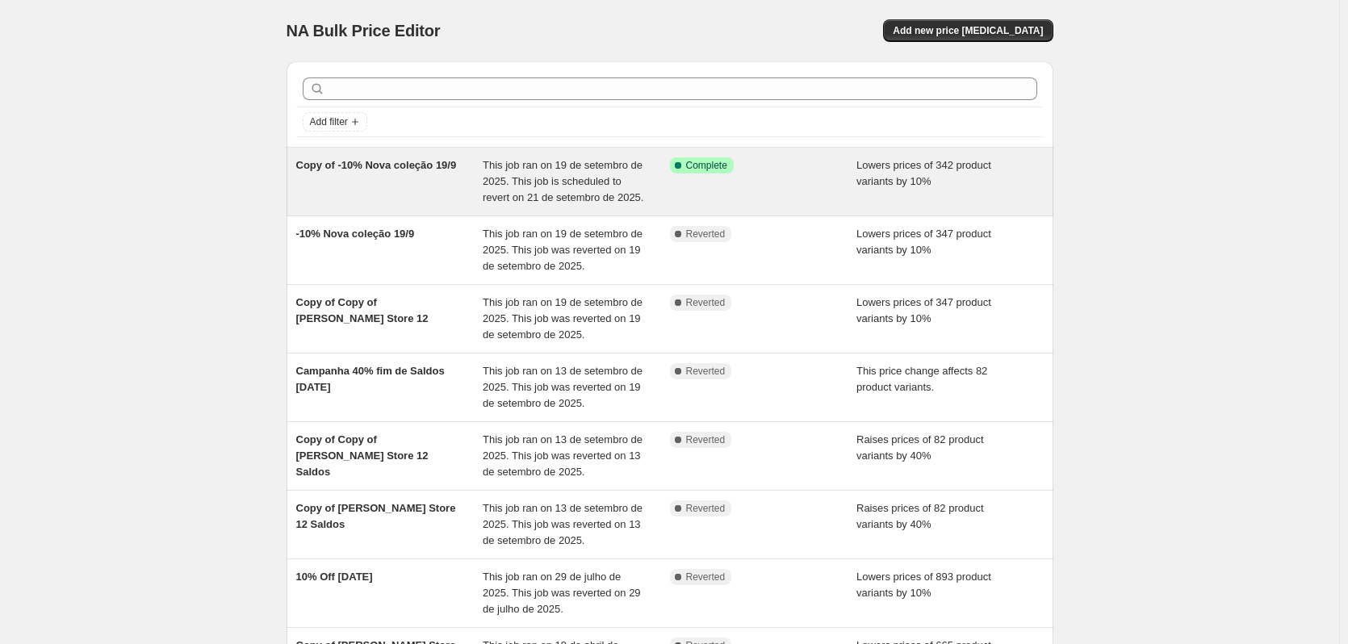
click at [591, 190] on div "This job ran on 19 de setembro de 2025. This job is scheduled to revert on 21 d…" at bounding box center [576, 181] width 187 height 48
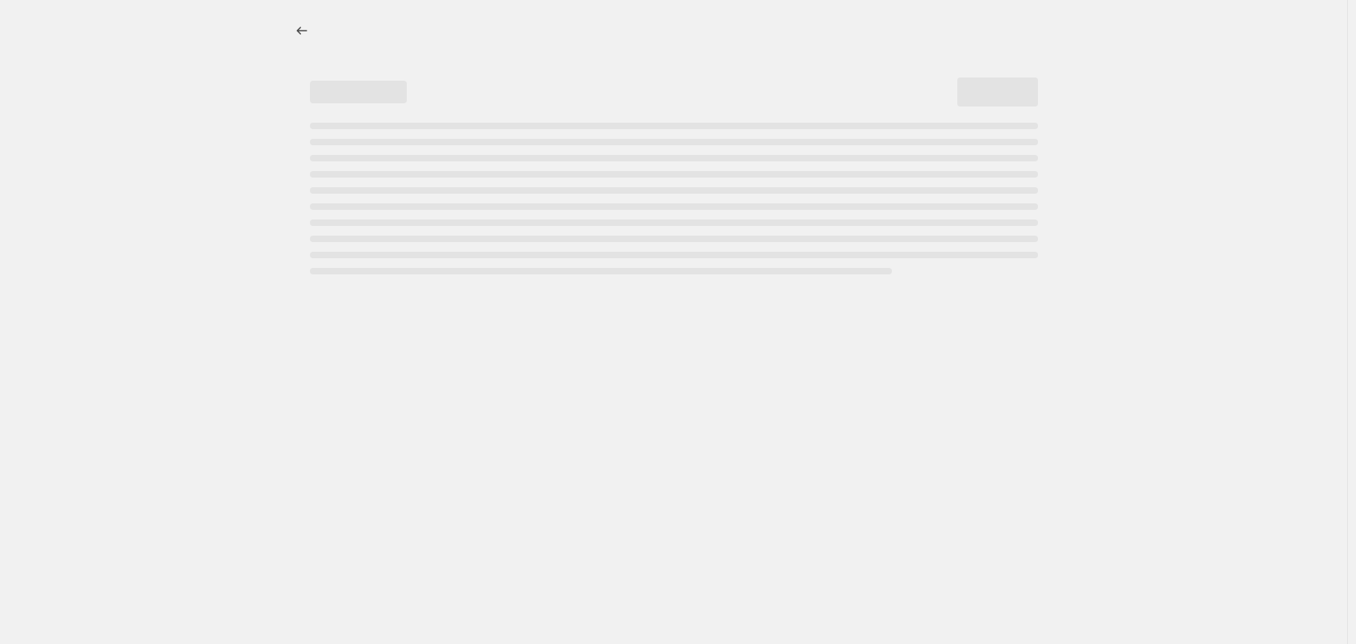
select select "percentage"
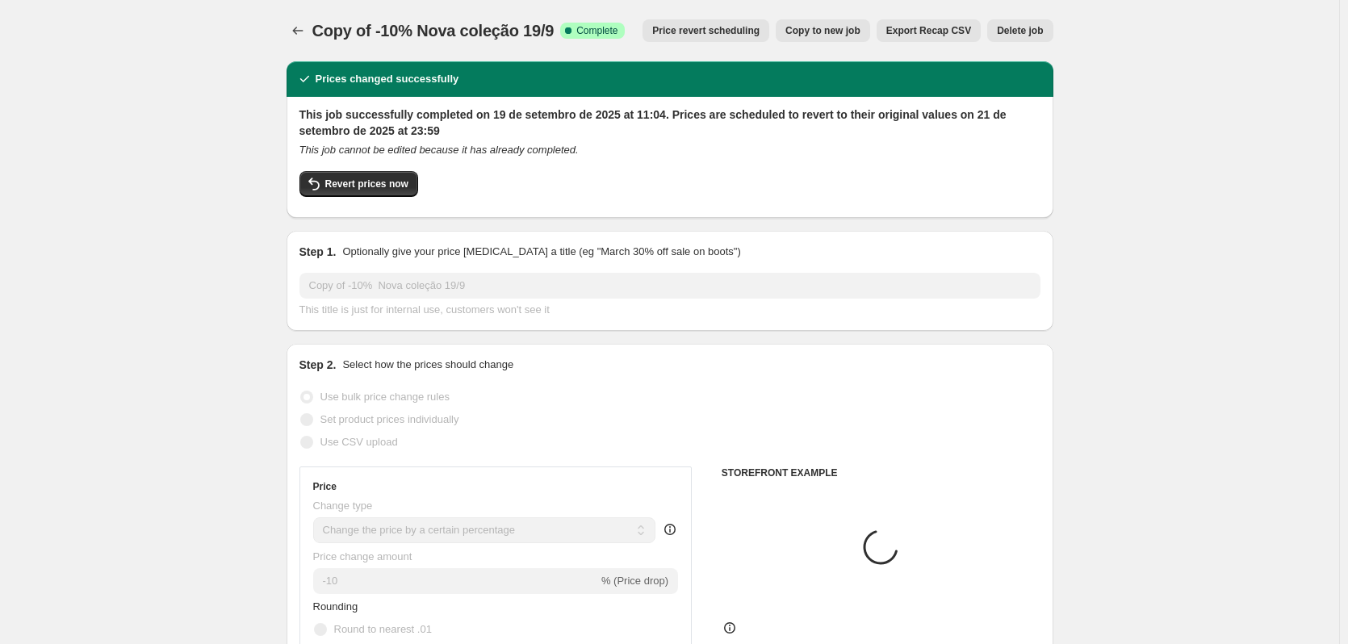
select select "tag"
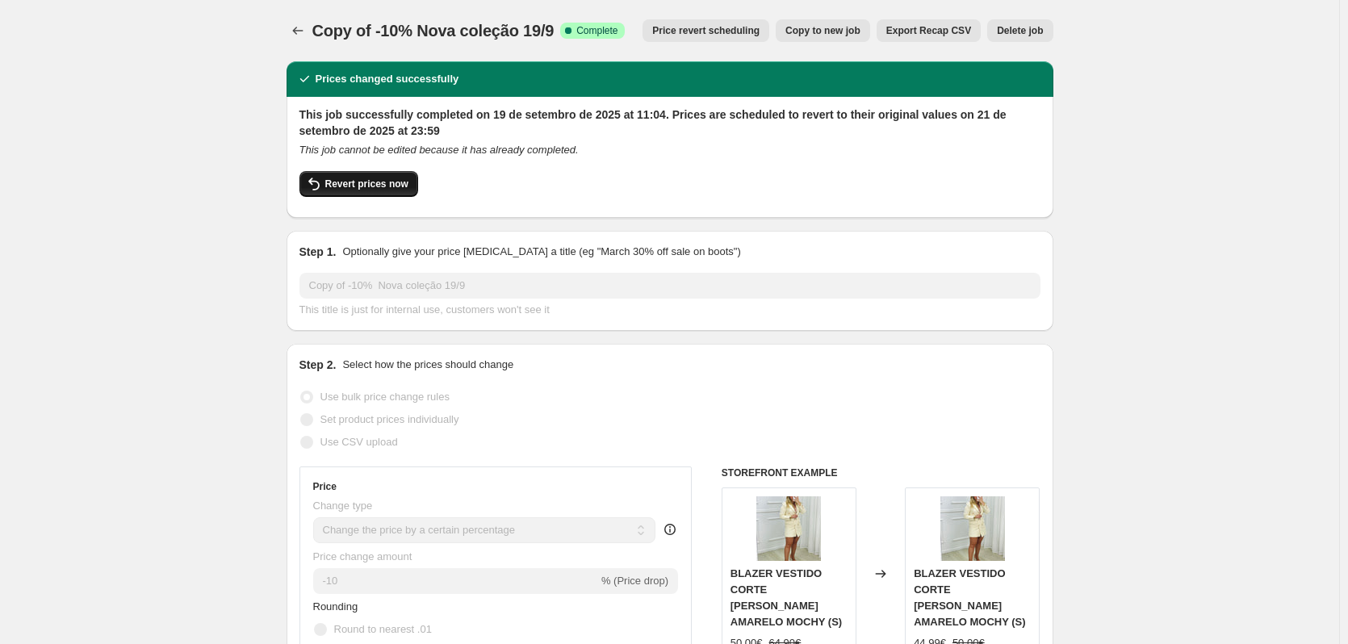
click at [374, 193] on button "Revert prices now" at bounding box center [358, 184] width 119 height 26
checkbox input "false"
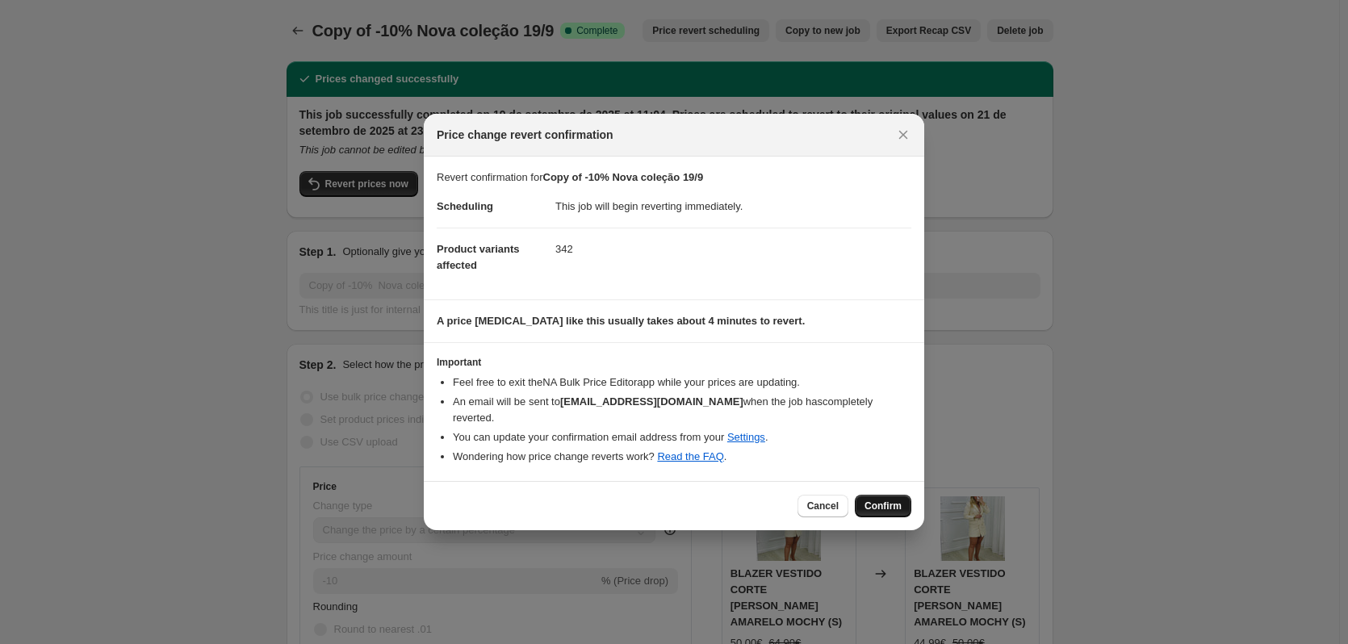
click at [893, 500] on span "Confirm" at bounding box center [882, 506] width 37 height 13
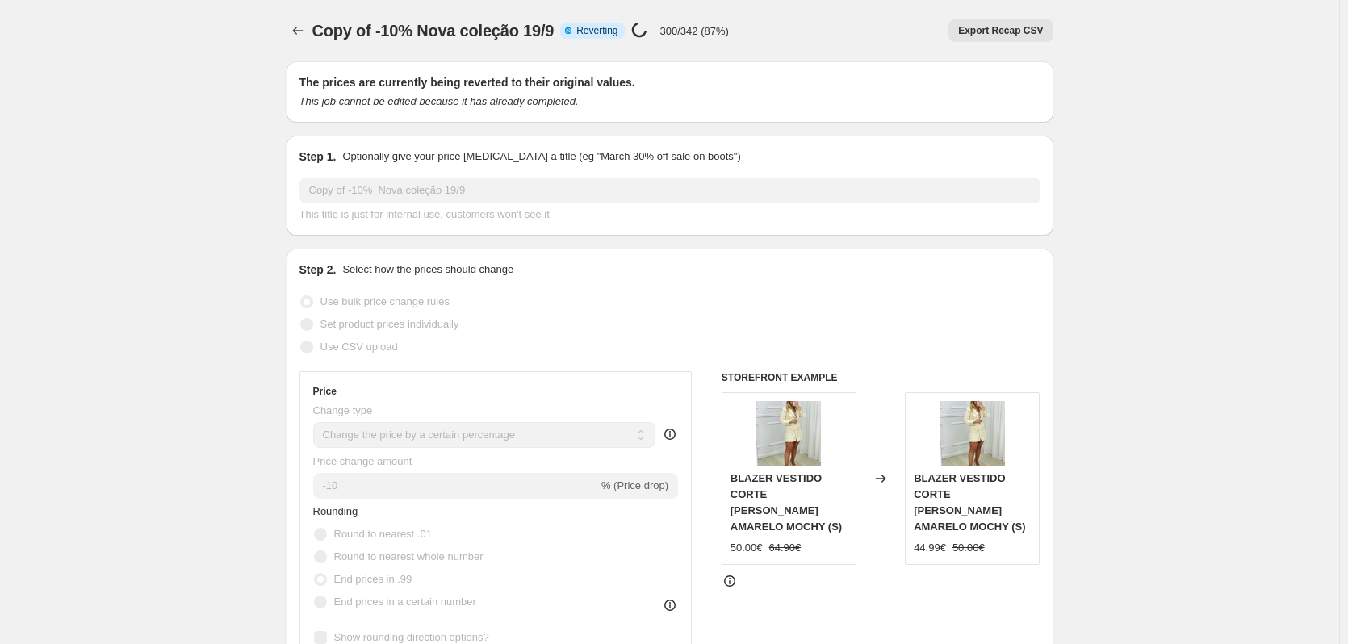
select select "percentage"
select select "tag"
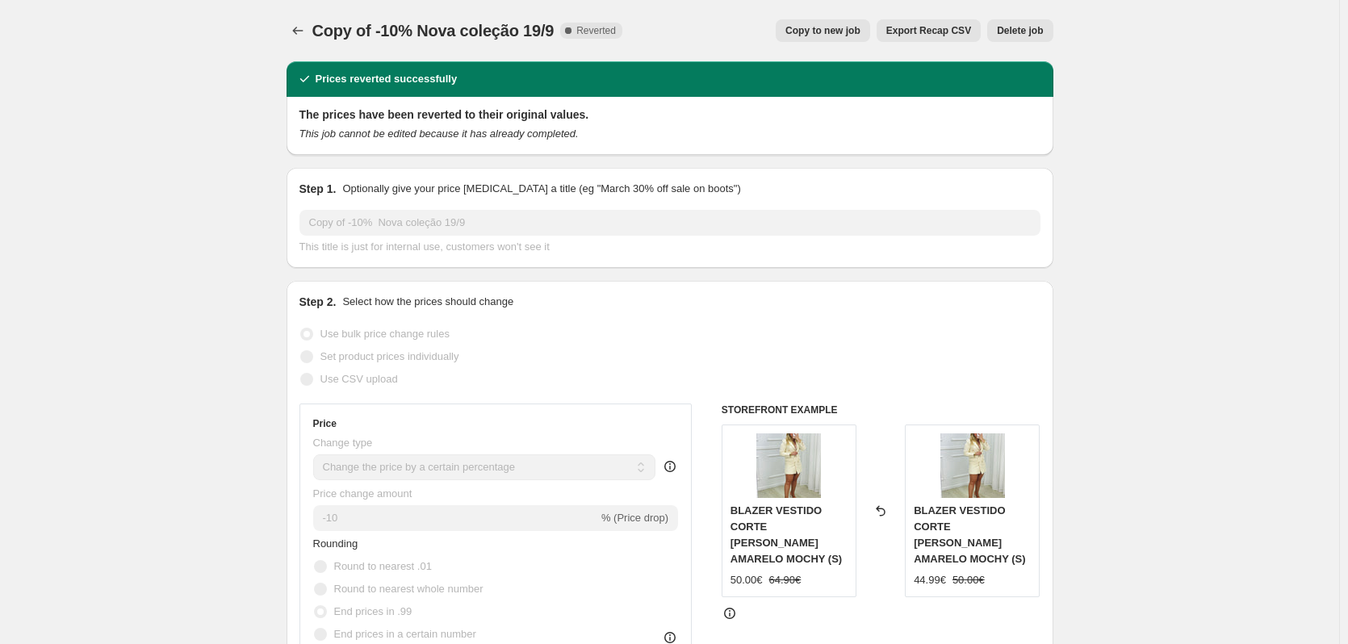
click at [822, 27] on span "Copy to new job" at bounding box center [822, 30] width 75 height 13
select select "percentage"
select select "tag"
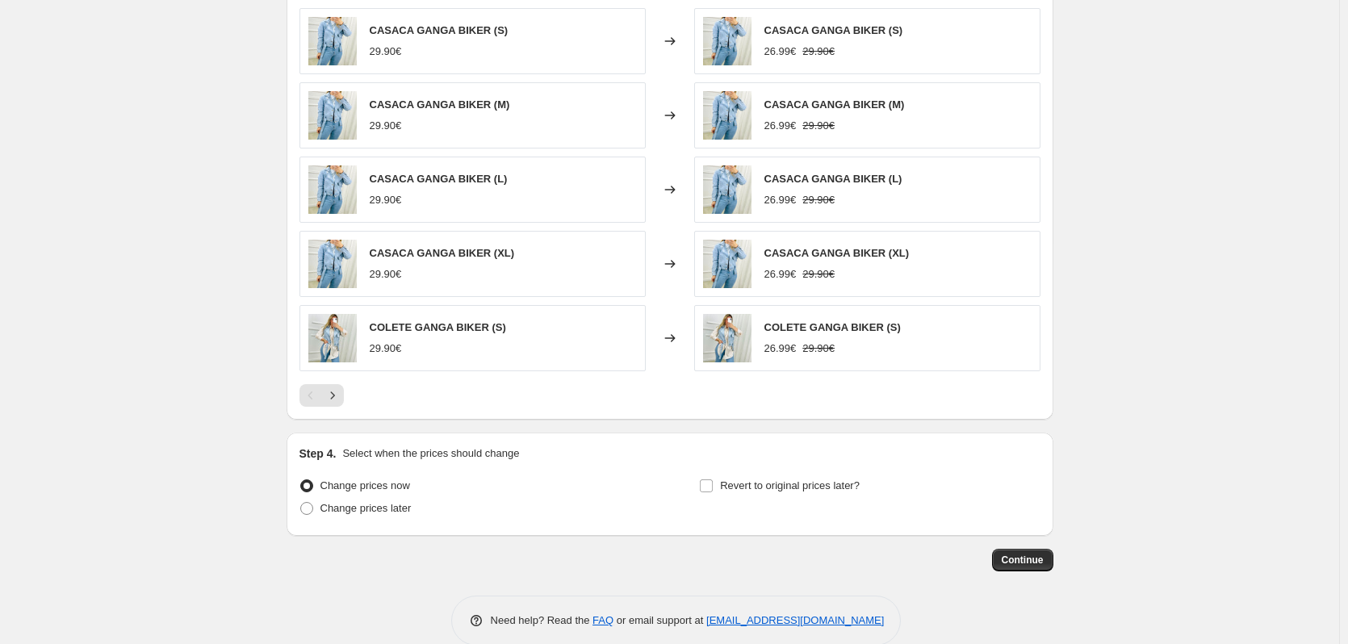
scroll to position [1152, 0]
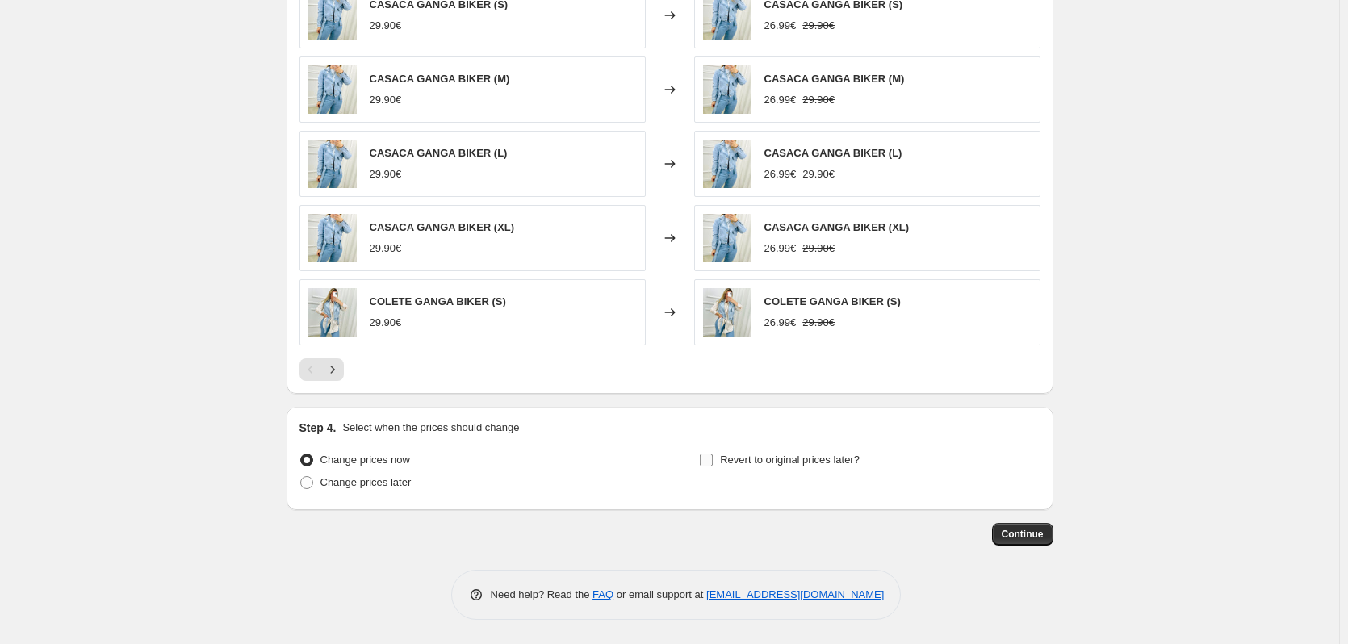
click at [710, 460] on input "Revert to original prices later?" at bounding box center [706, 460] width 13 height 13
checkbox input "true"
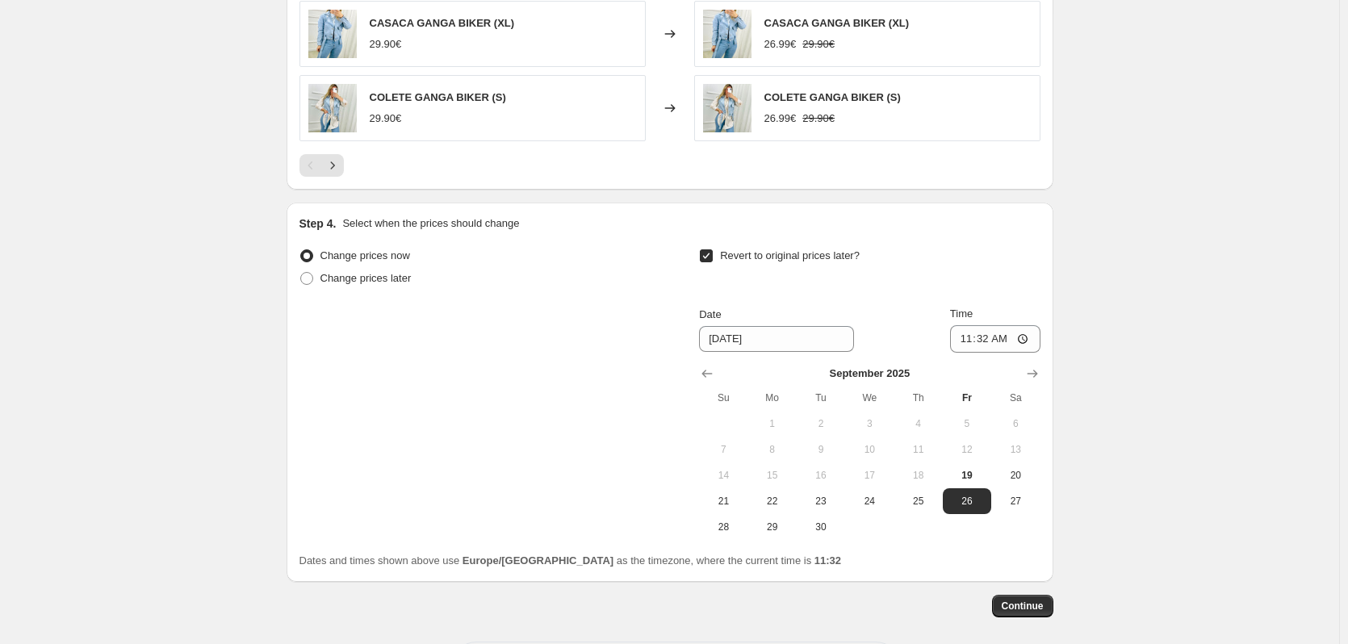
scroll to position [1367, 0]
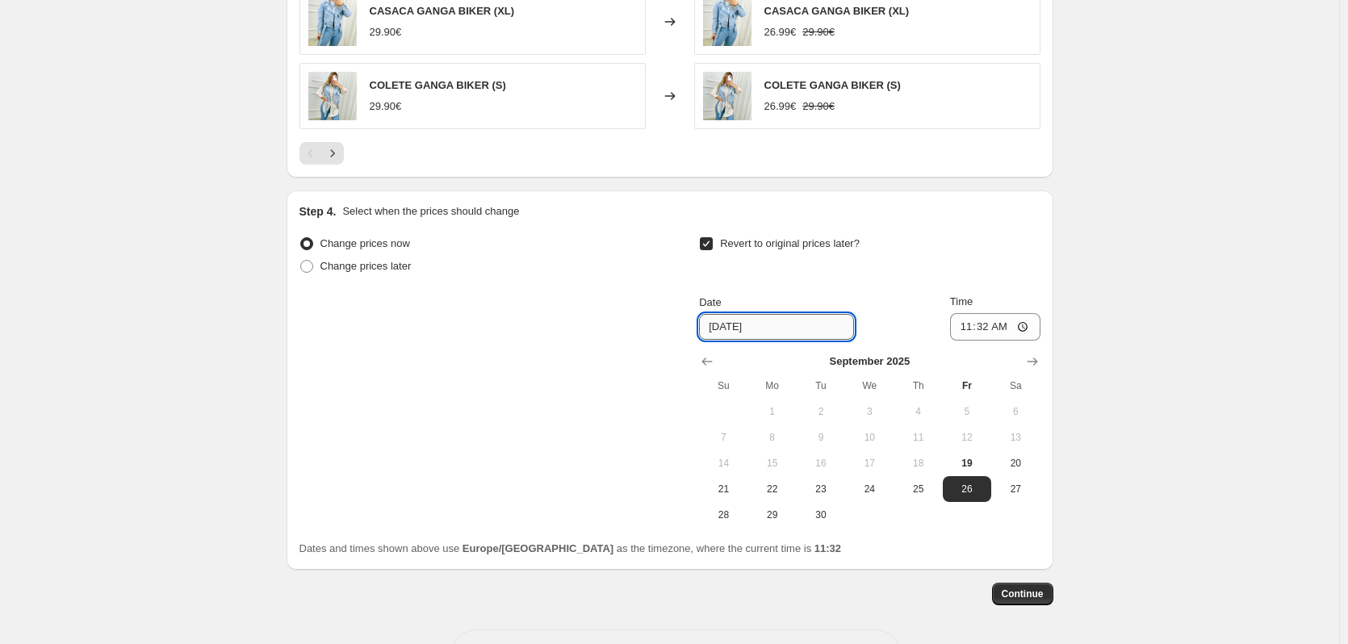
click at [725, 325] on input "[DATE]" at bounding box center [776, 327] width 155 height 26
click at [735, 493] on span "21" at bounding box center [723, 489] width 36 height 13
type input "[DATE]"
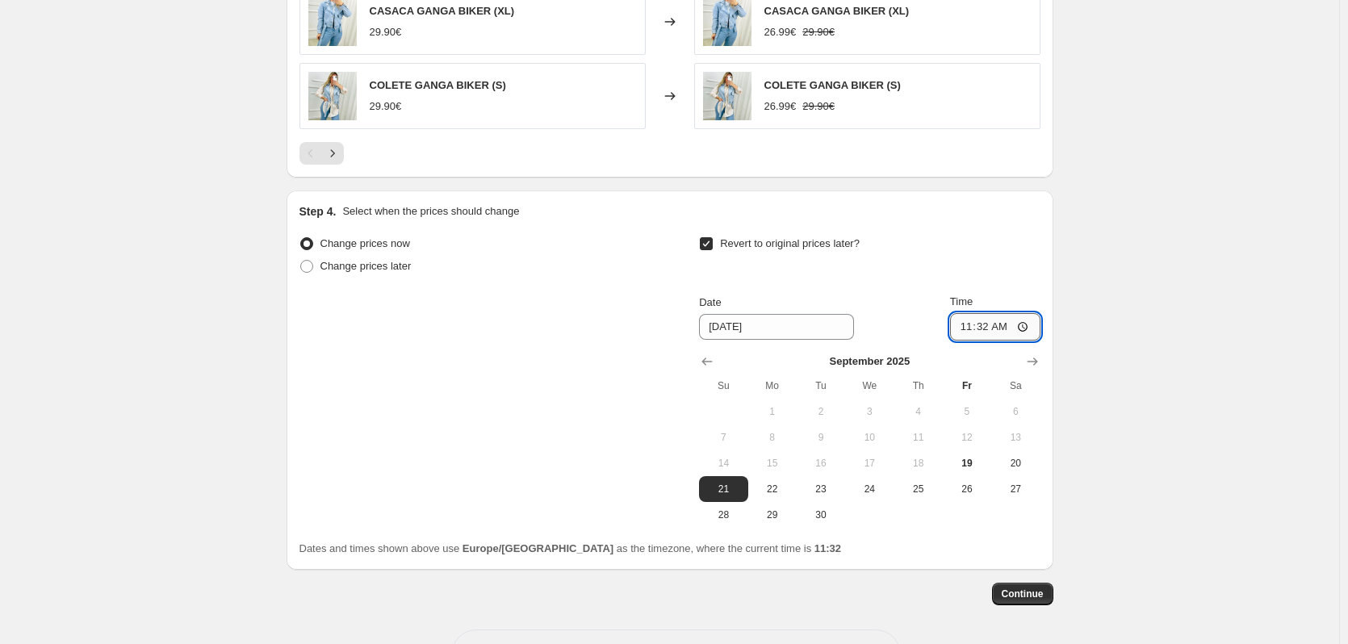
click at [994, 325] on input "11:32" at bounding box center [995, 326] width 90 height 27
type input "23:59"
click at [1024, 592] on span "Continue" at bounding box center [1023, 594] width 42 height 13
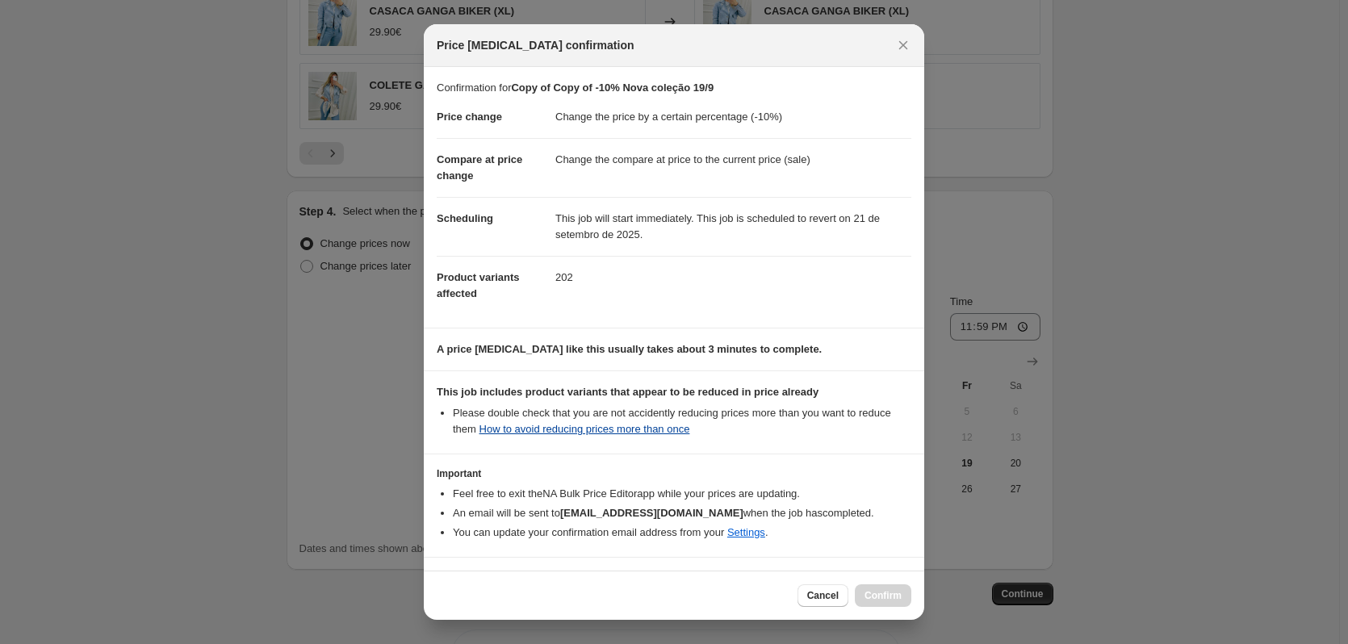
scroll to position [52, 0]
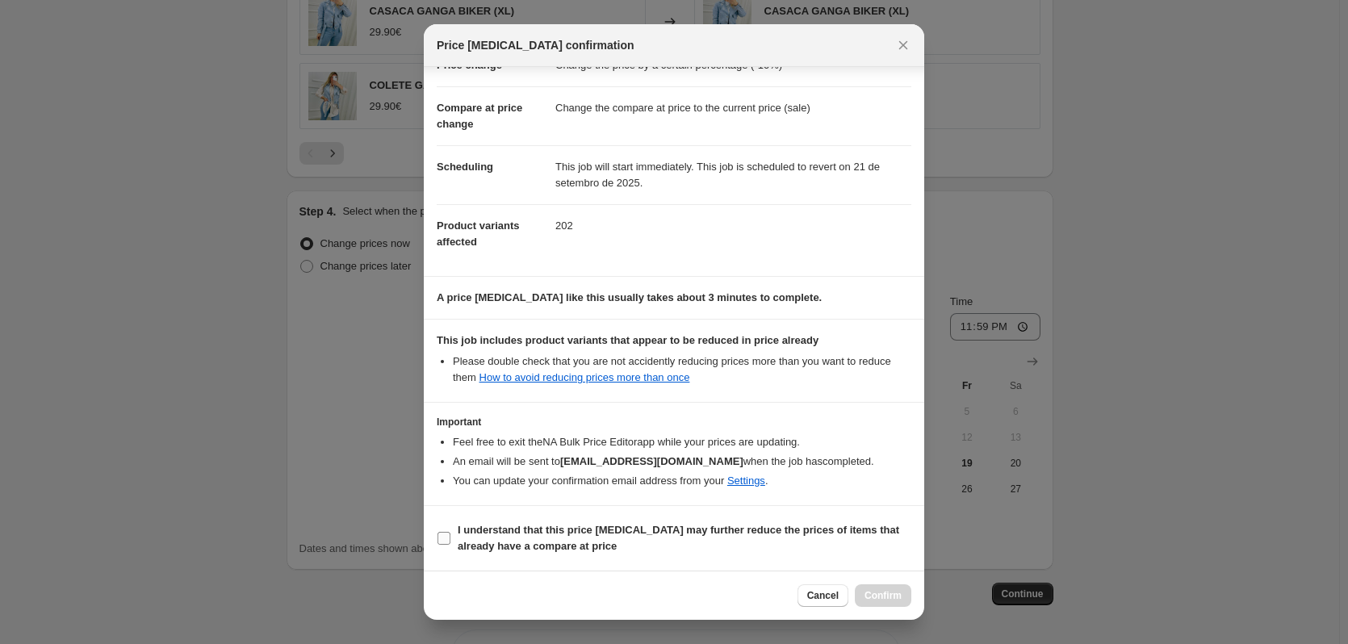
click at [438, 536] on input "I understand that this price change job may further reduce the prices of items …" at bounding box center [443, 538] width 13 height 13
checkbox input "true"
click at [890, 594] on span "Confirm" at bounding box center [882, 595] width 37 height 13
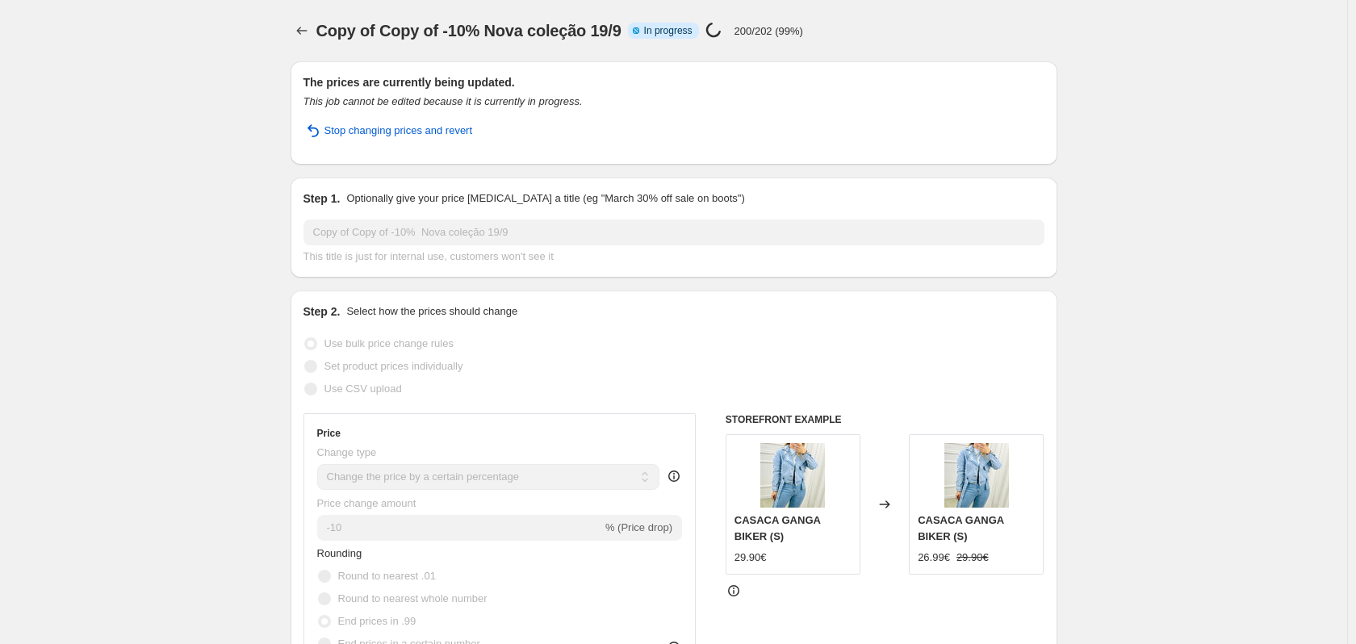
select select "percentage"
select select "tag"
